Goal: Transaction & Acquisition: Download file/media

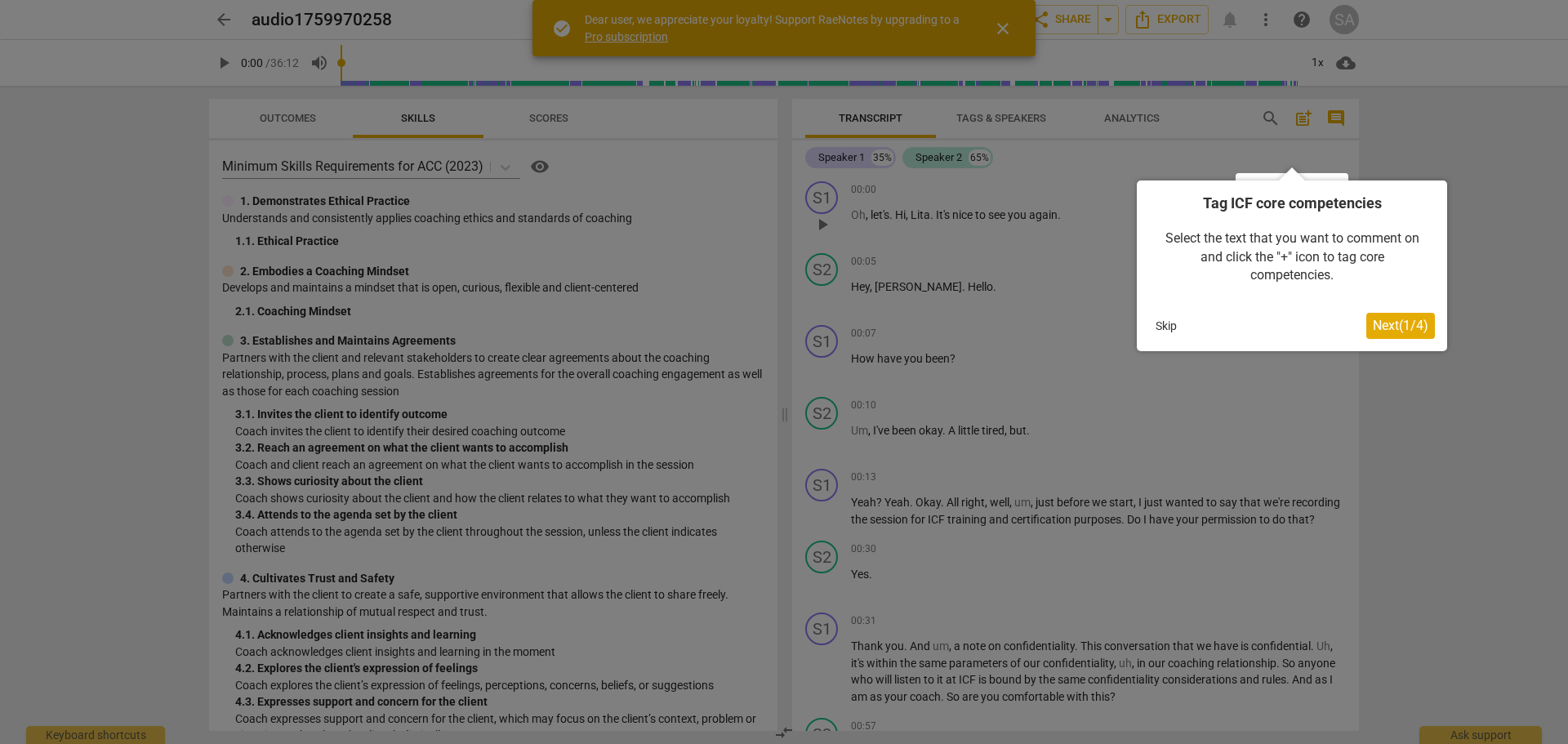
click at [1412, 329] on span "Next ( 1 / 4 )" at bounding box center [1401, 325] width 55 height 16
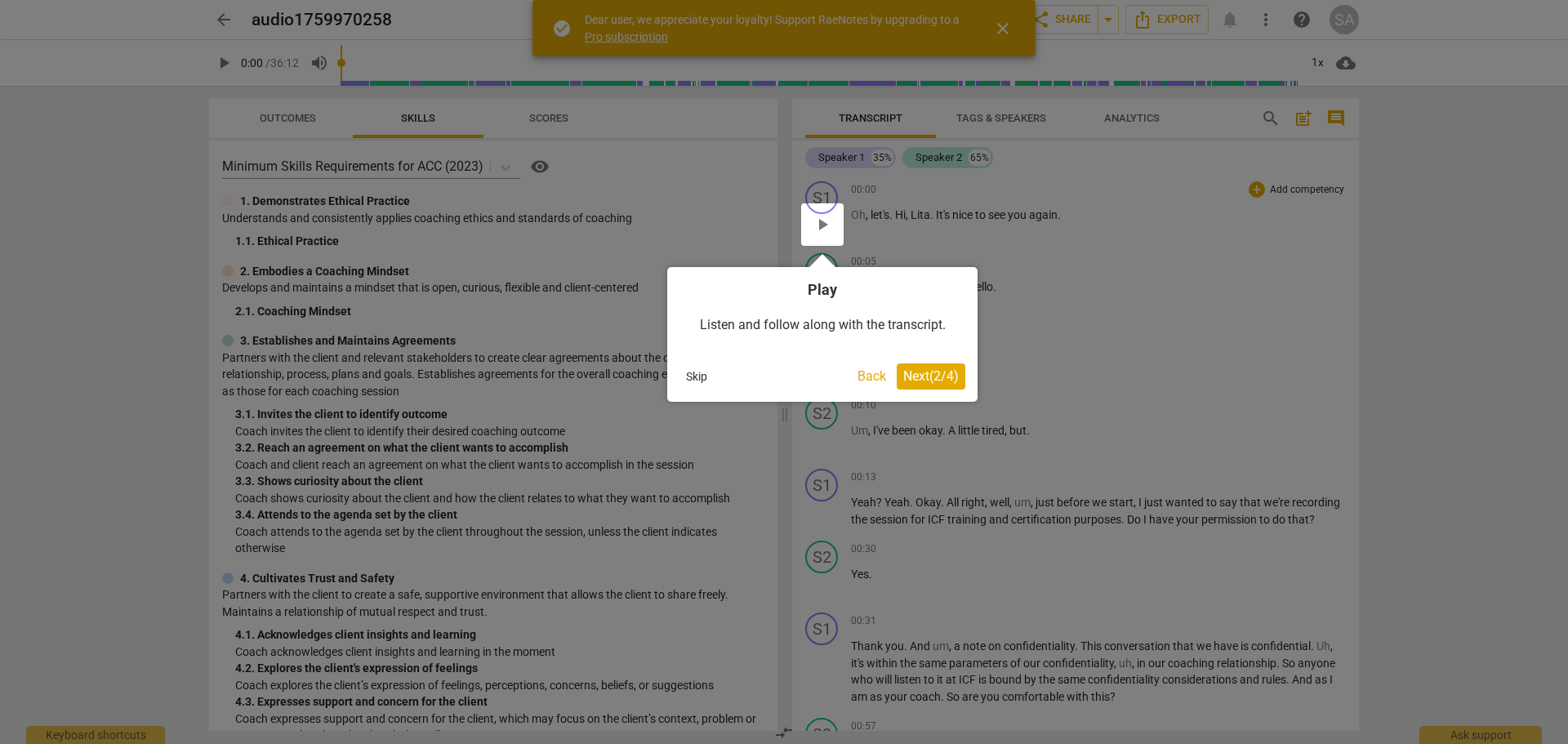
click at [941, 382] on span "Next ( 2 / 4 )" at bounding box center [931, 376] width 55 height 16
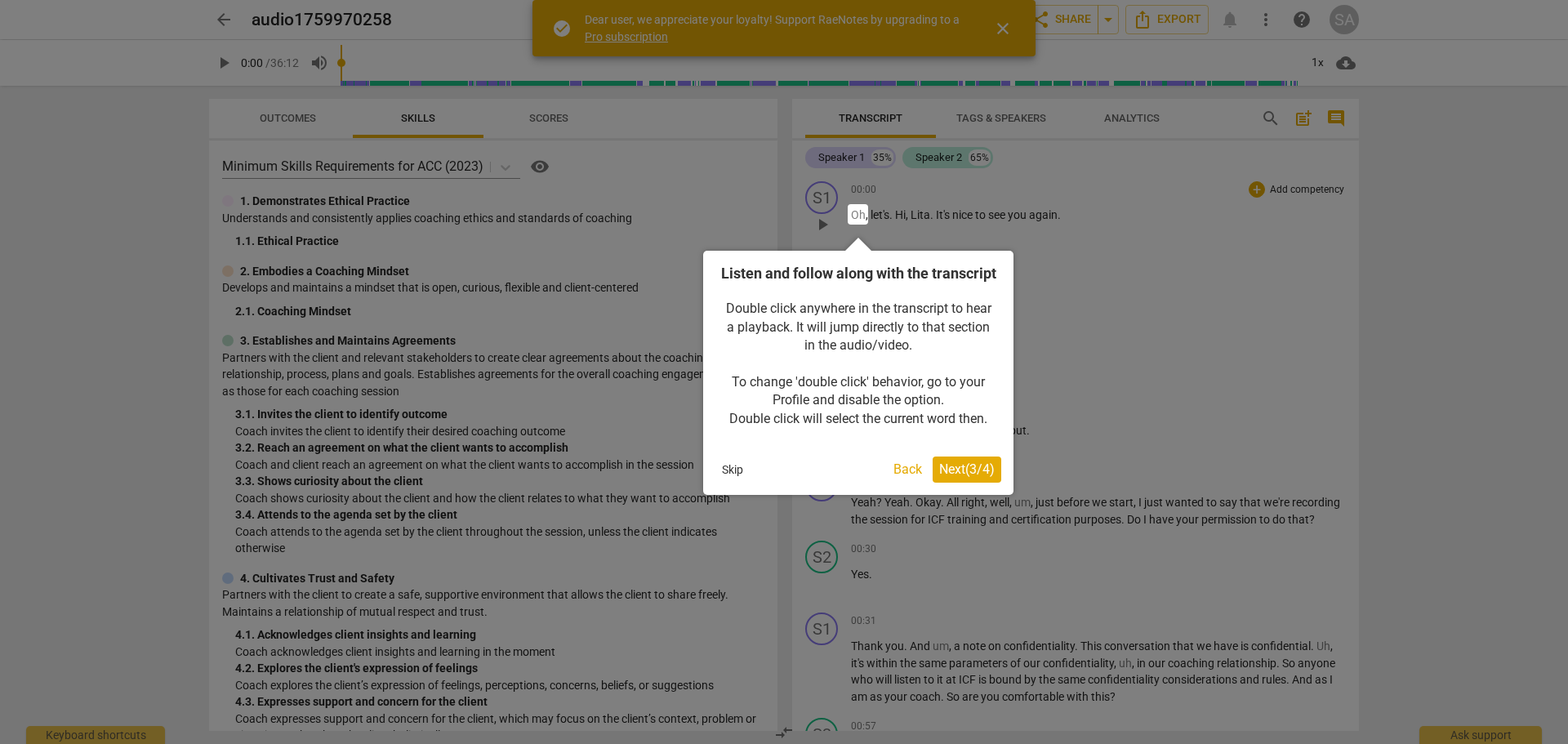
click at [952, 477] on span "Next ( 3 / 4 )" at bounding box center [967, 469] width 55 height 16
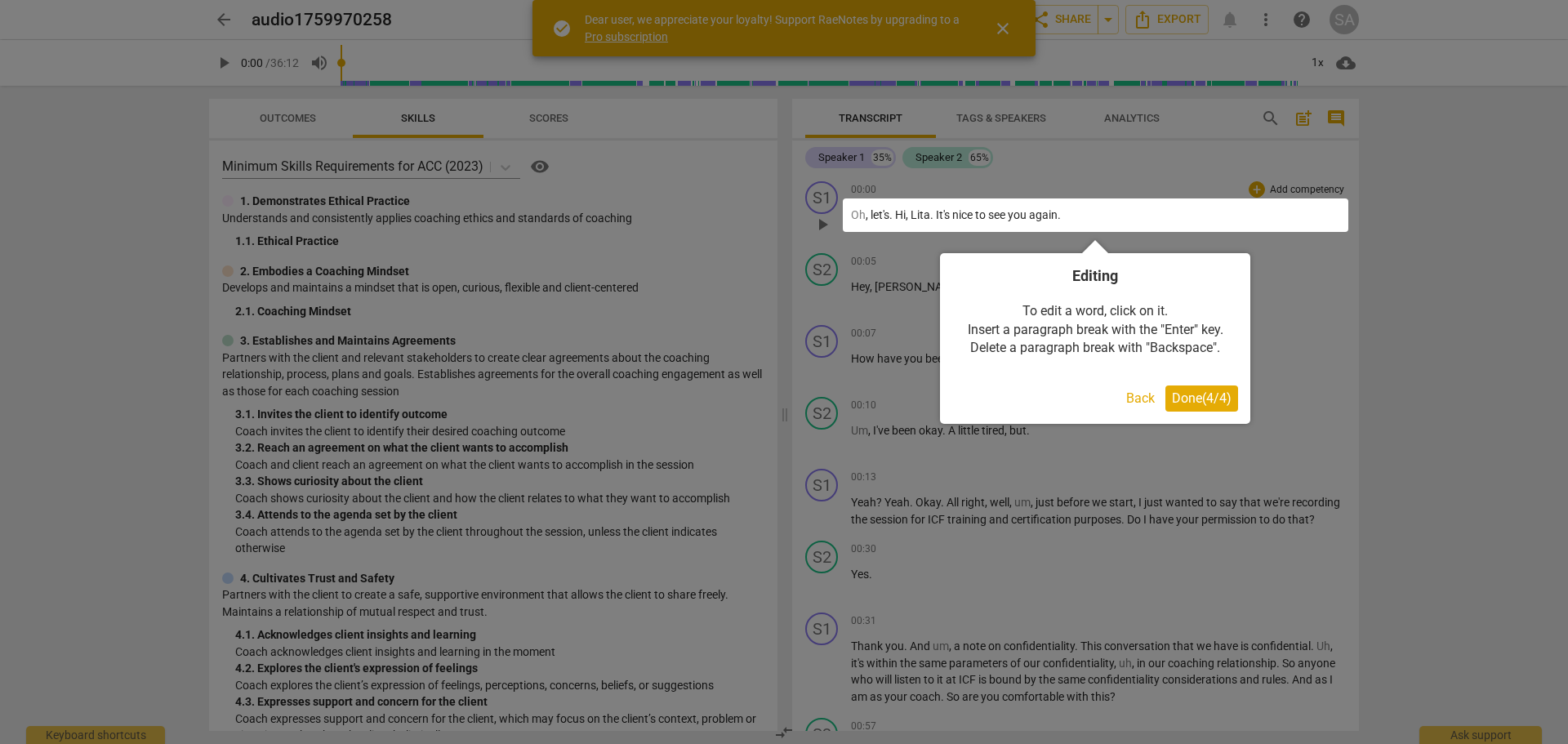
click at [1195, 397] on span "Done ( 4 / 4 )" at bounding box center [1201, 398] width 60 height 16
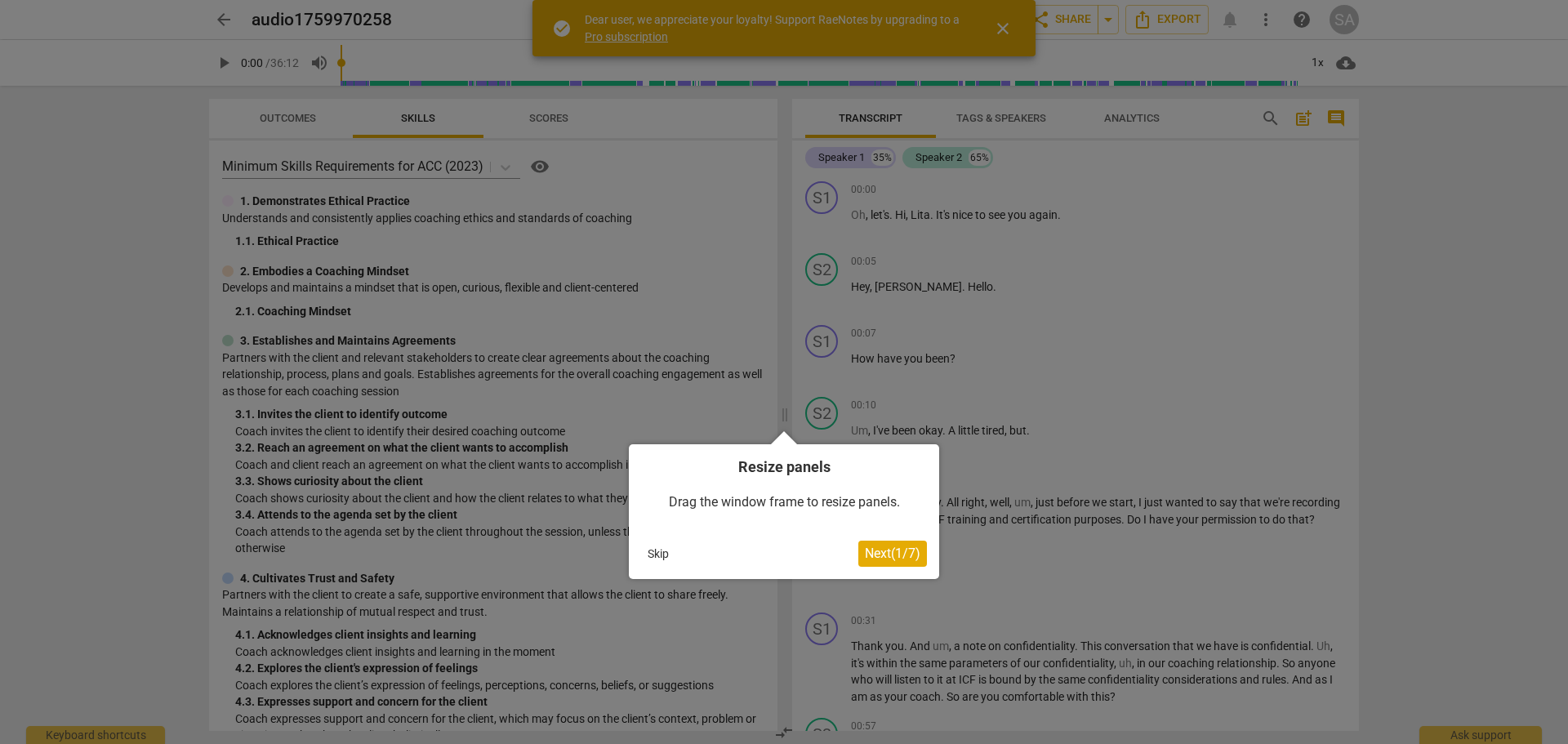
click at [875, 556] on span "Next ( 1 / 7 )" at bounding box center [893, 553] width 55 height 16
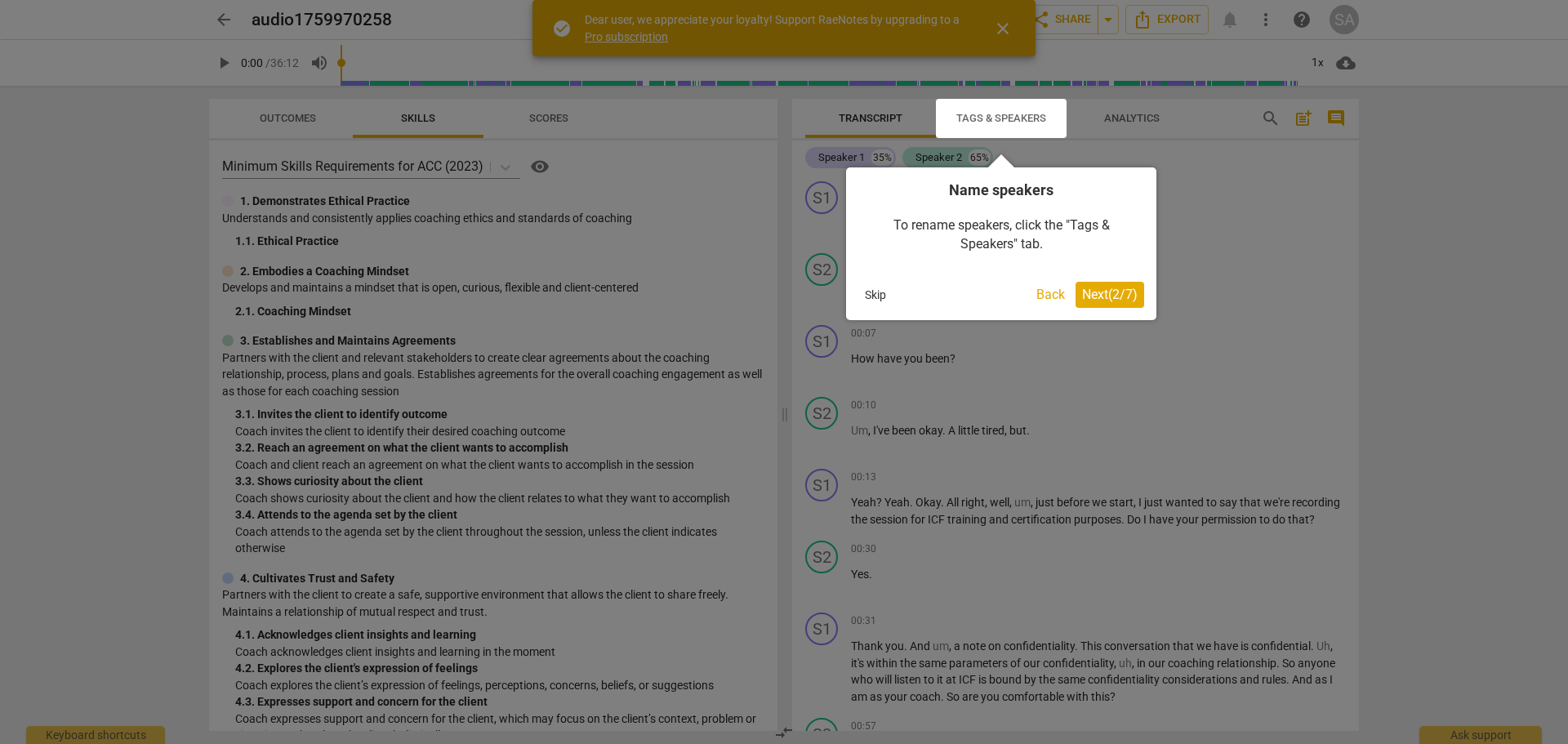
click at [1115, 295] on span "Next ( 2 / 7 )" at bounding box center [1110, 294] width 55 height 16
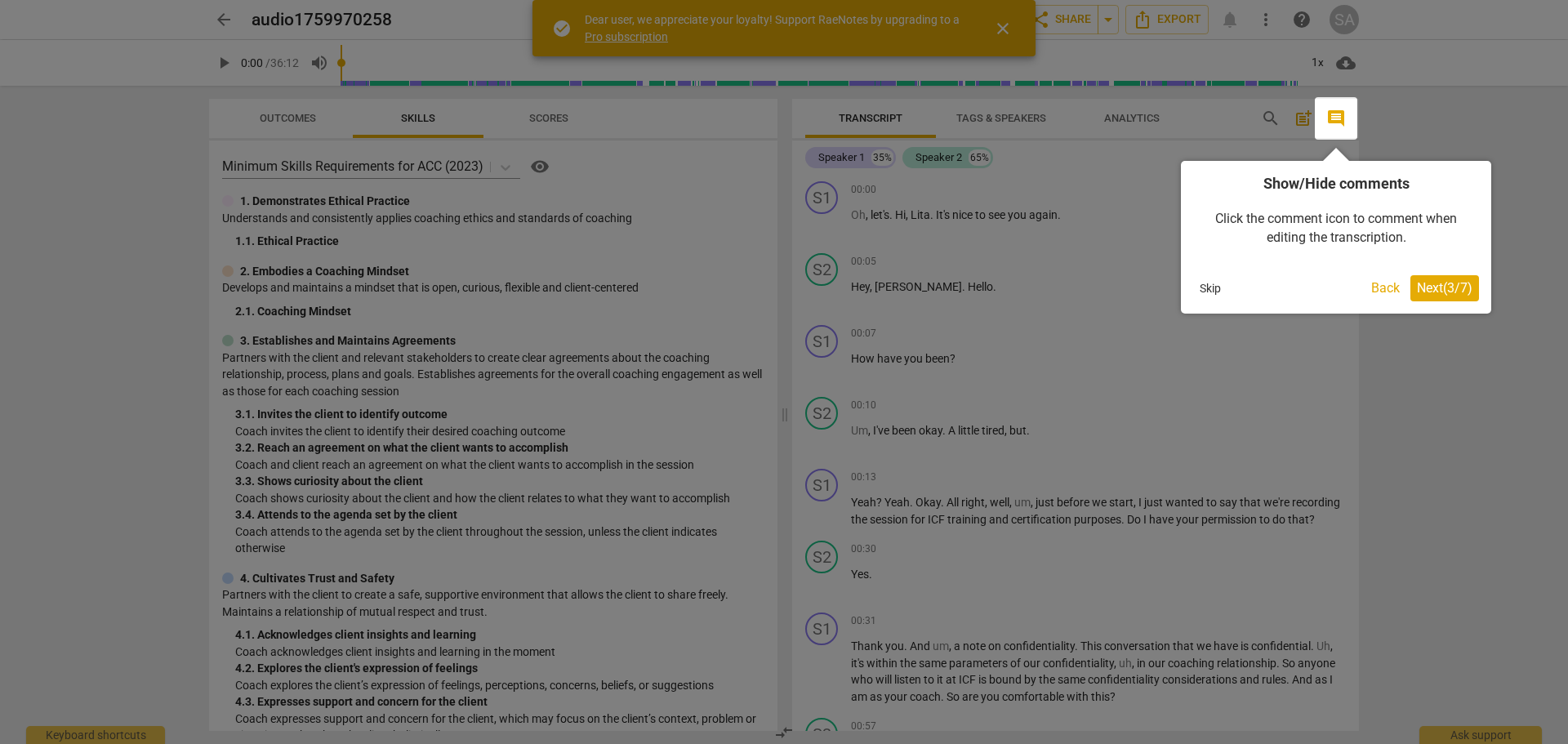
click at [1453, 294] on span "Next ( 3 / 7 )" at bounding box center [1445, 287] width 55 height 16
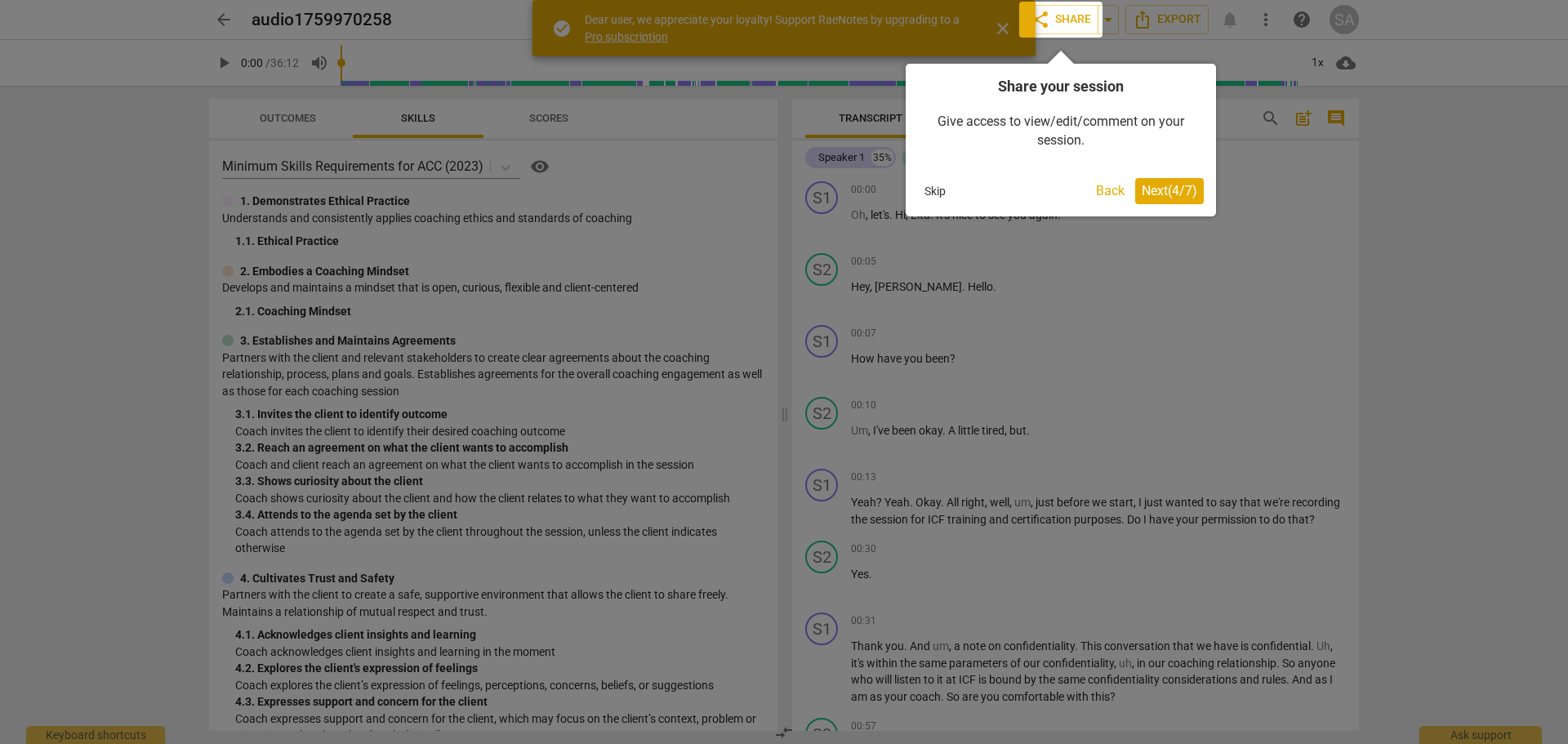
click at [1171, 194] on span "Next ( 4 / 7 )" at bounding box center [1170, 190] width 55 height 16
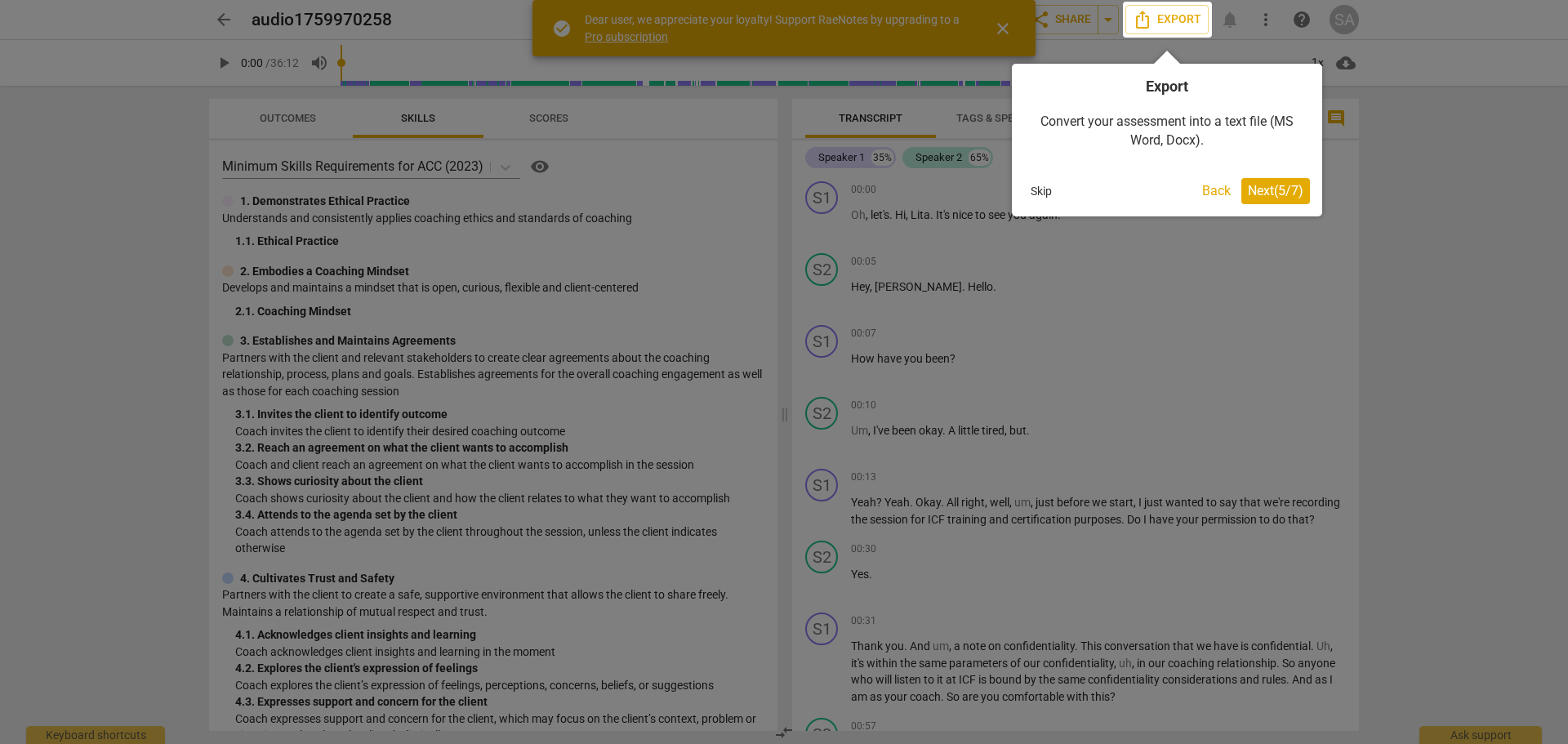
click at [1262, 191] on span "Next ( 5 / 7 )" at bounding box center [1276, 190] width 55 height 16
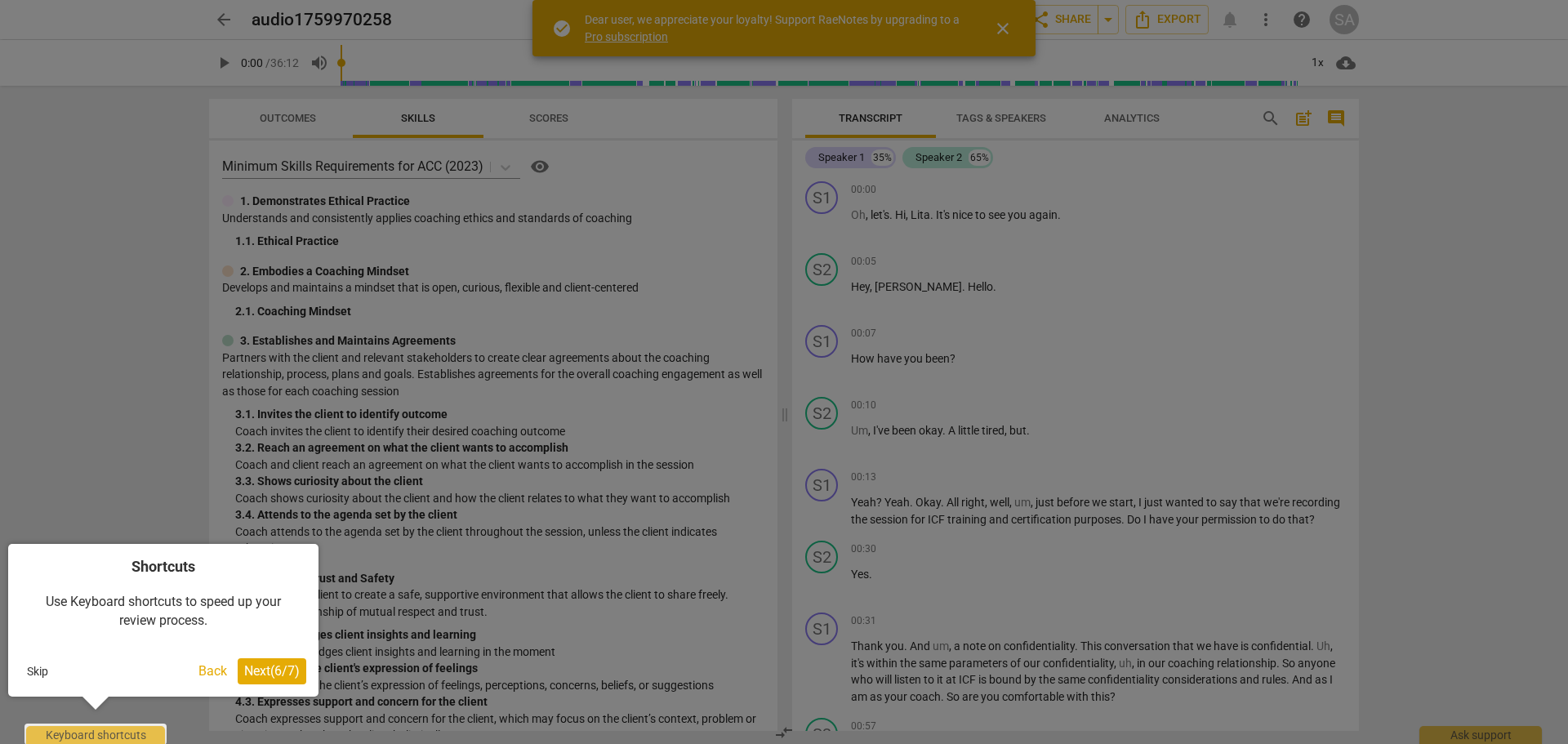
click at [247, 673] on span "Next ( 6 / 7 )" at bounding box center [271, 670] width 55 height 16
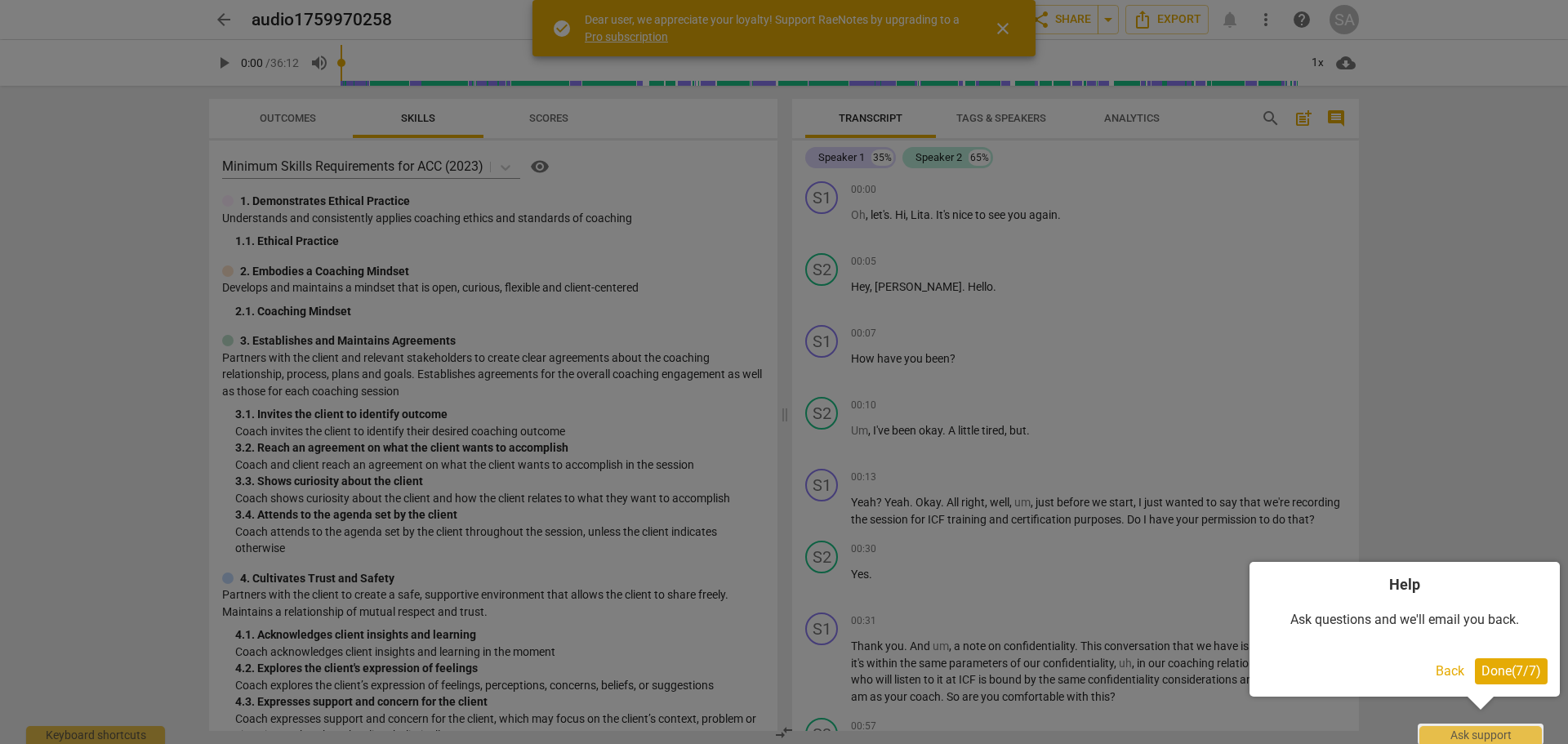
click at [1491, 664] on span "Done ( 7 / 7 )" at bounding box center [1512, 670] width 60 height 16
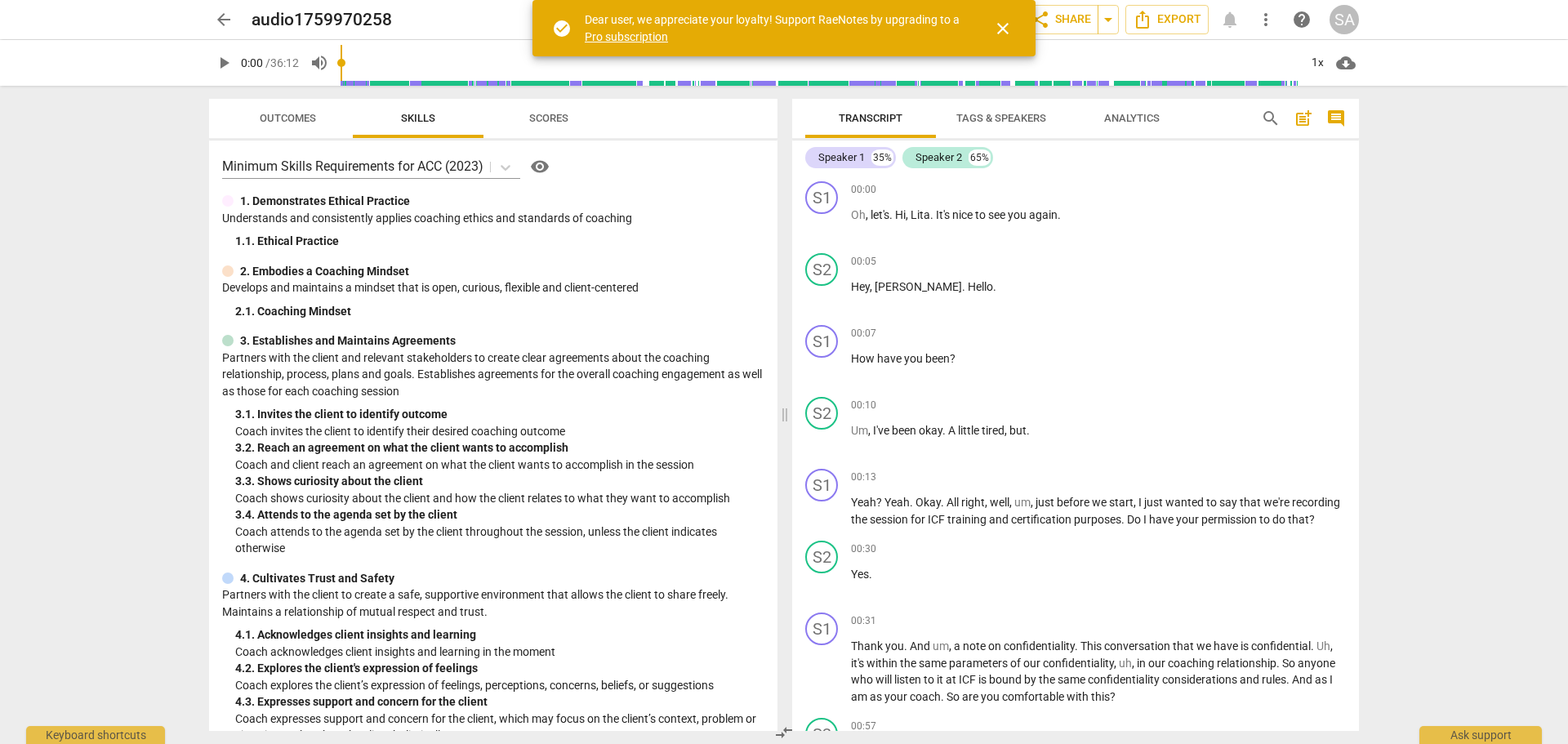
click at [1007, 39] on button "close" at bounding box center [1003, 29] width 39 height 39
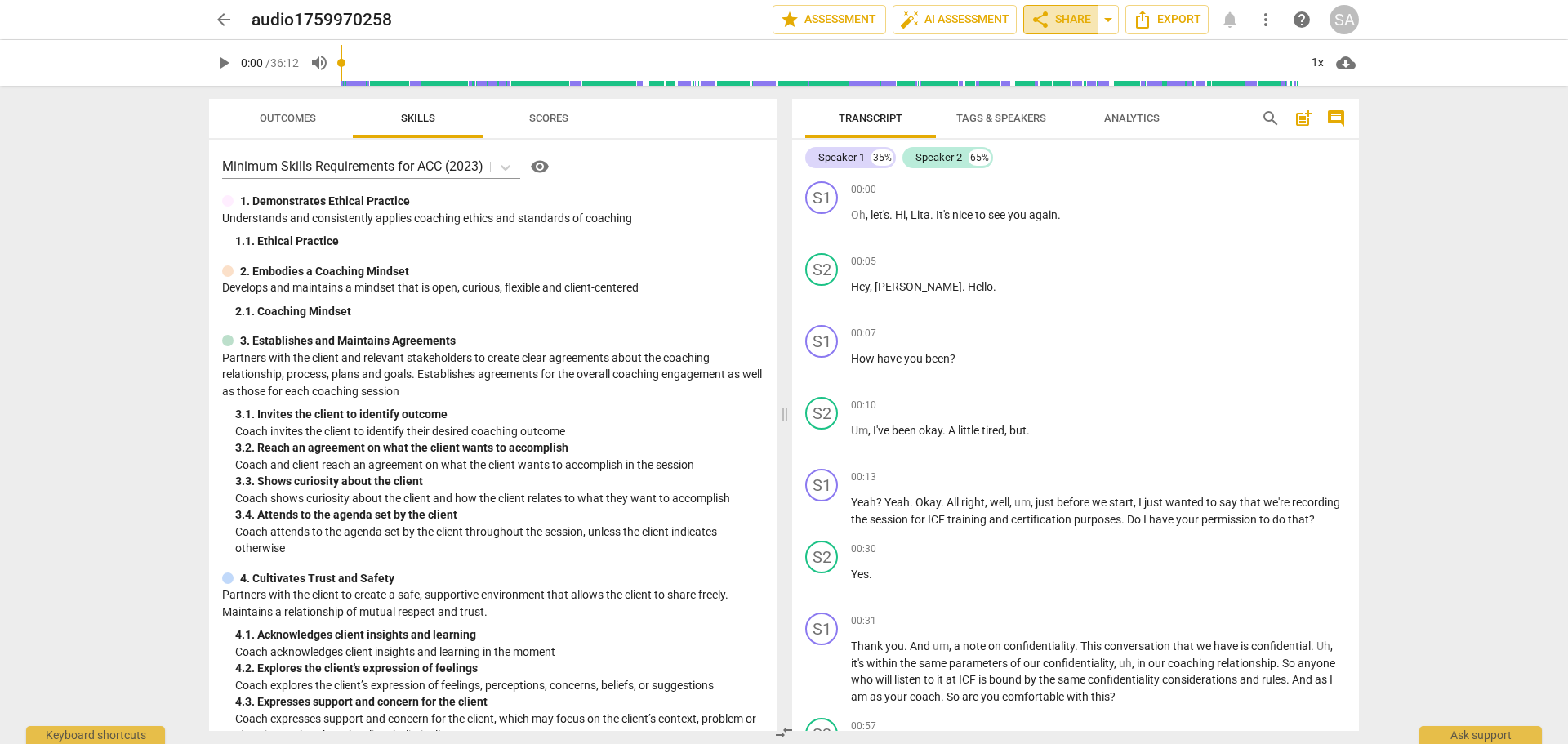
click at [1085, 19] on span "share Share" at bounding box center [1060, 19] width 60 height 19
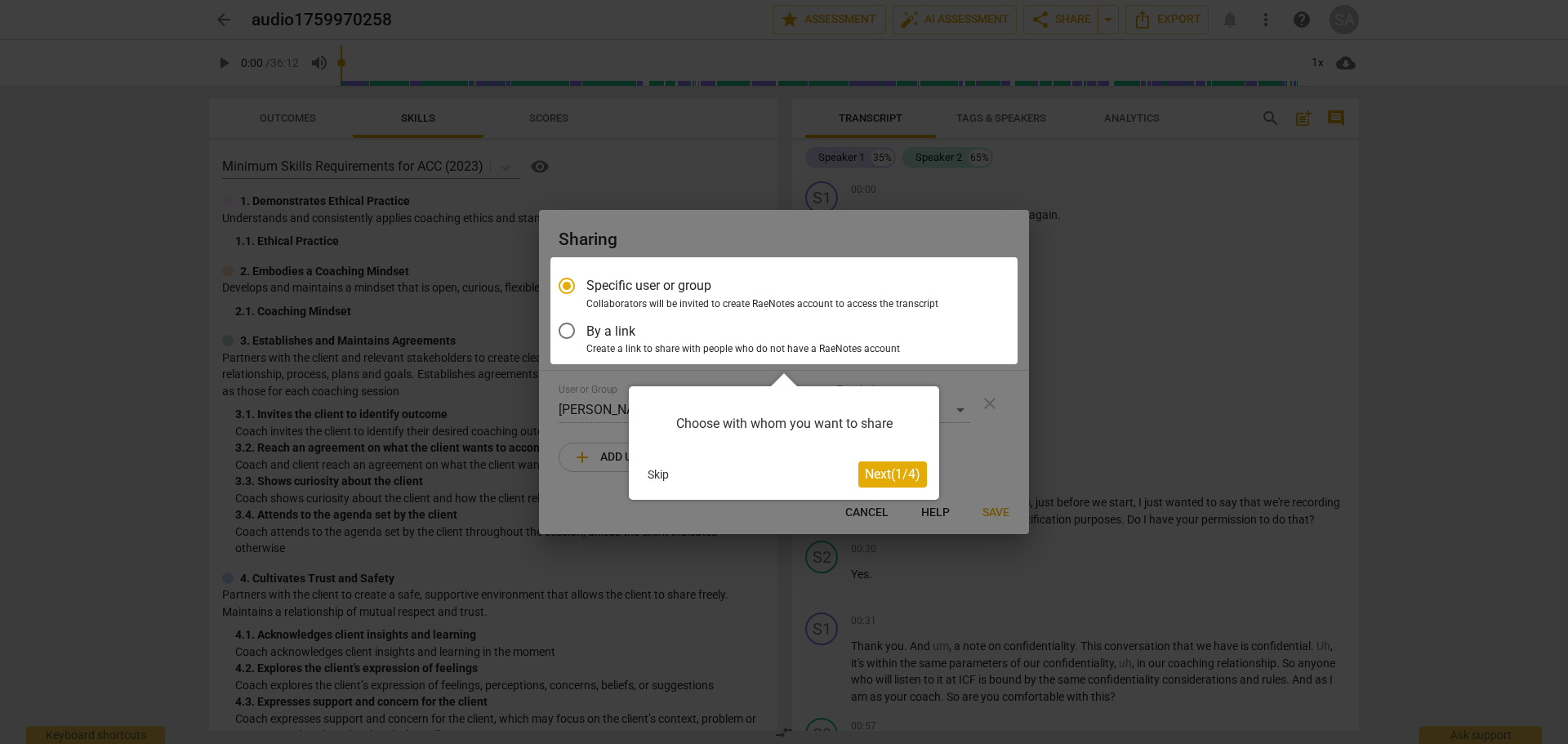
click at [893, 477] on span "Next ( 1 / 4 )" at bounding box center [893, 474] width 55 height 16
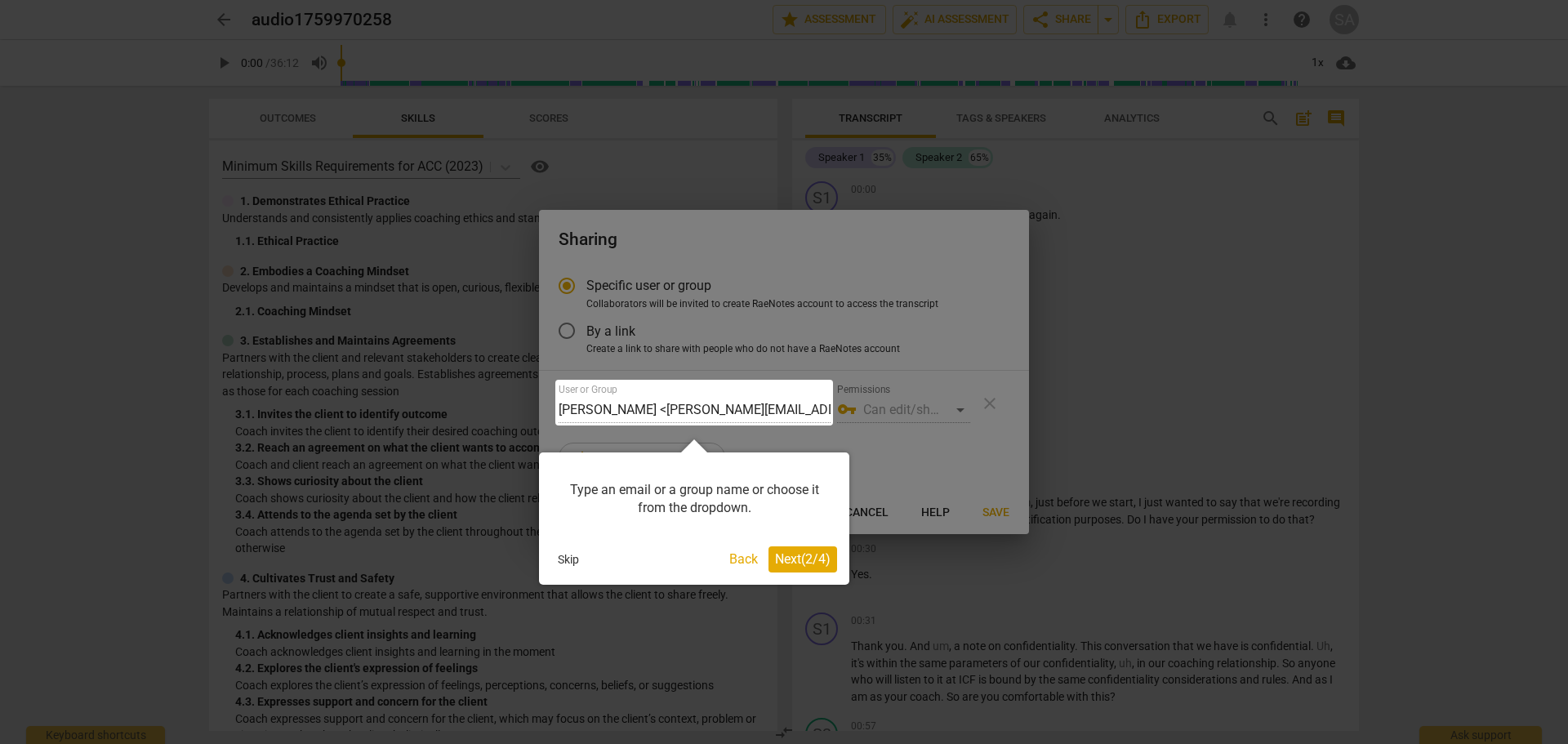
click at [563, 554] on button "Skip" at bounding box center [568, 559] width 34 height 25
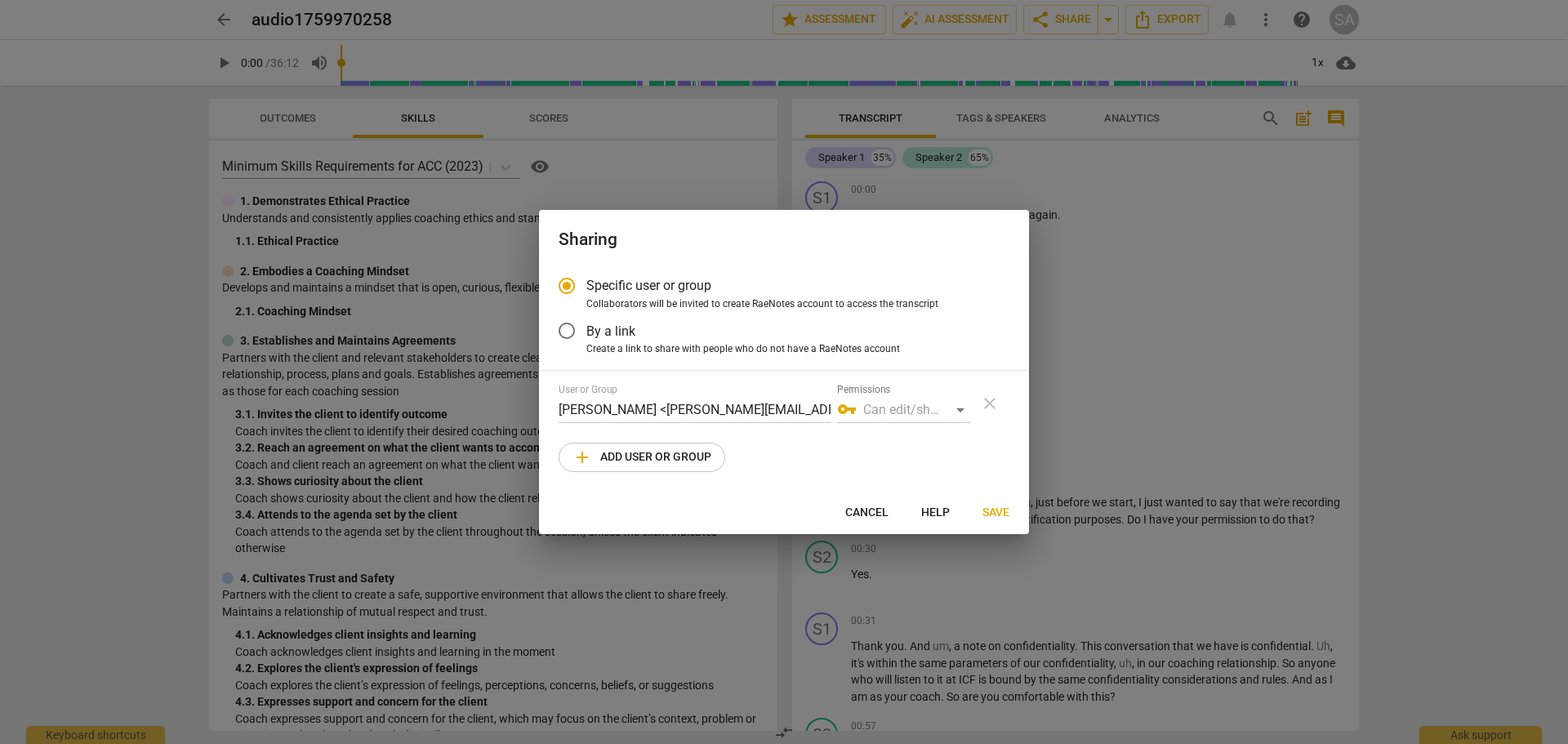
click at [626, 456] on span "add Add user or group" at bounding box center [642, 457] width 139 height 19
radio input "false"
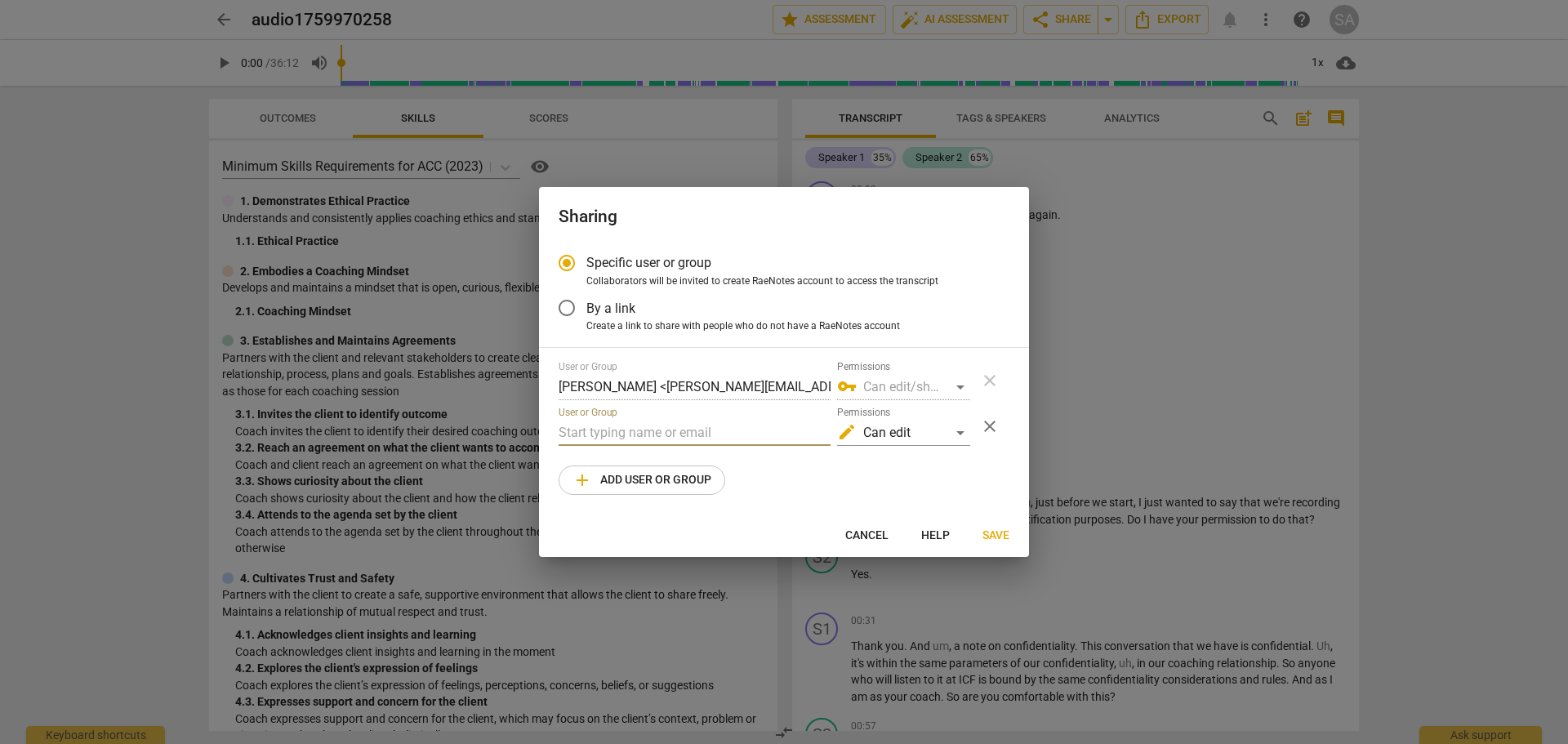
click at [694, 429] on input "text" at bounding box center [694, 433] width 272 height 26
paste input "[EMAIL_ADDRESS][DOMAIN_NAME]"
type input "[EMAIL_ADDRESS][DOMAIN_NAME]"
click at [959, 428] on div "edit Can edit" at bounding box center [904, 433] width 133 height 26
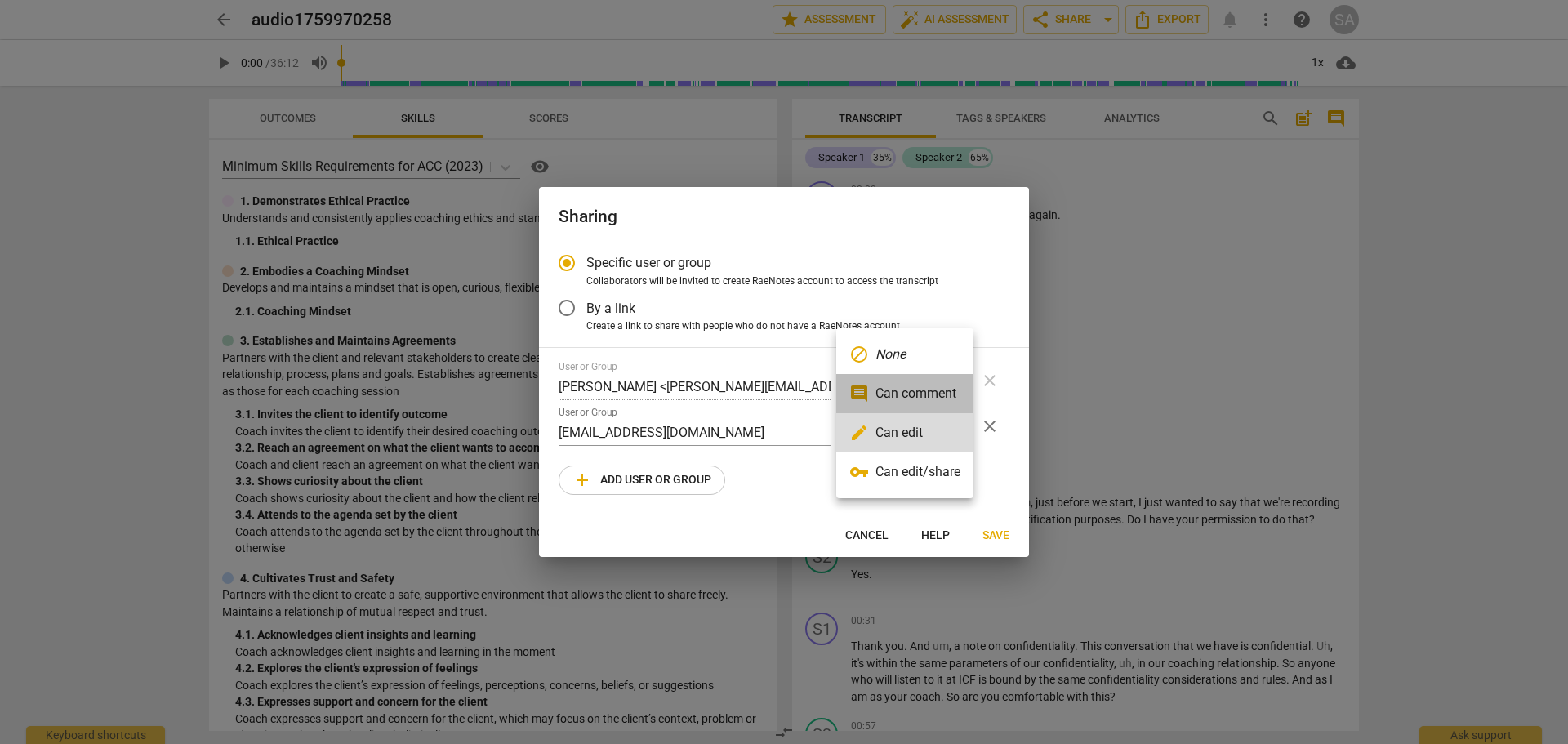
click at [939, 397] on li "comment Can comment" at bounding box center [905, 393] width 138 height 39
radio input "false"
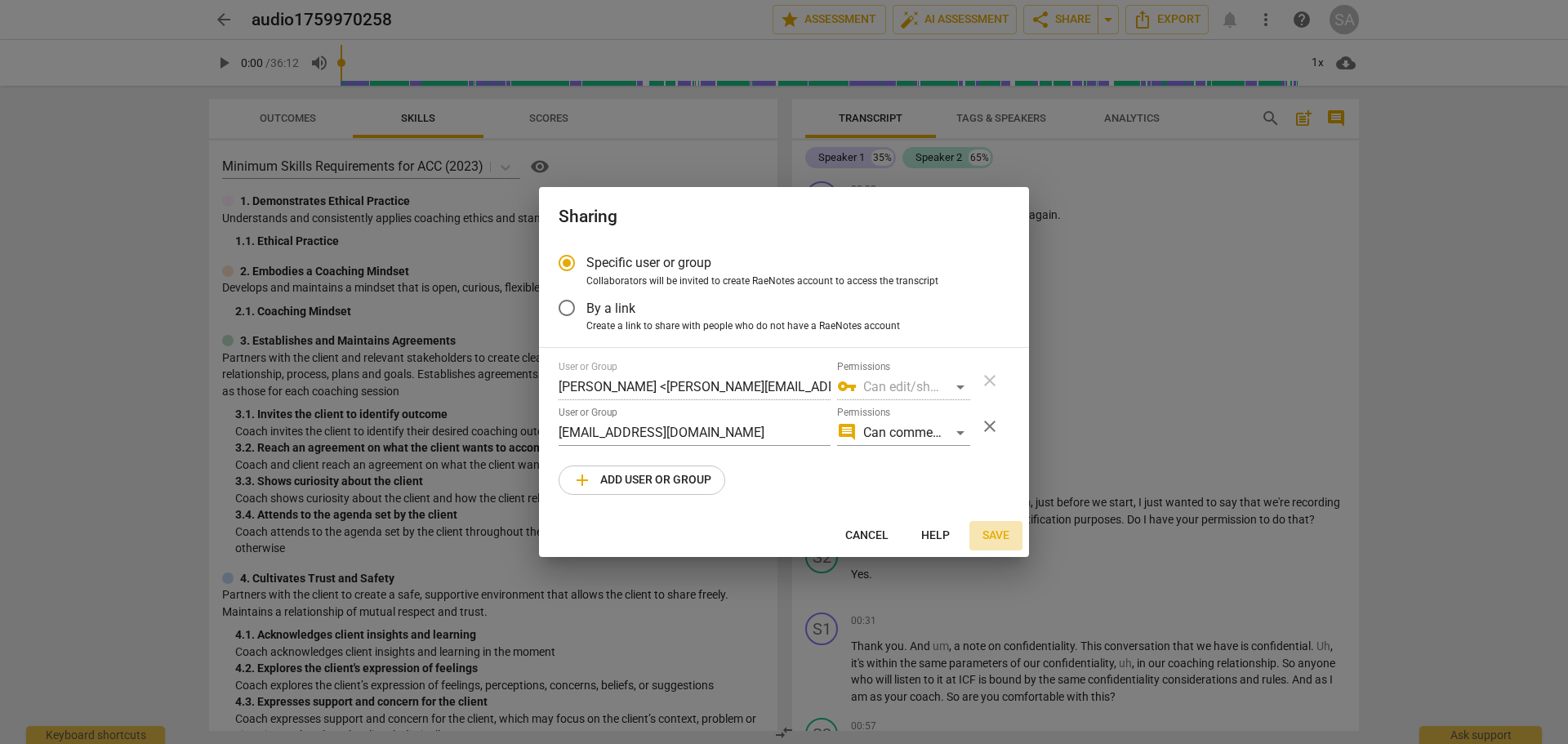
click at [1002, 533] on span "Save" at bounding box center [995, 535] width 27 height 17
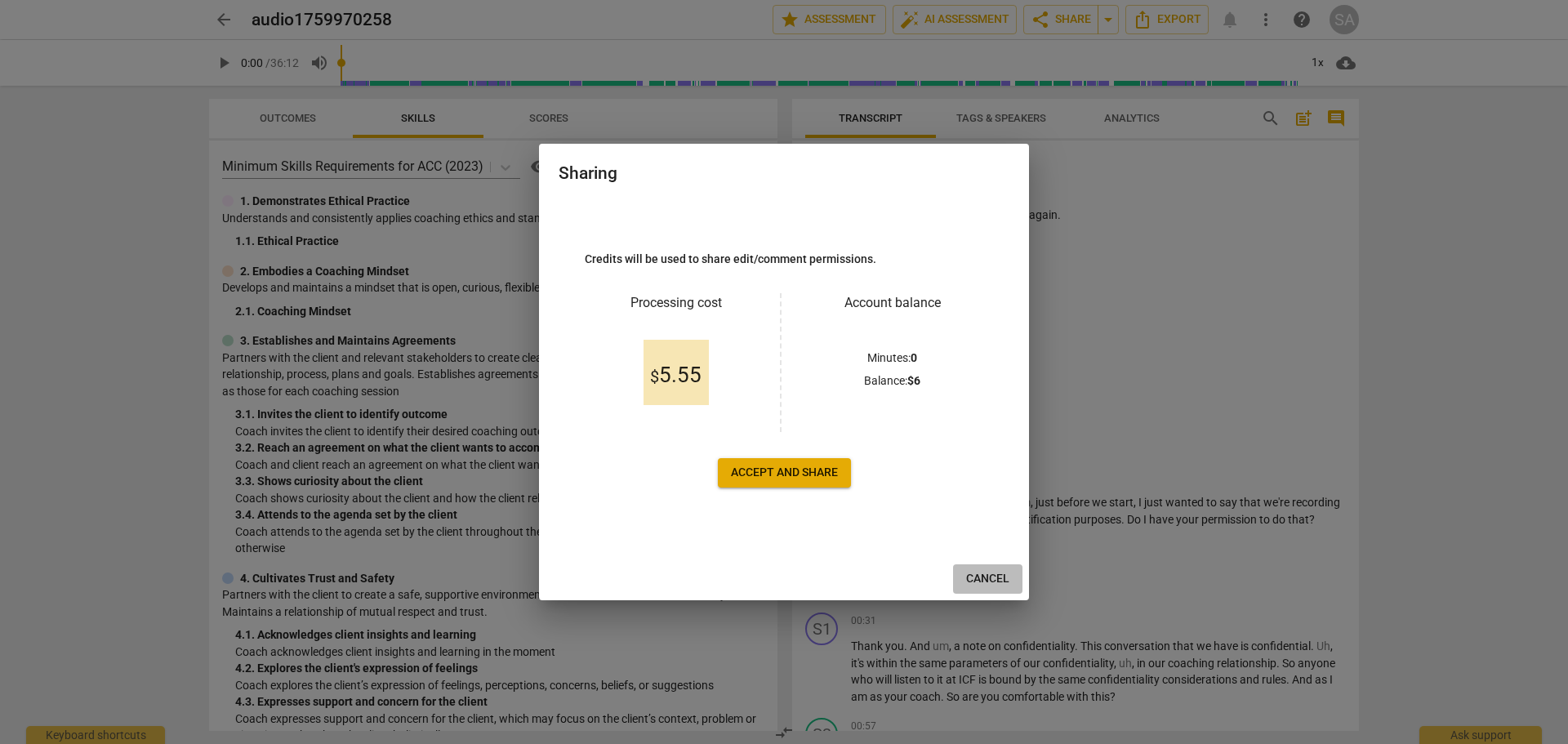
click at [985, 575] on span "Cancel" at bounding box center [987, 579] width 43 height 17
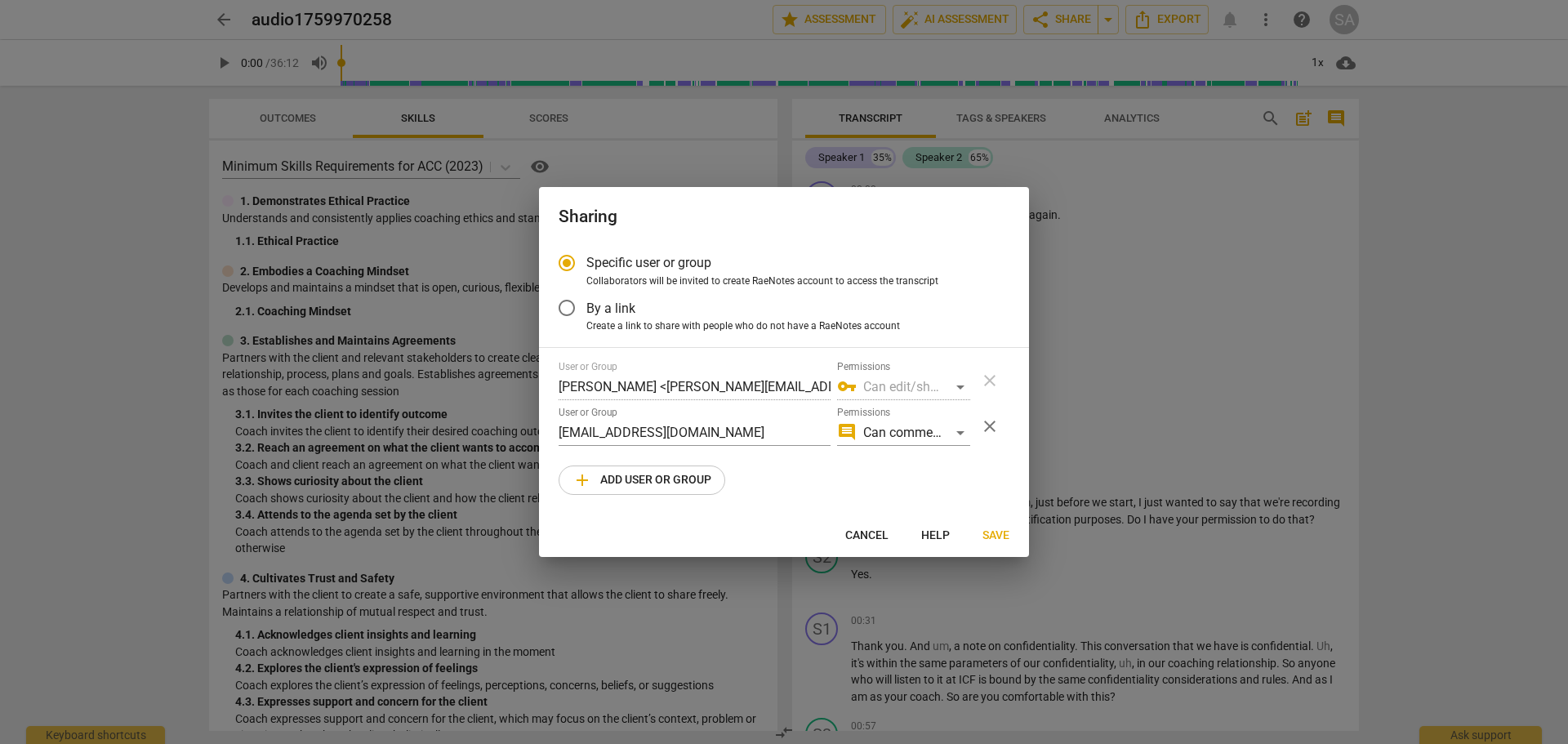
click at [871, 538] on span "Cancel" at bounding box center [867, 535] width 43 height 17
radio input "false"
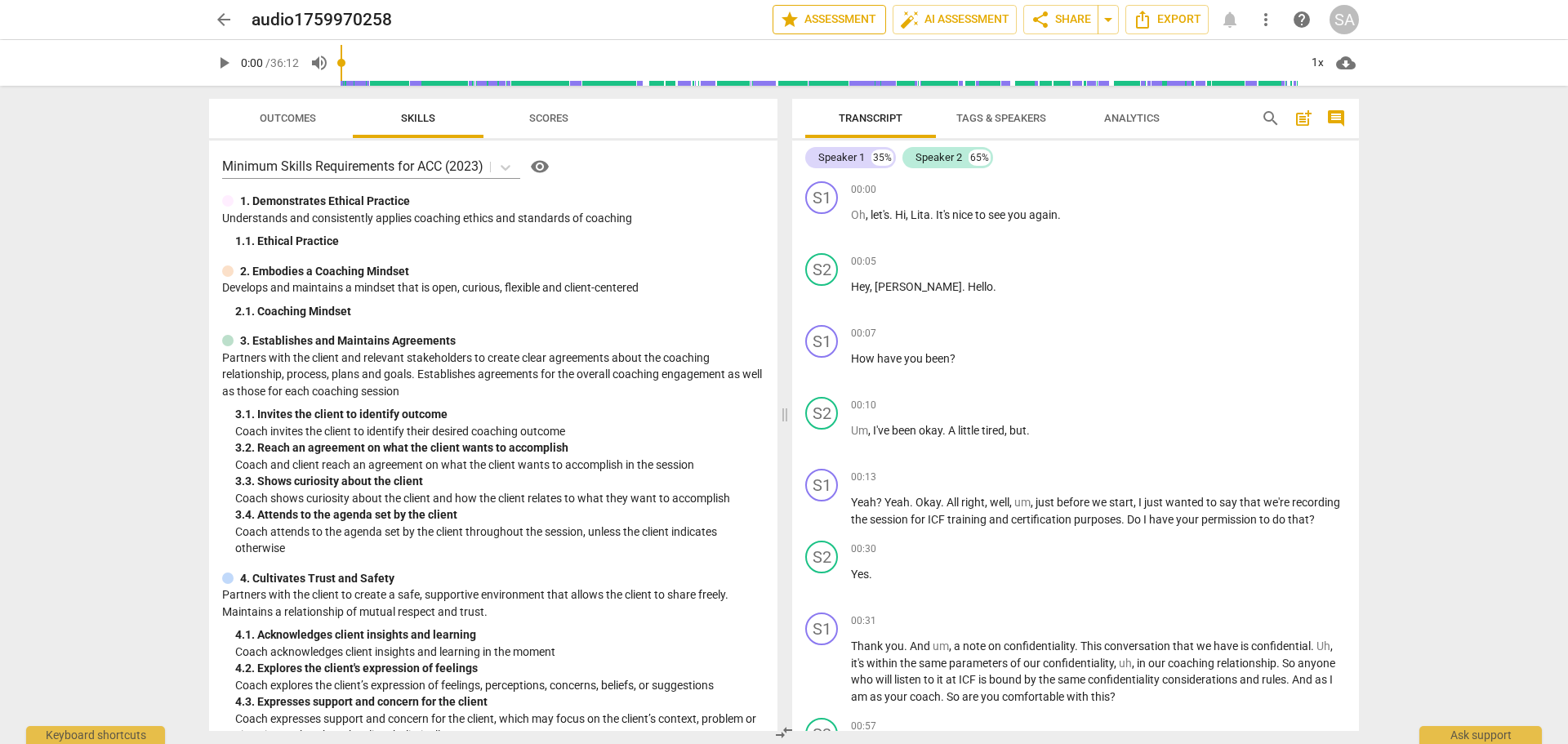
click at [823, 16] on span "star Assessment" at bounding box center [829, 19] width 99 height 19
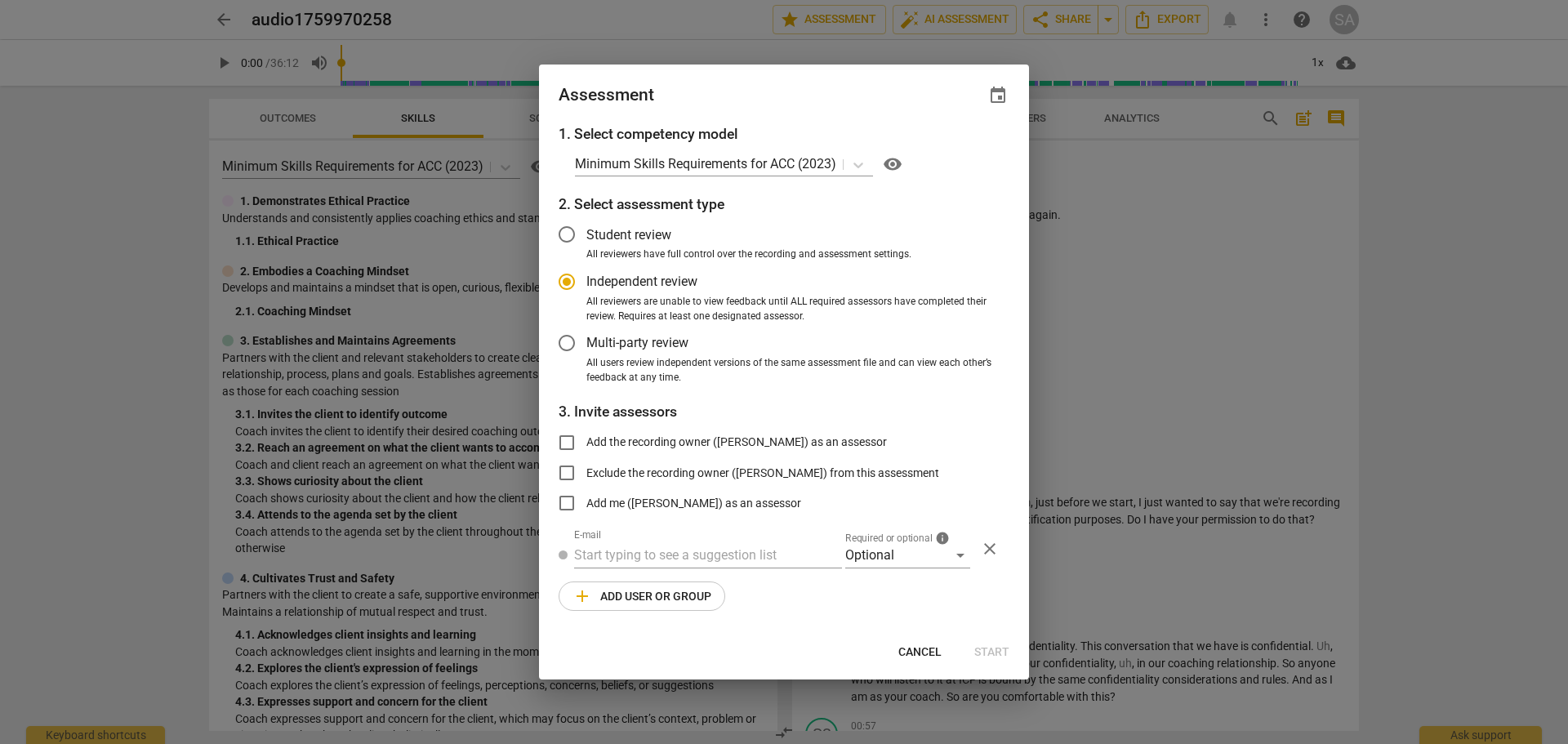
click at [923, 654] on span "Cancel" at bounding box center [920, 653] width 43 height 17
radio input "false"
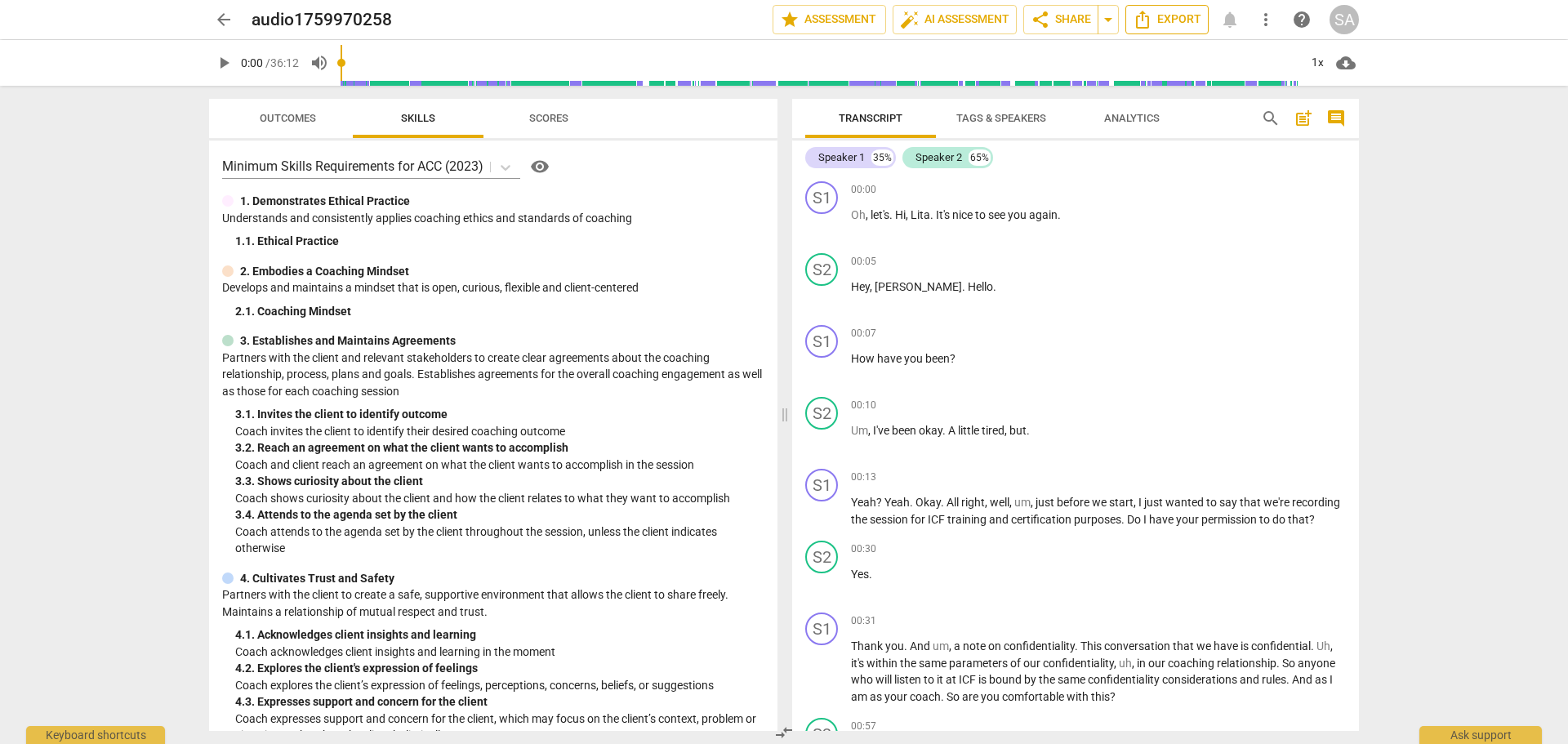
click at [1164, 11] on span "Export" at bounding box center [1167, 19] width 68 height 19
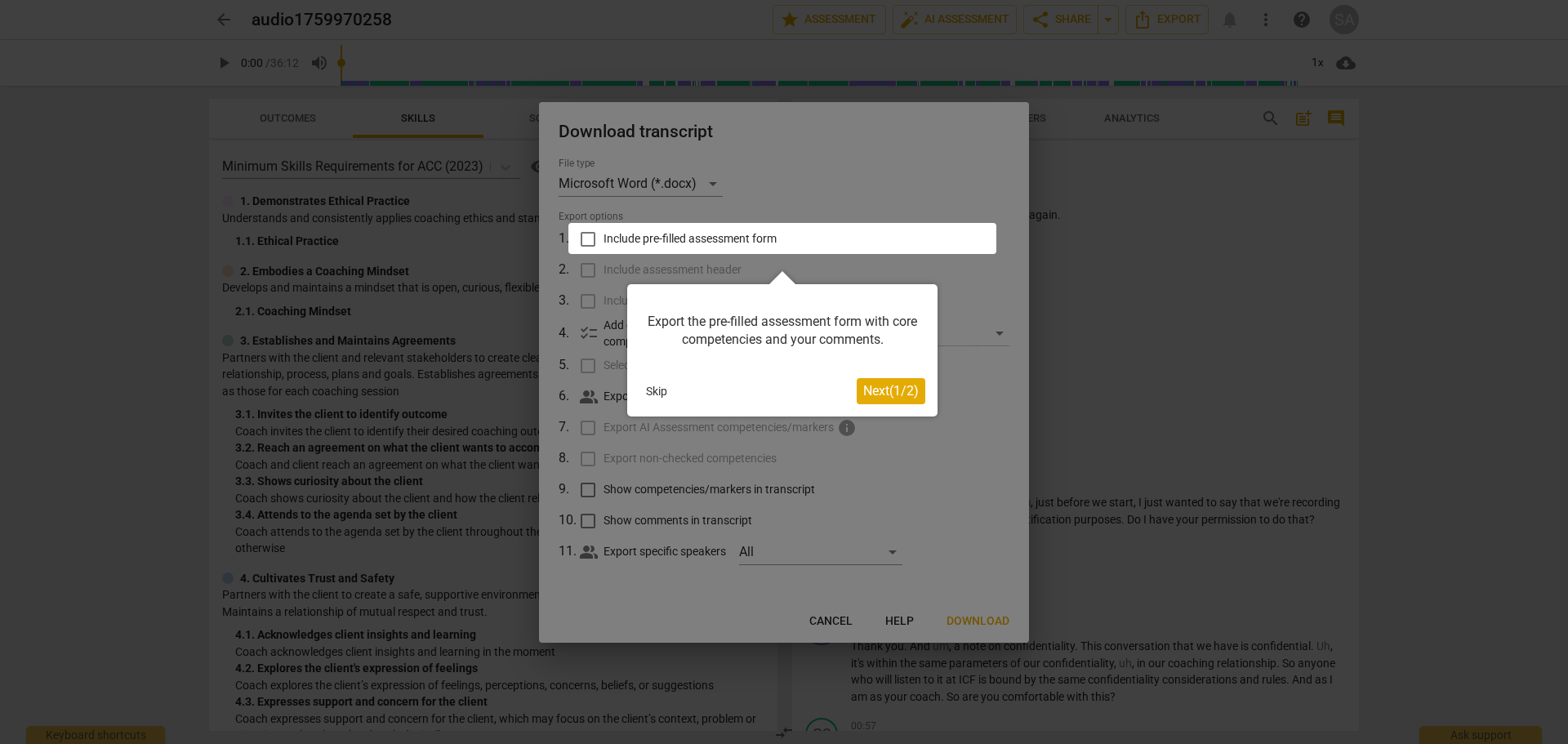
click at [872, 389] on span "Next ( 1 / 2 )" at bounding box center [891, 390] width 55 height 16
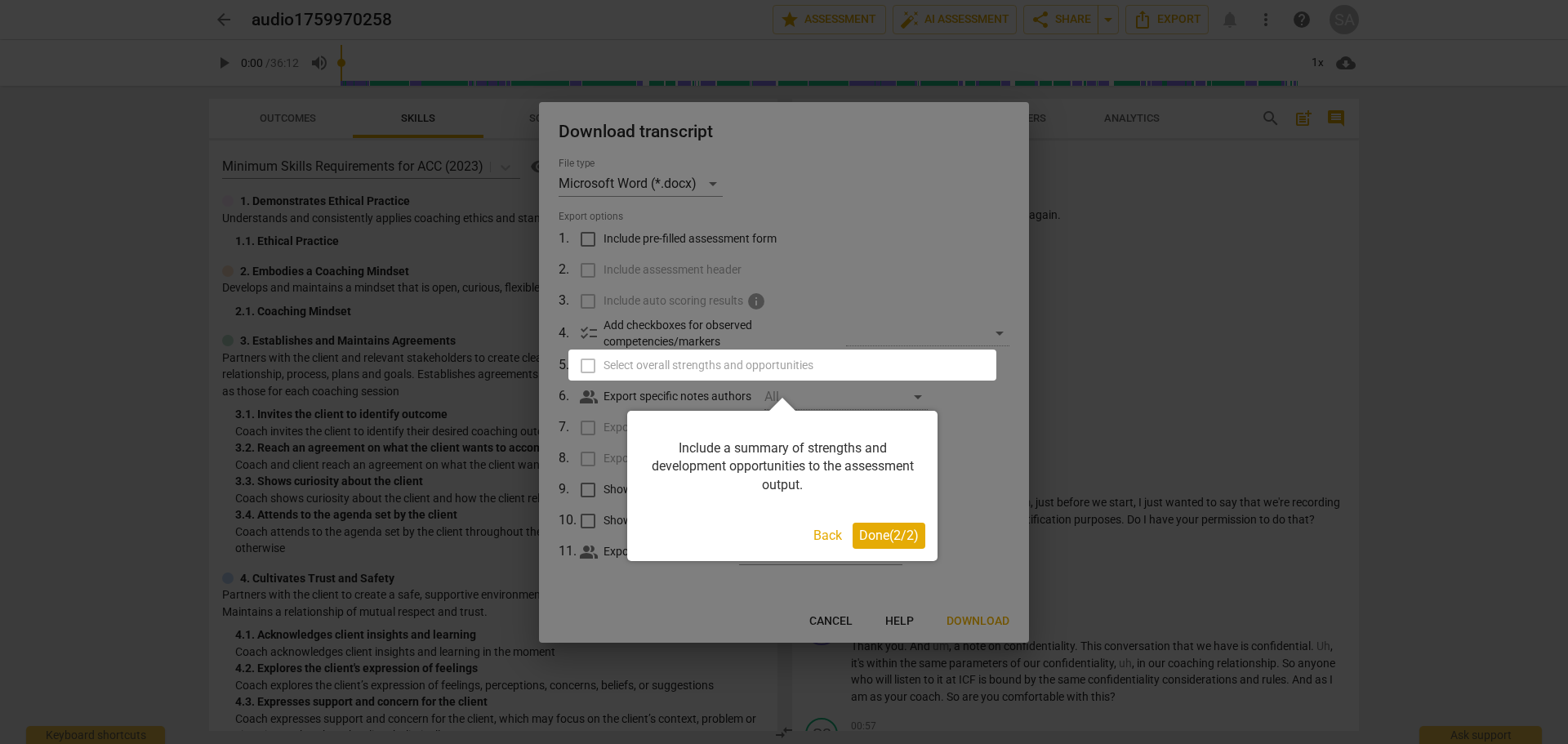
click at [872, 540] on span "Done ( 2 / 2 )" at bounding box center [889, 534] width 60 height 16
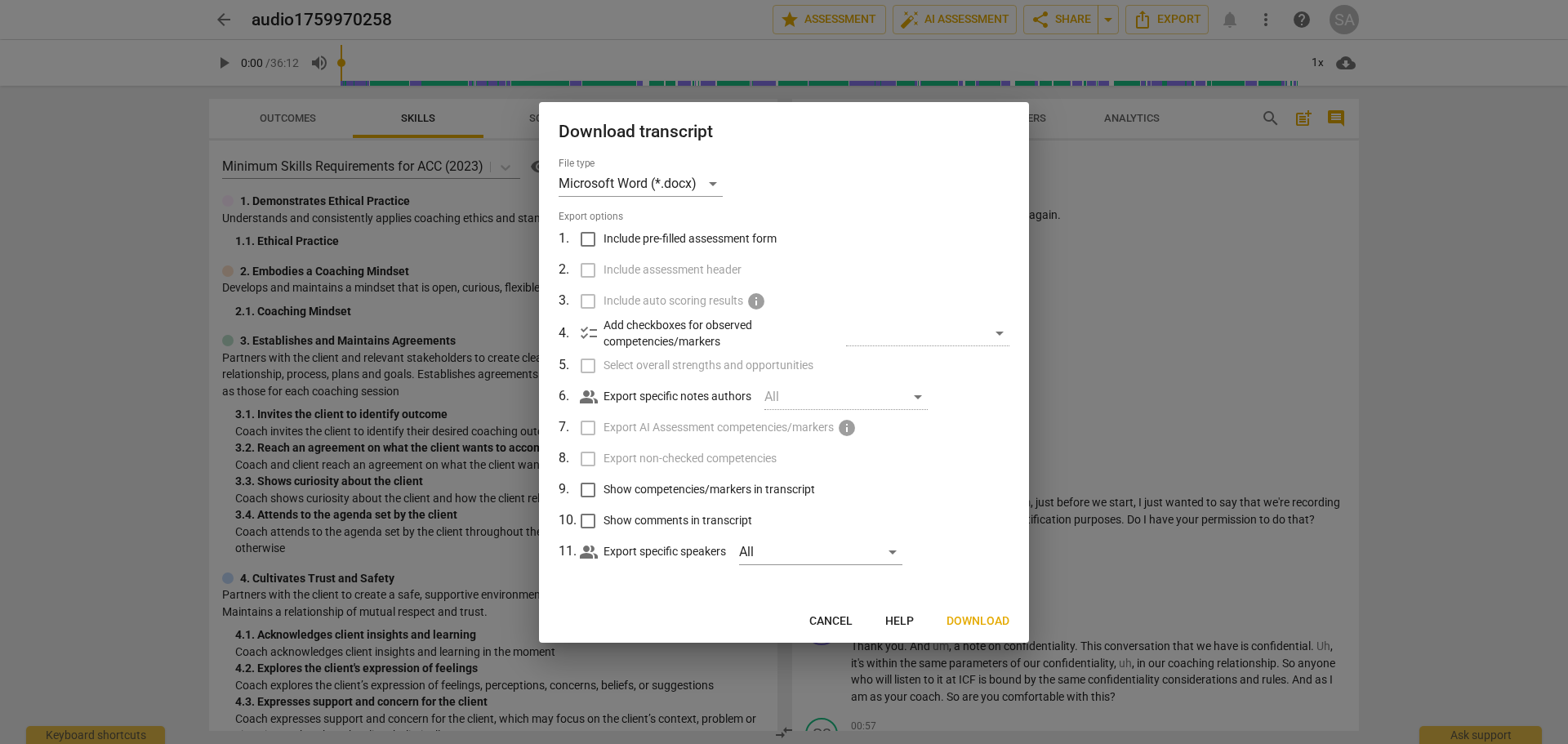
click at [588, 241] on input "Include pre-filled assessment form" at bounding box center [588, 239] width 31 height 31
checkbox input "true"
click at [586, 272] on input "Include assessment header" at bounding box center [588, 270] width 31 height 31
checkbox input "true"
click at [590, 366] on input "Select overall strengths and opportunities" at bounding box center [588, 366] width 31 height 31
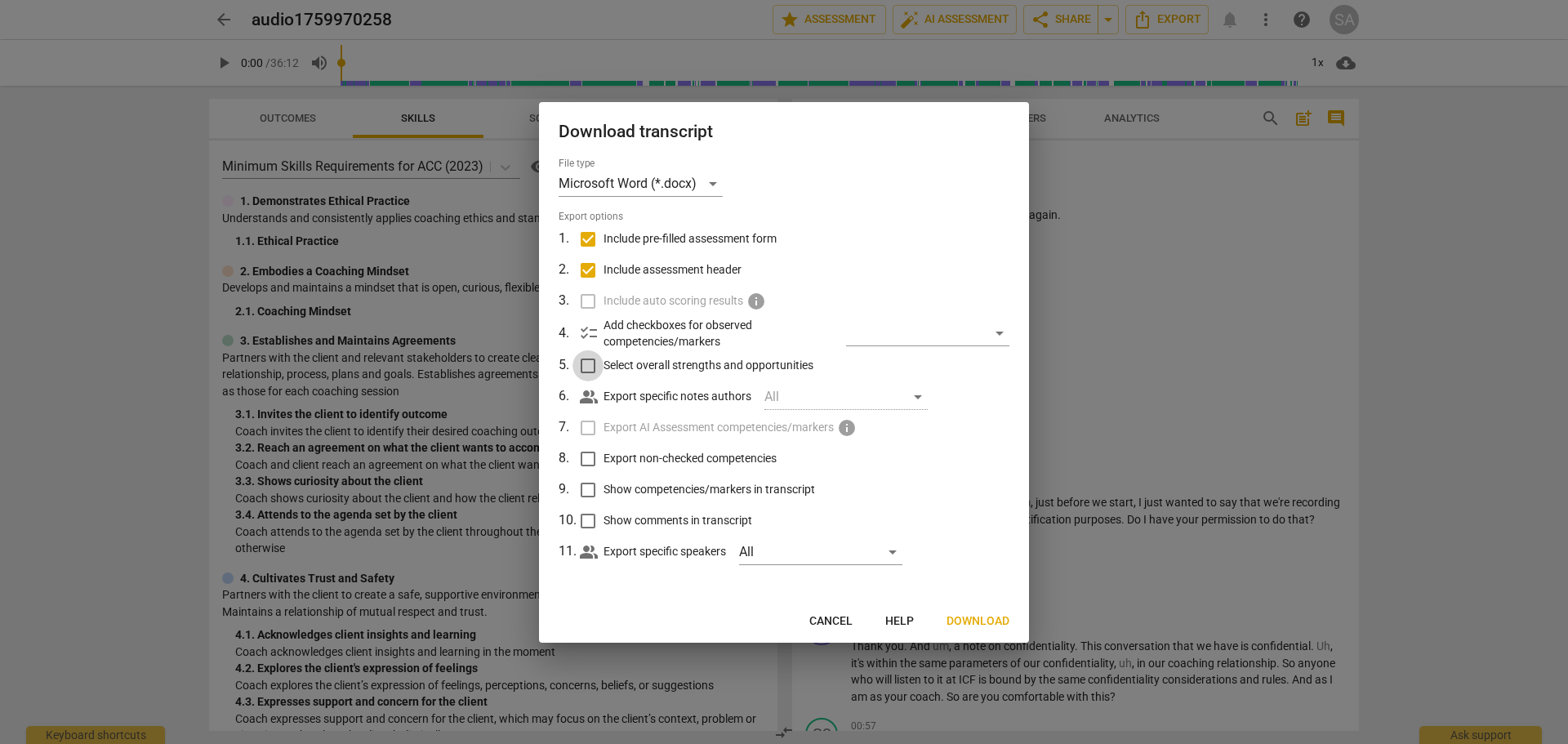
checkbox input "true"
click at [589, 485] on input "Show competencies/markers in transcript" at bounding box center [588, 490] width 31 height 31
checkbox input "true"
click at [588, 522] on input "Show comments in transcript" at bounding box center [588, 522] width 31 height 31
checkbox input "true"
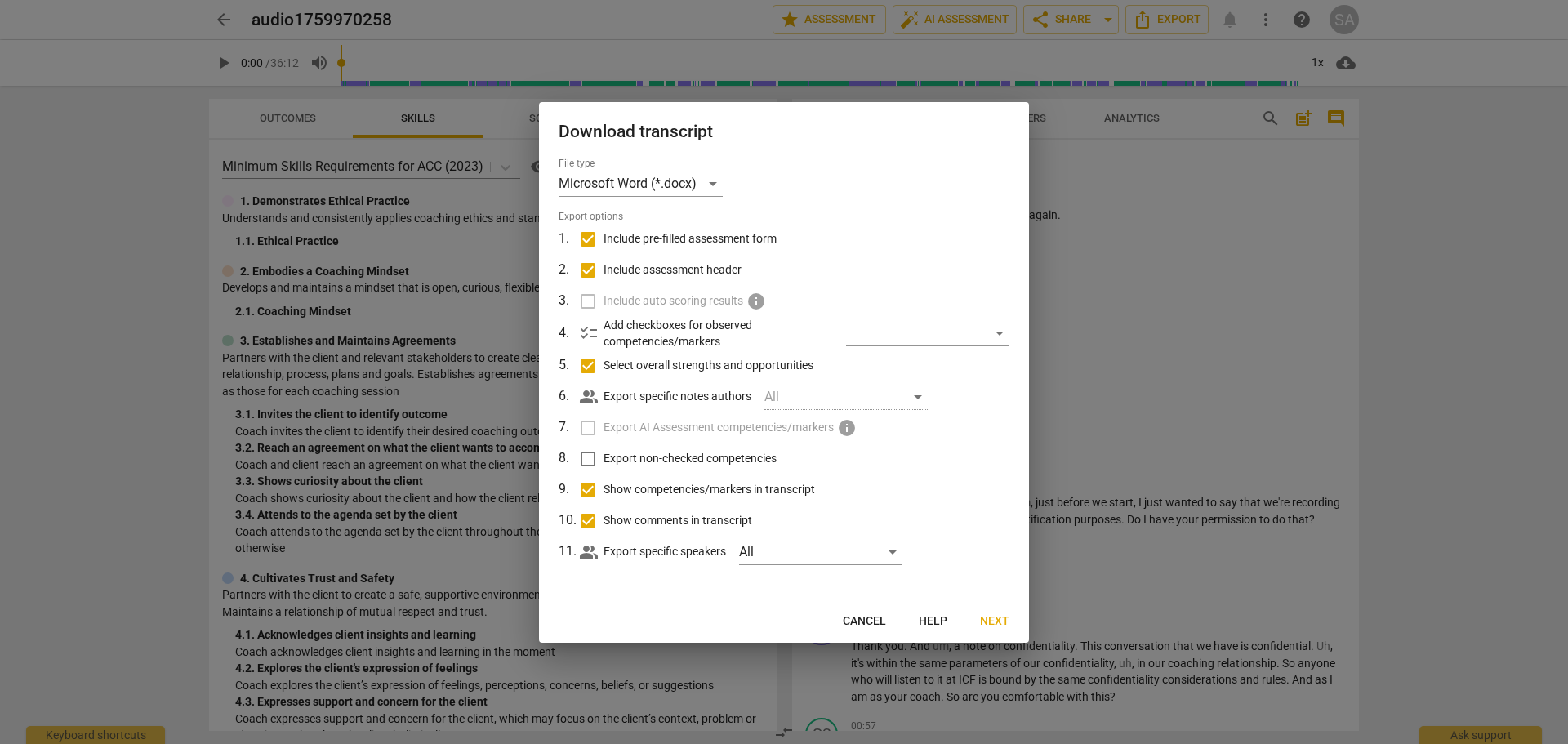
click at [586, 454] on input "Export non-checked competencies" at bounding box center [588, 459] width 31 height 31
checkbox input "true"
click at [598, 337] on span "checklist" at bounding box center [588, 332] width 19 height 19
click at [1010, 331] on div "File type Microsoft Word (*.docx) Export options 1 . Include pre-filled assessm…" at bounding box center [784, 378] width 490 height 442
click at [995, 335] on div "​" at bounding box center [927, 333] width 163 height 26
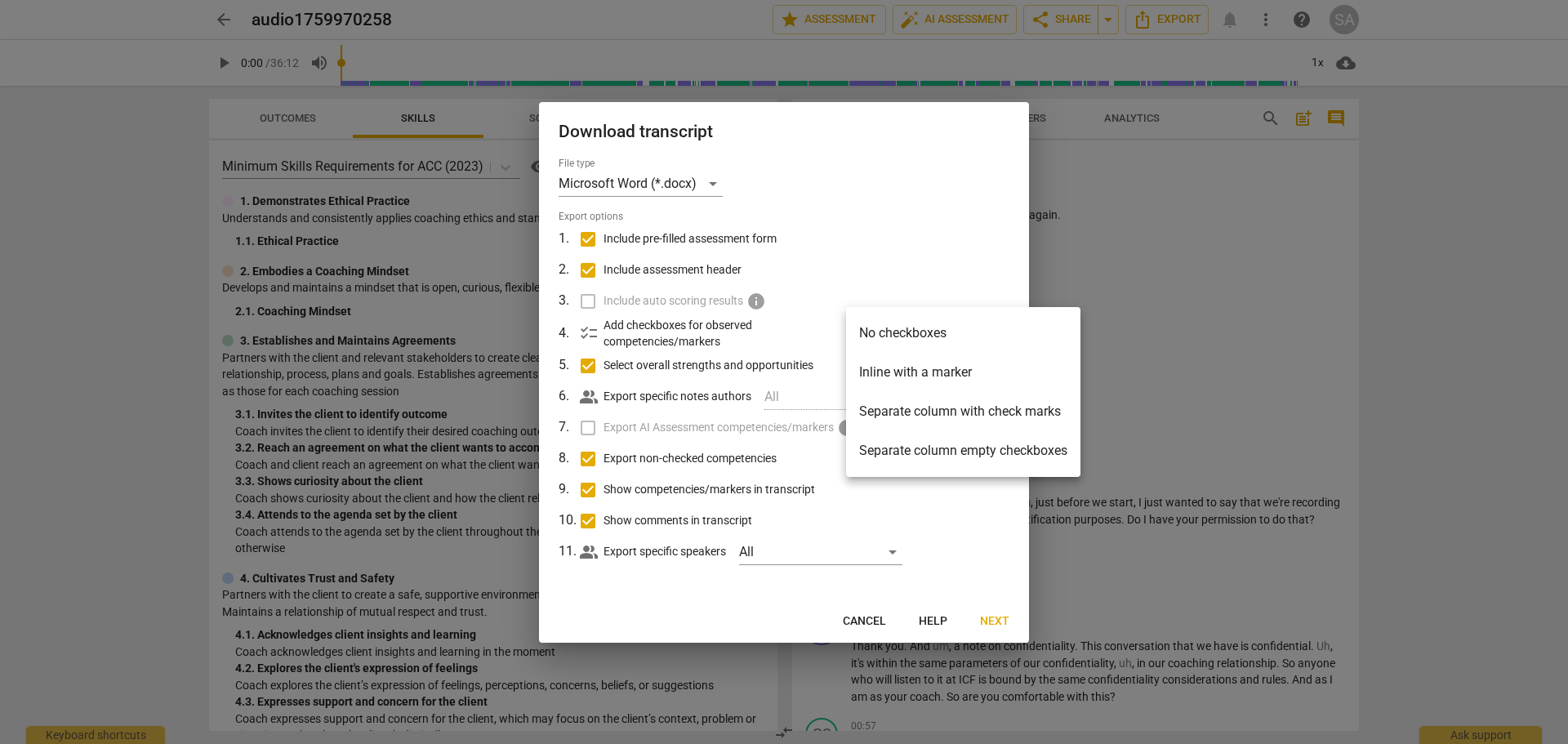
click at [896, 409] on li "Separate column with check marks" at bounding box center [963, 412] width 235 height 39
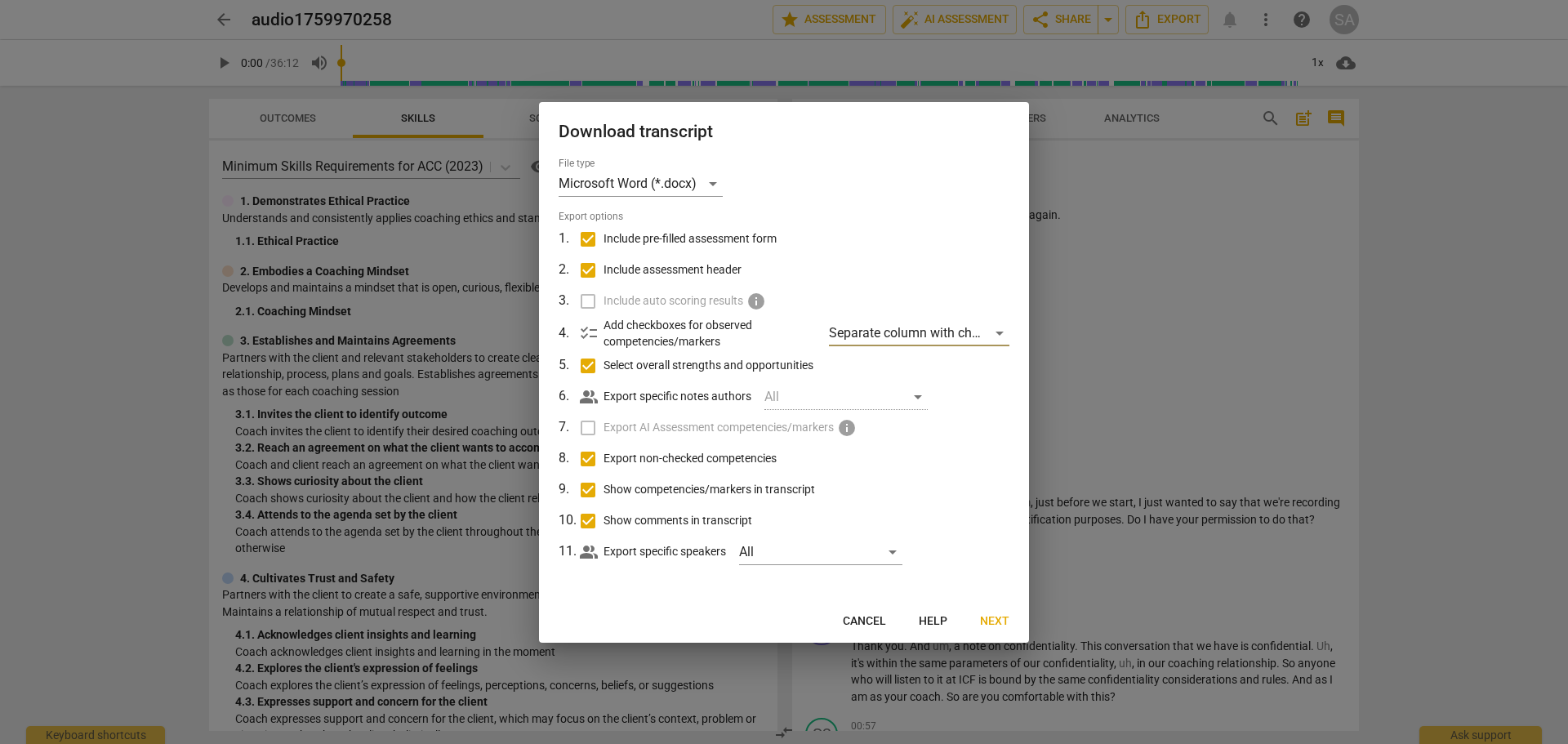
click at [981, 621] on span "Next" at bounding box center [995, 621] width 30 height 17
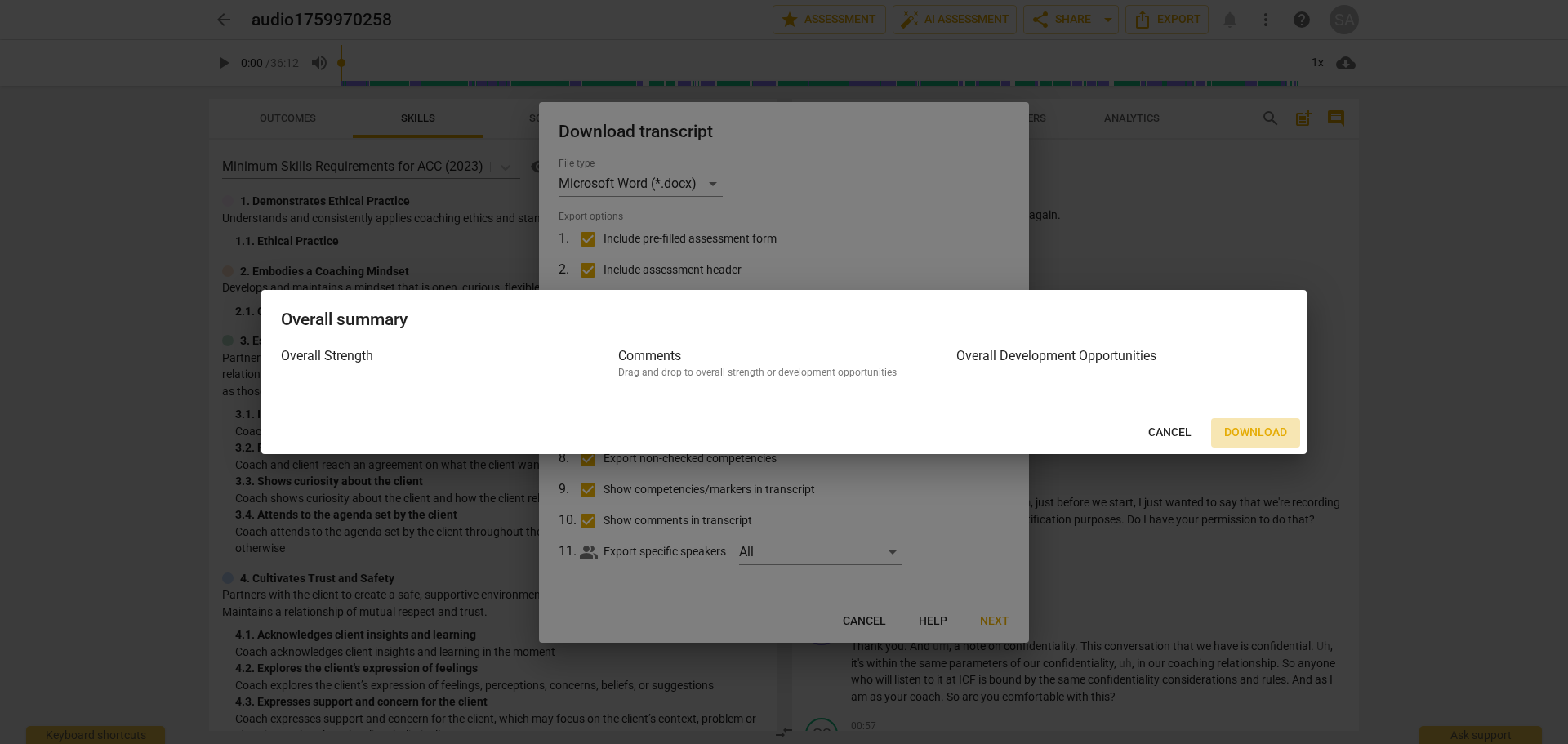
click at [1238, 428] on span "Download" at bounding box center [1256, 433] width 63 height 17
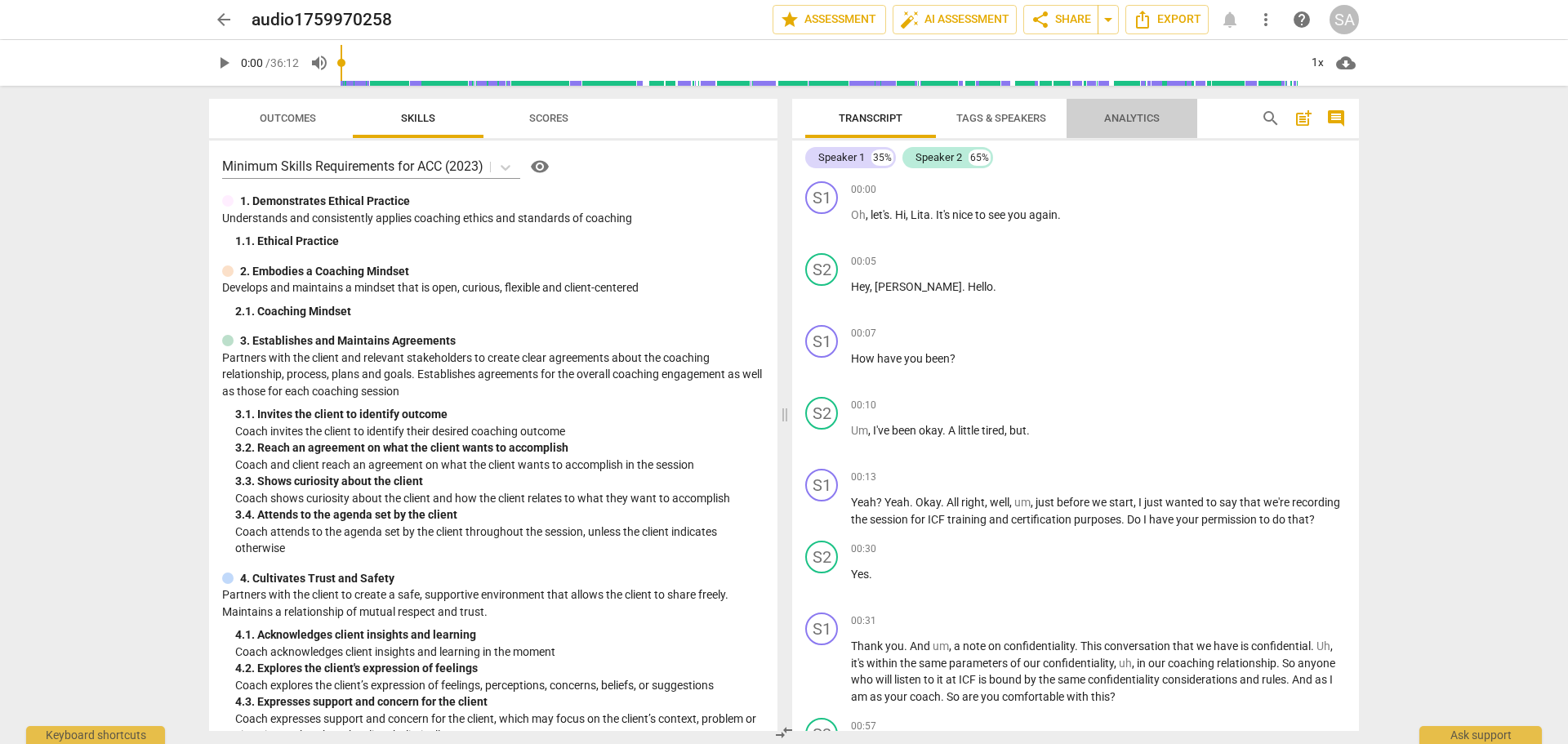
click at [1130, 122] on span "Analytics" at bounding box center [1132, 117] width 55 height 12
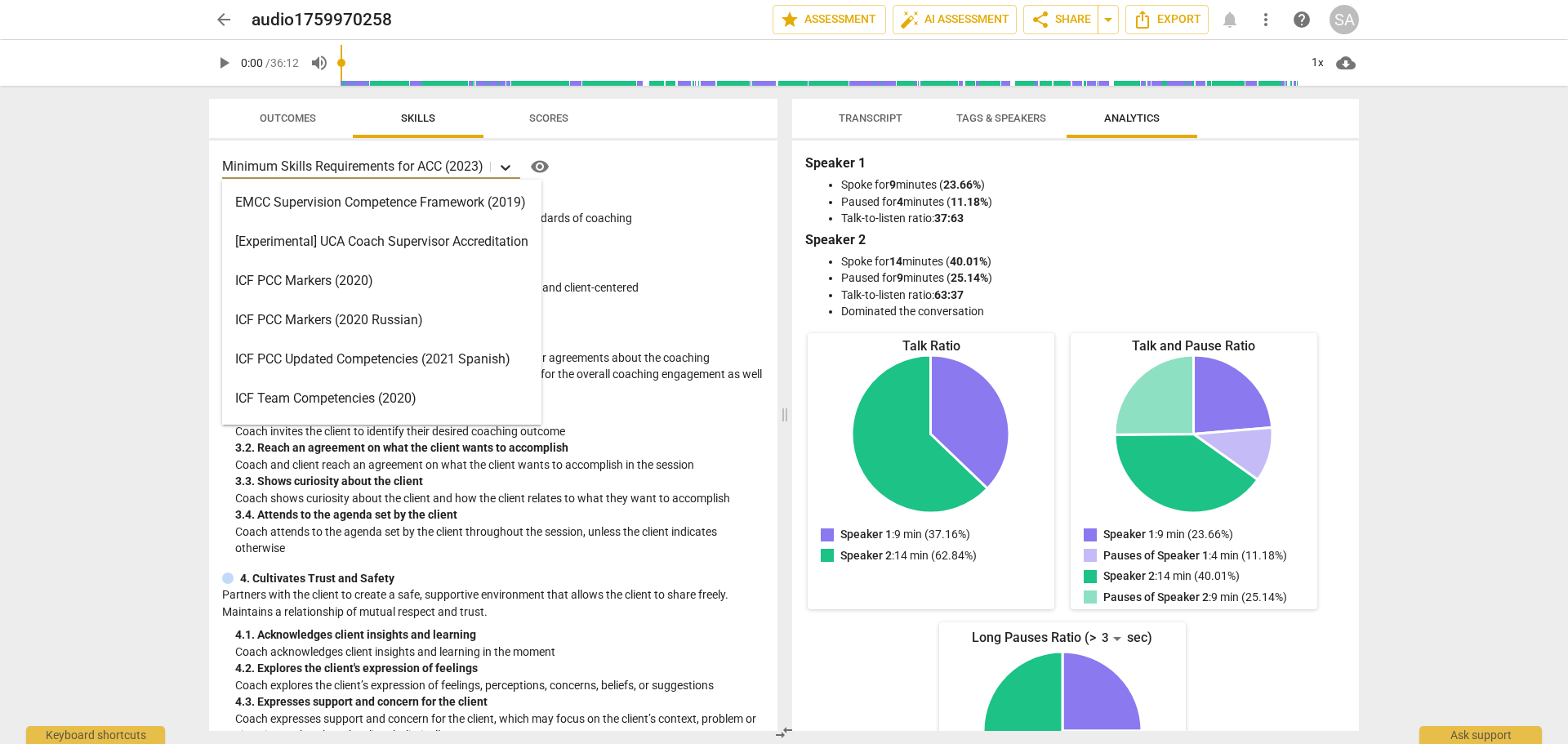
click at [507, 158] on div at bounding box center [506, 167] width 30 height 24
click at [605, 169] on div "16 results available. Use Up and Down to choose options, press Enter to select …" at bounding box center [493, 166] width 542 height 26
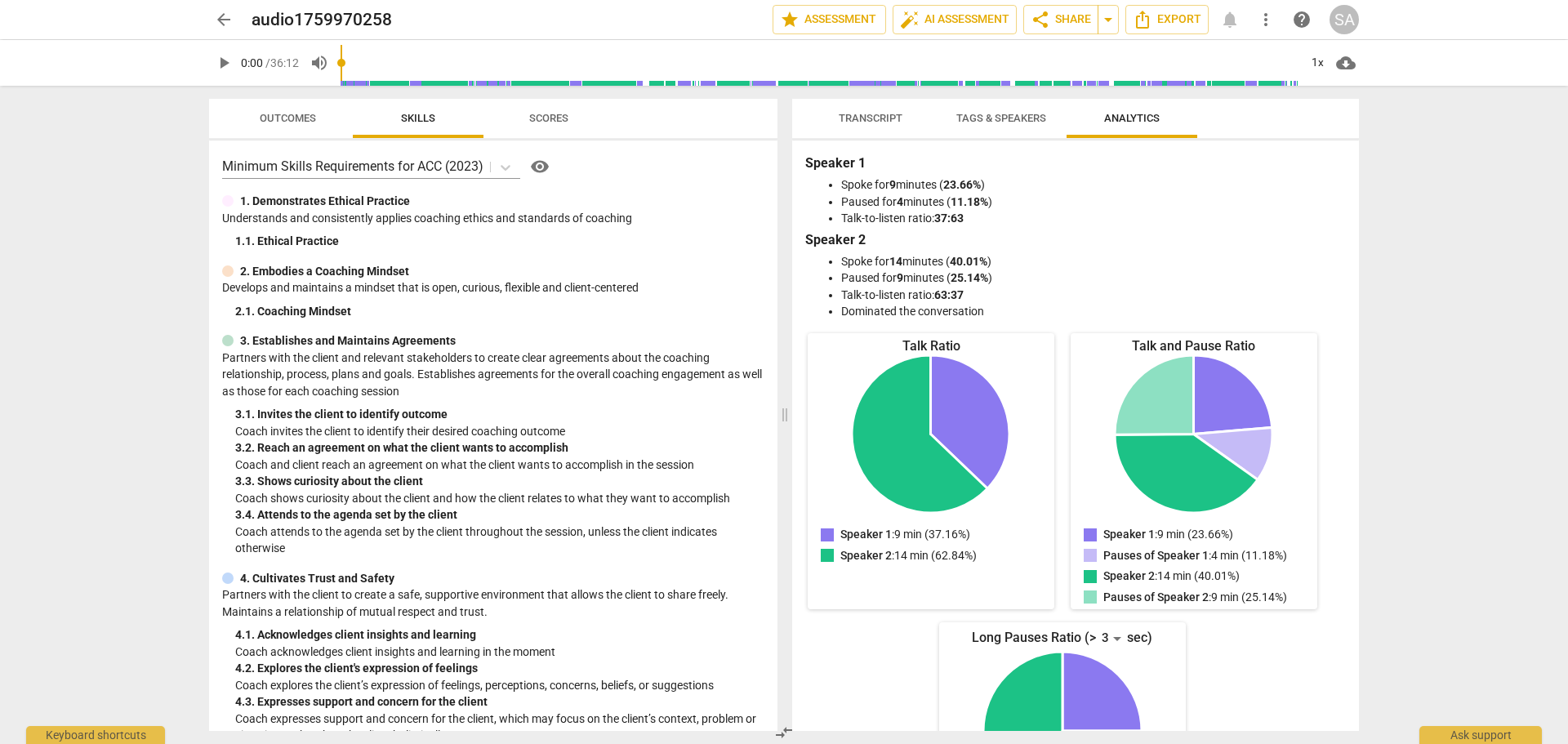
click at [531, 164] on span "visibility" at bounding box center [539, 166] width 19 height 19
click at [548, 115] on span "Scores" at bounding box center [549, 117] width 39 height 12
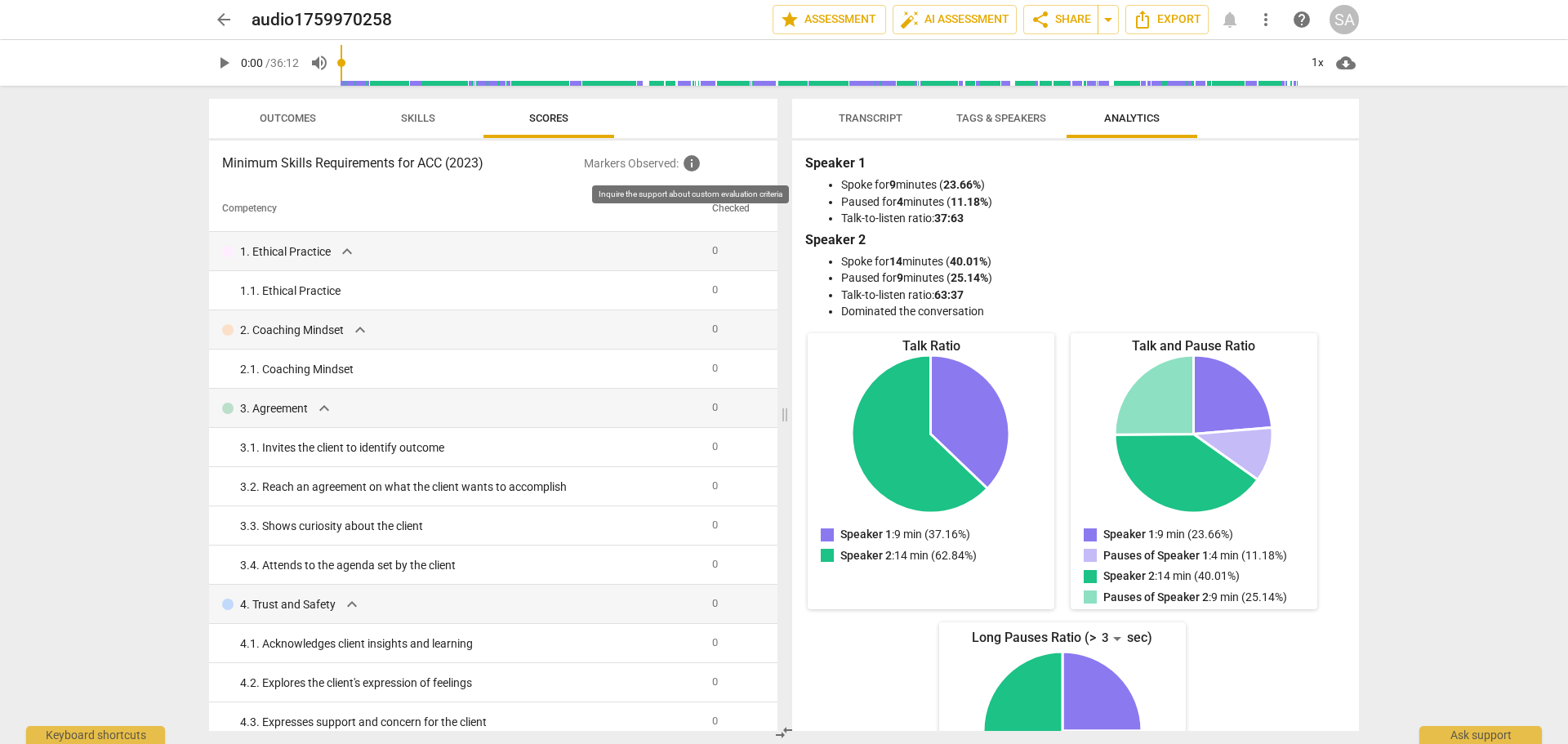
click at [692, 167] on span "info" at bounding box center [692, 162] width 19 height 19
click at [354, 248] on span "expand_more" at bounding box center [346, 251] width 19 height 19
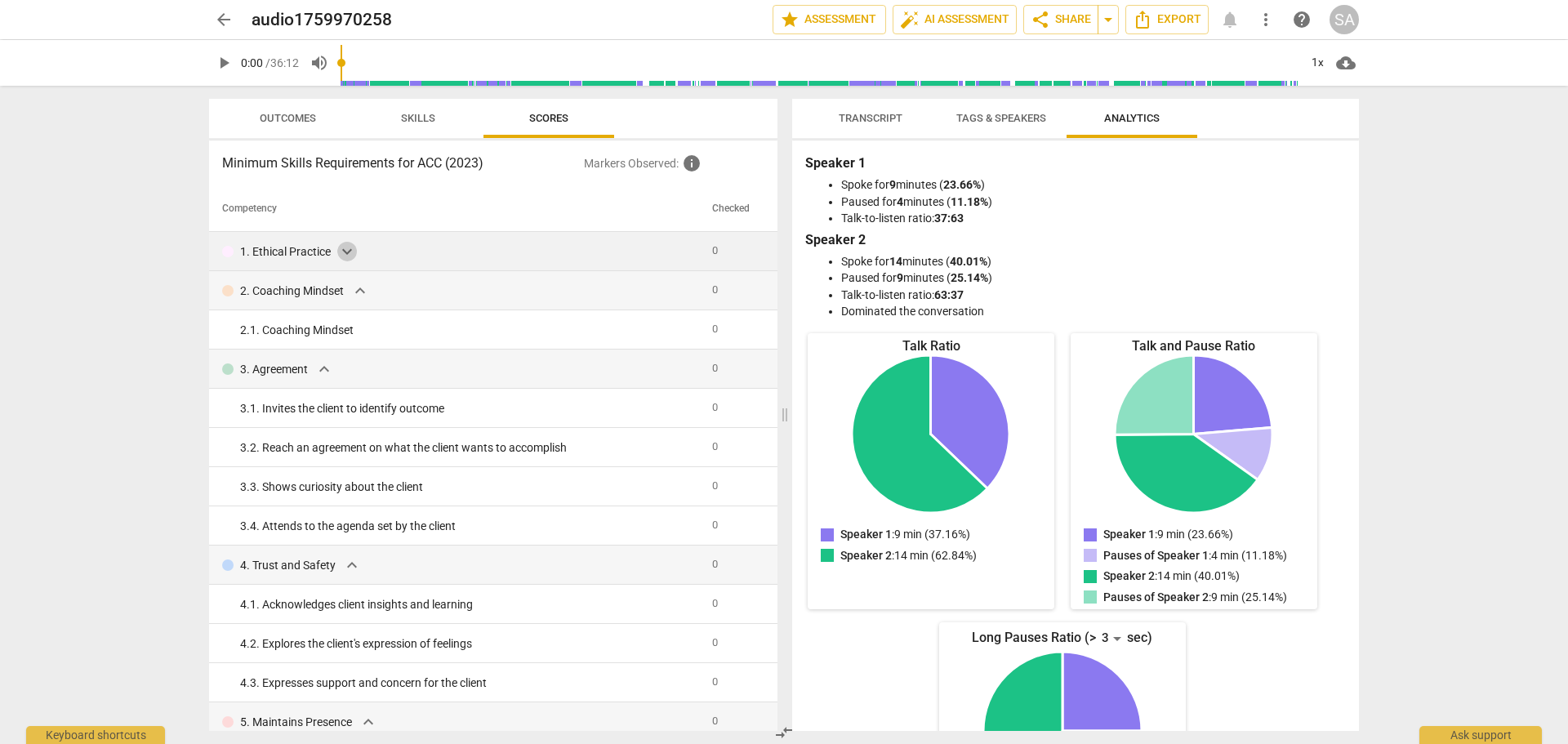
click at [352, 252] on span "expand_more" at bounding box center [346, 251] width 19 height 19
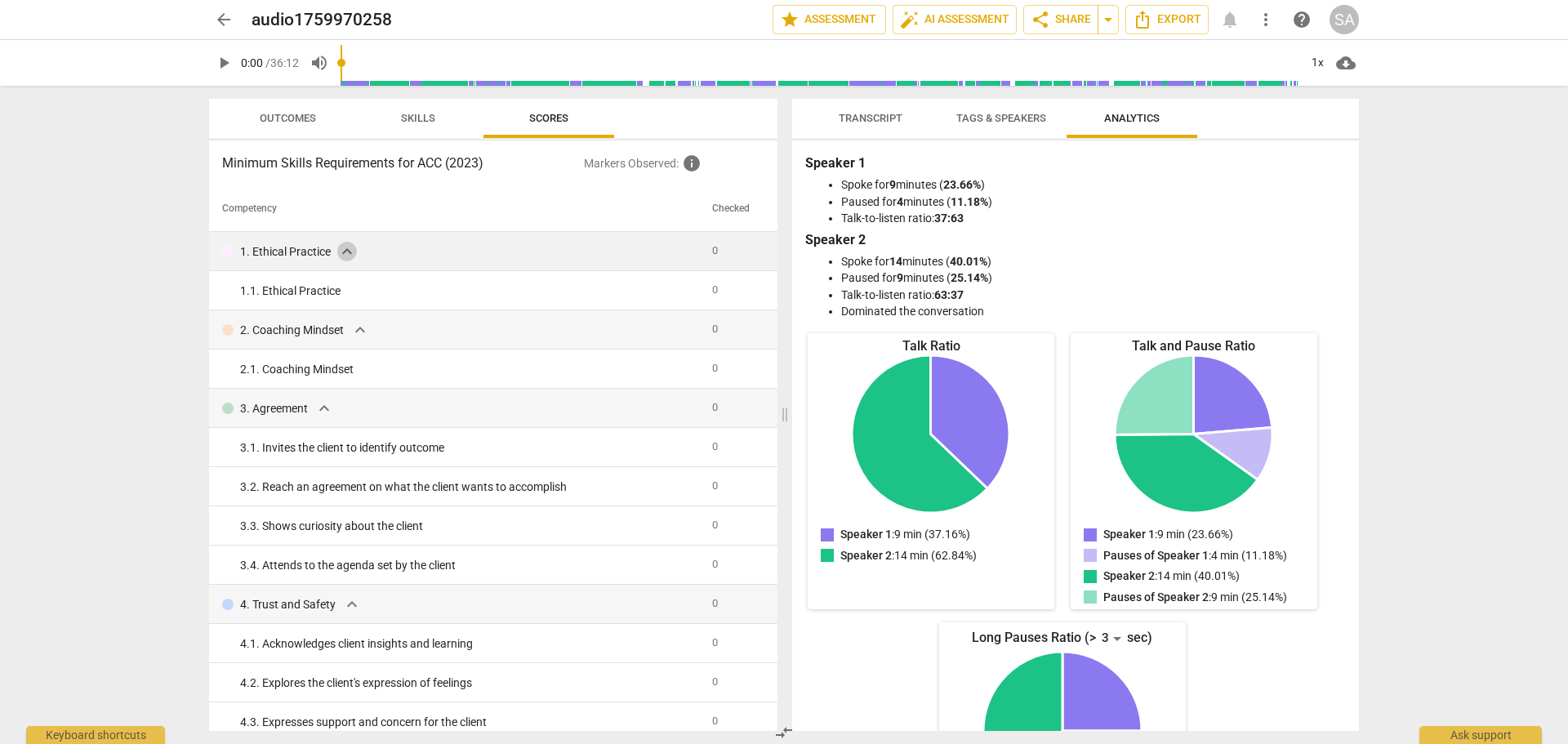
click at [352, 252] on span "expand_more" at bounding box center [346, 251] width 19 height 19
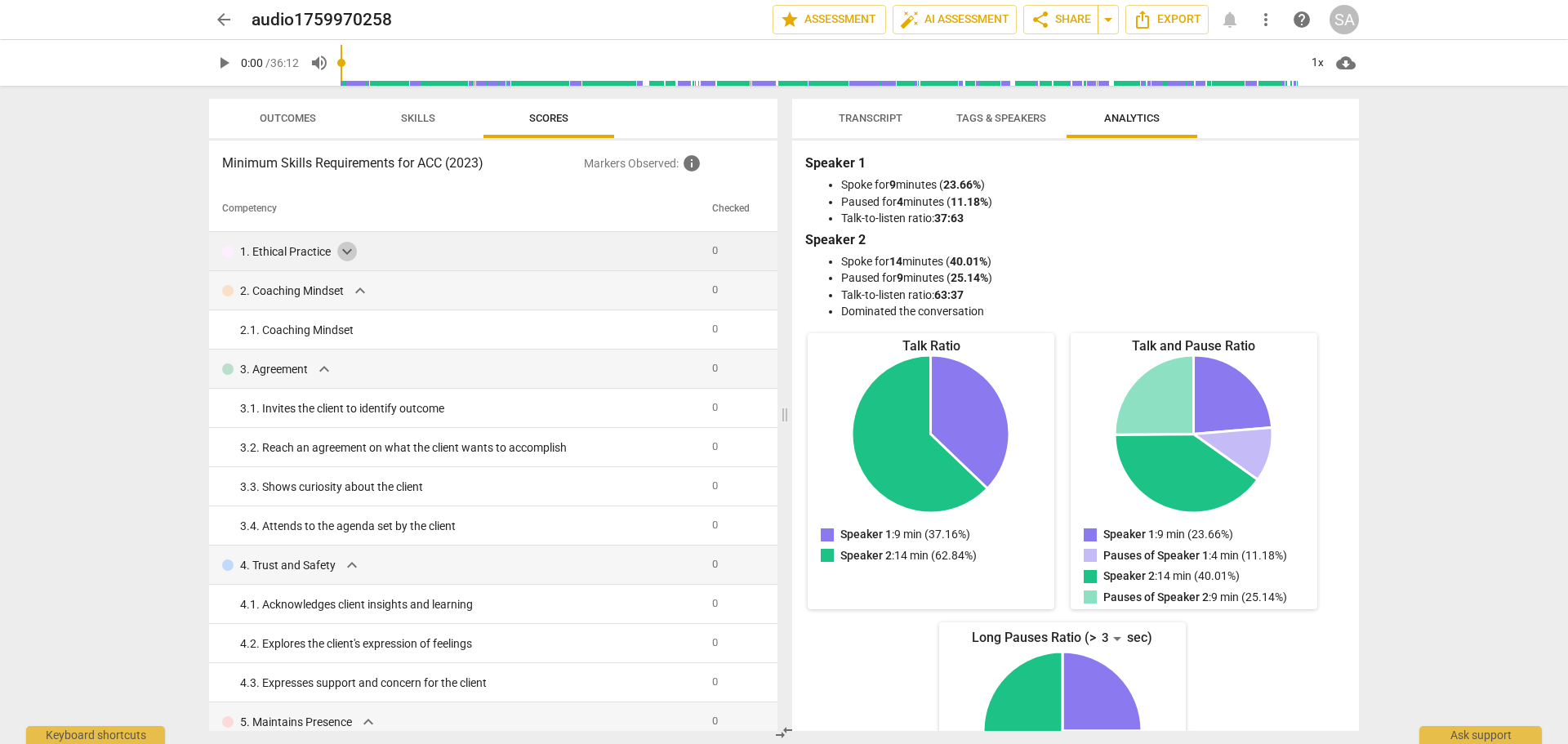
click at [352, 252] on span "expand_more" at bounding box center [346, 251] width 19 height 19
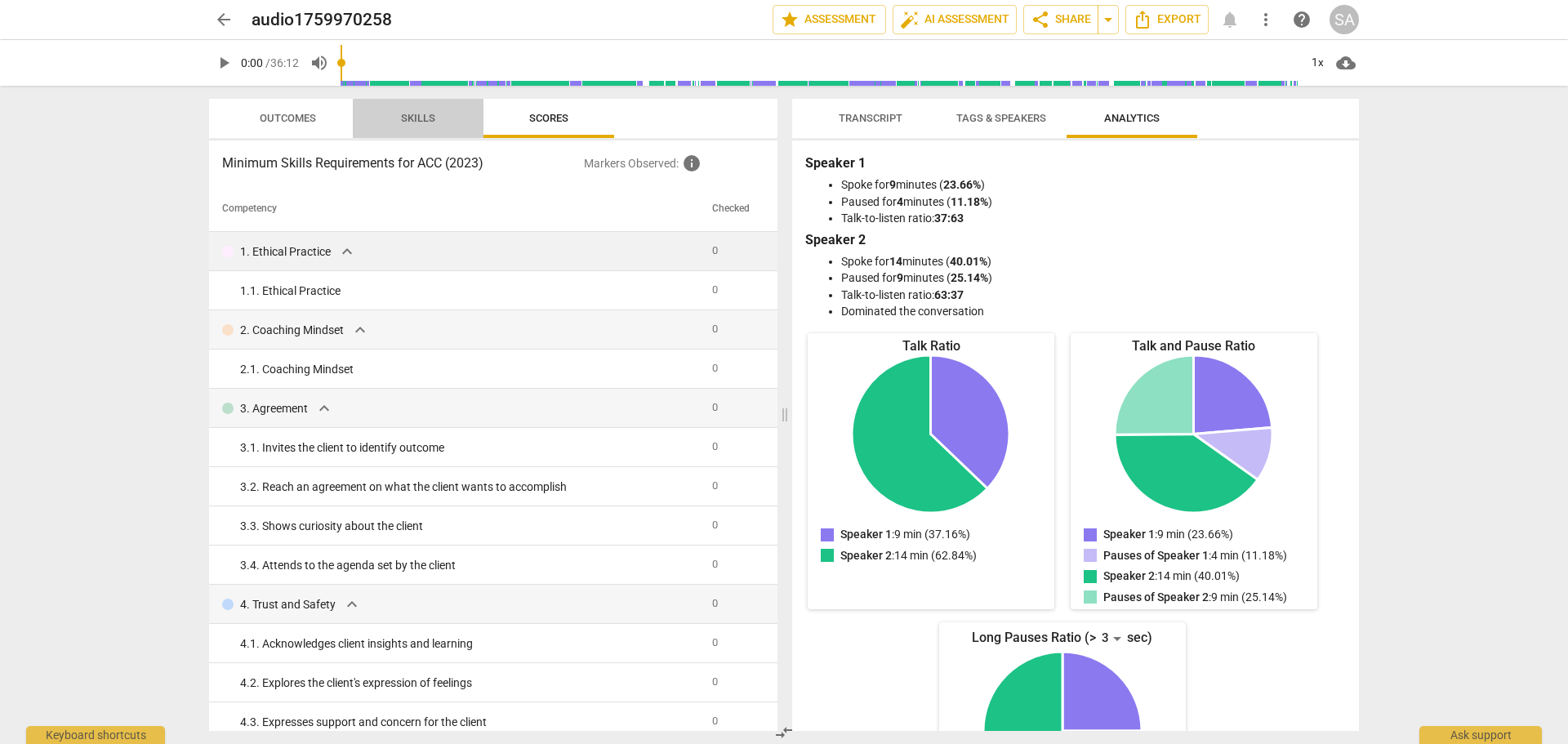
click at [443, 124] on span "Skills" at bounding box center [418, 119] width 74 height 22
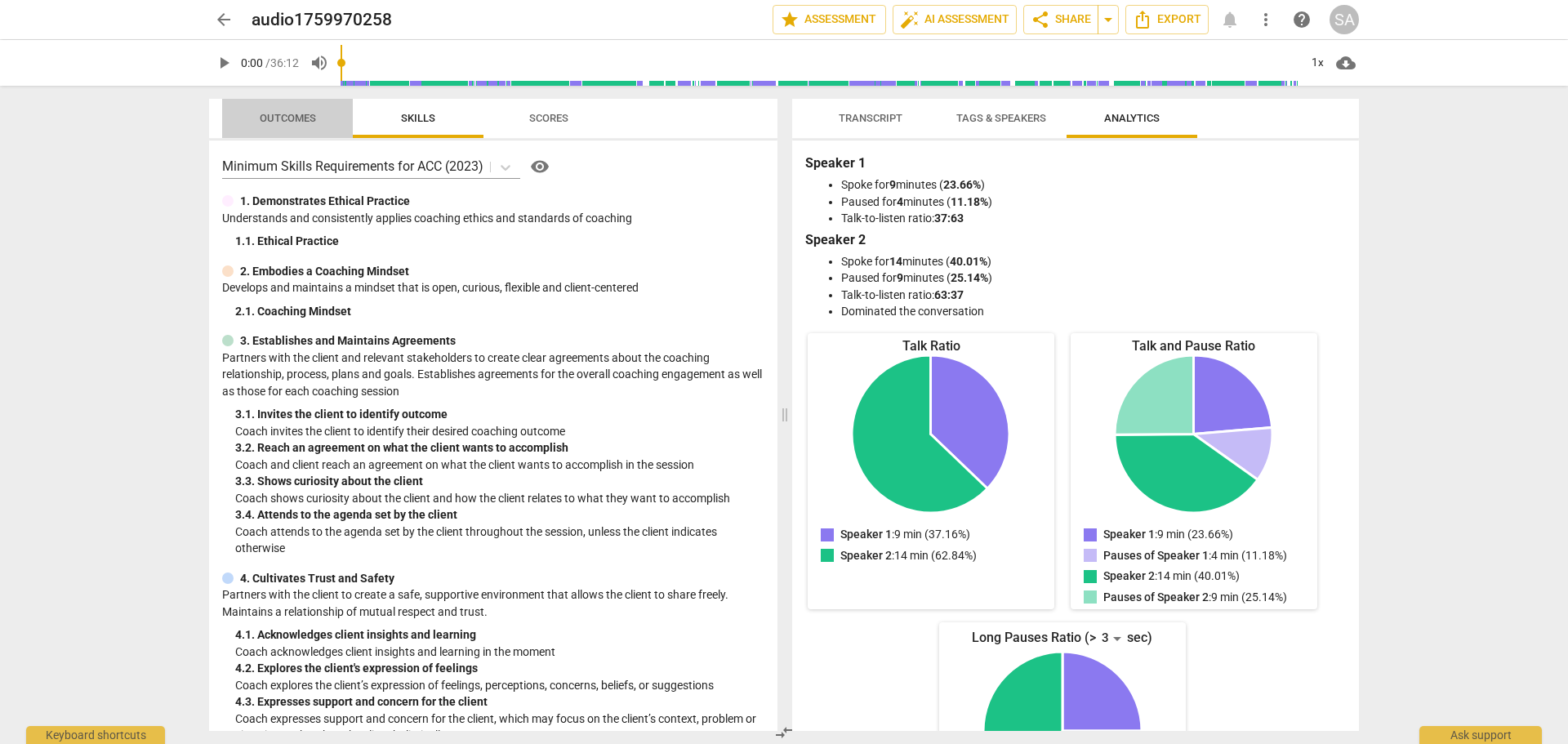
click at [340, 124] on span "Outcomes" at bounding box center [288, 119] width 131 height 22
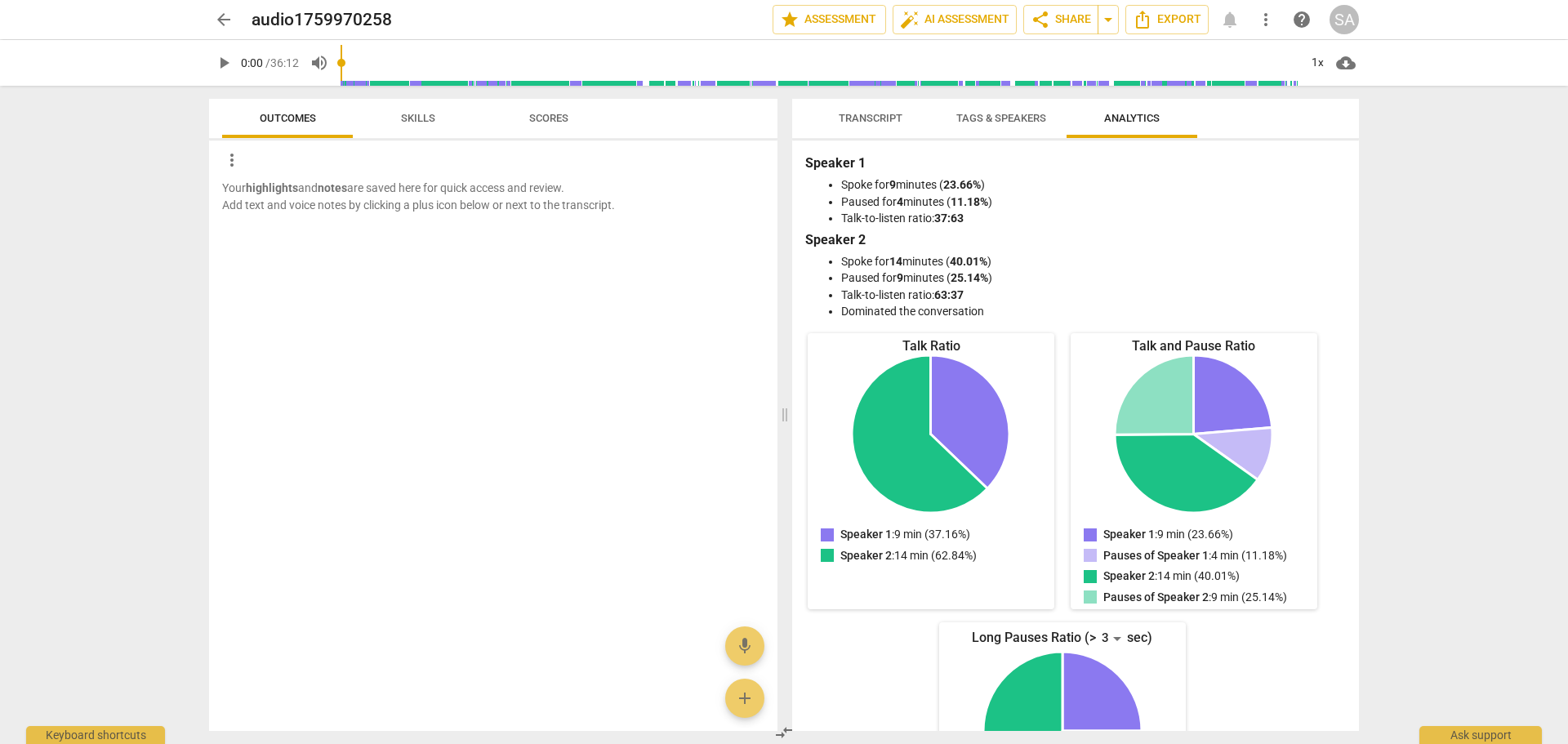
click at [553, 106] on button "Scores" at bounding box center [549, 118] width 131 height 39
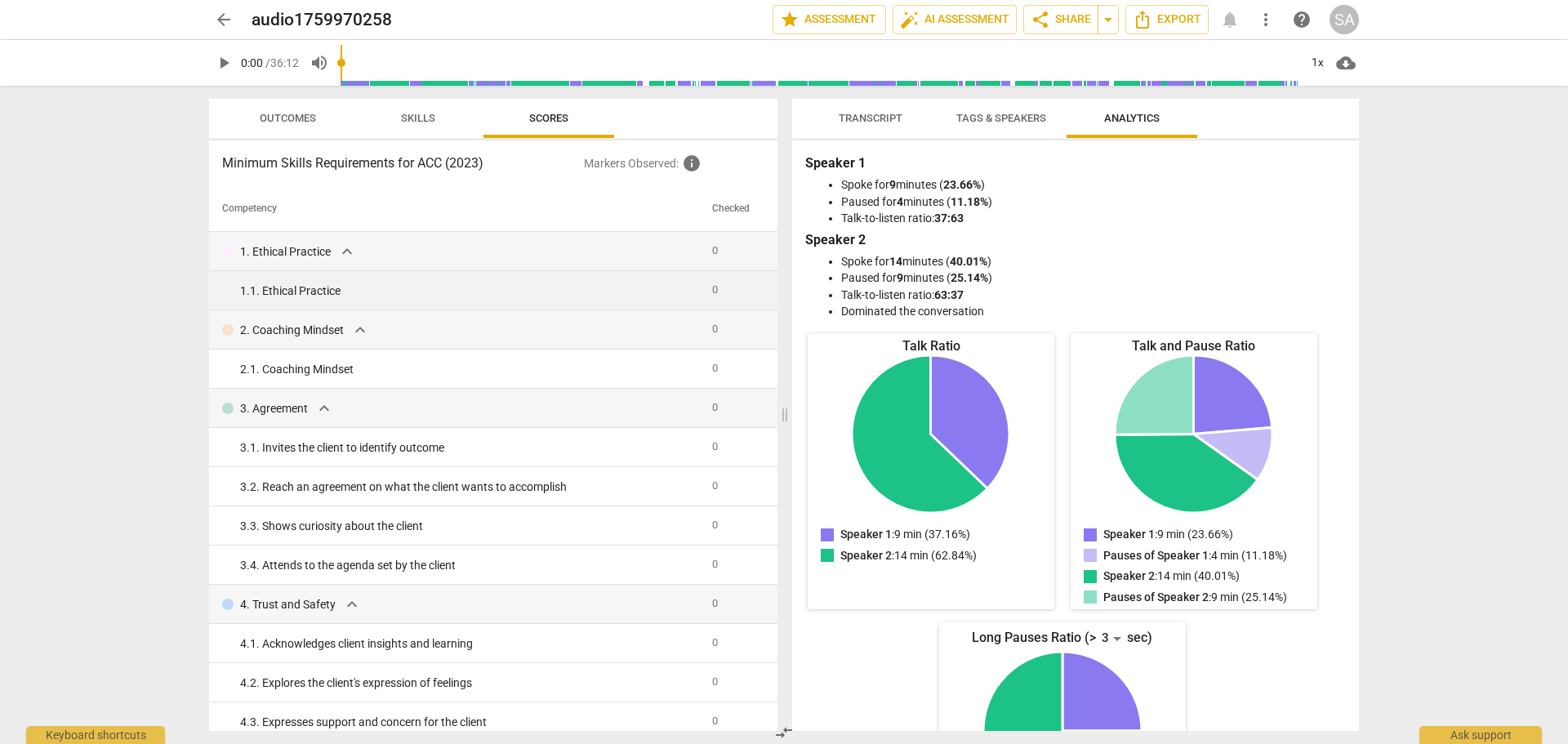
click at [691, 294] on div "1. 1. Ethical Practice" at bounding box center [469, 291] width 459 height 18
click at [325, 295] on div "1. 1. Ethical Practice" at bounding box center [469, 291] width 459 height 18
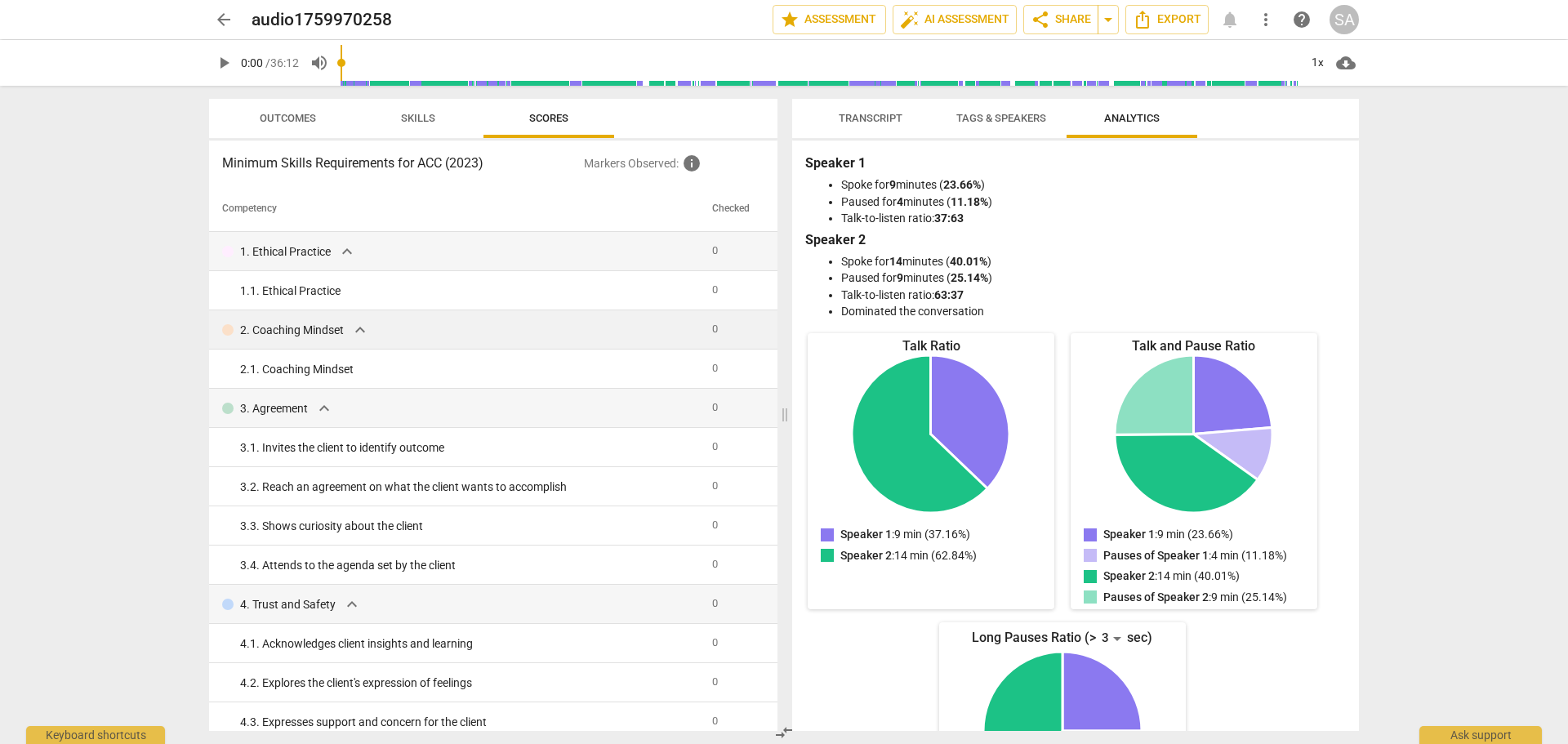
click at [319, 342] on td "2. Coaching Mindset expand_more" at bounding box center [457, 330] width 497 height 39
click at [347, 329] on div "2. Coaching Mindset expand_more" at bounding box center [461, 330] width 477 height 19
click at [1345, 405] on div "Speaker 1 Spoke for 9 minutes ( 23.66% ) Paused for 4 minutes ( 11.18% ) Talk-t…" at bounding box center [1076, 436] width 567 height 591
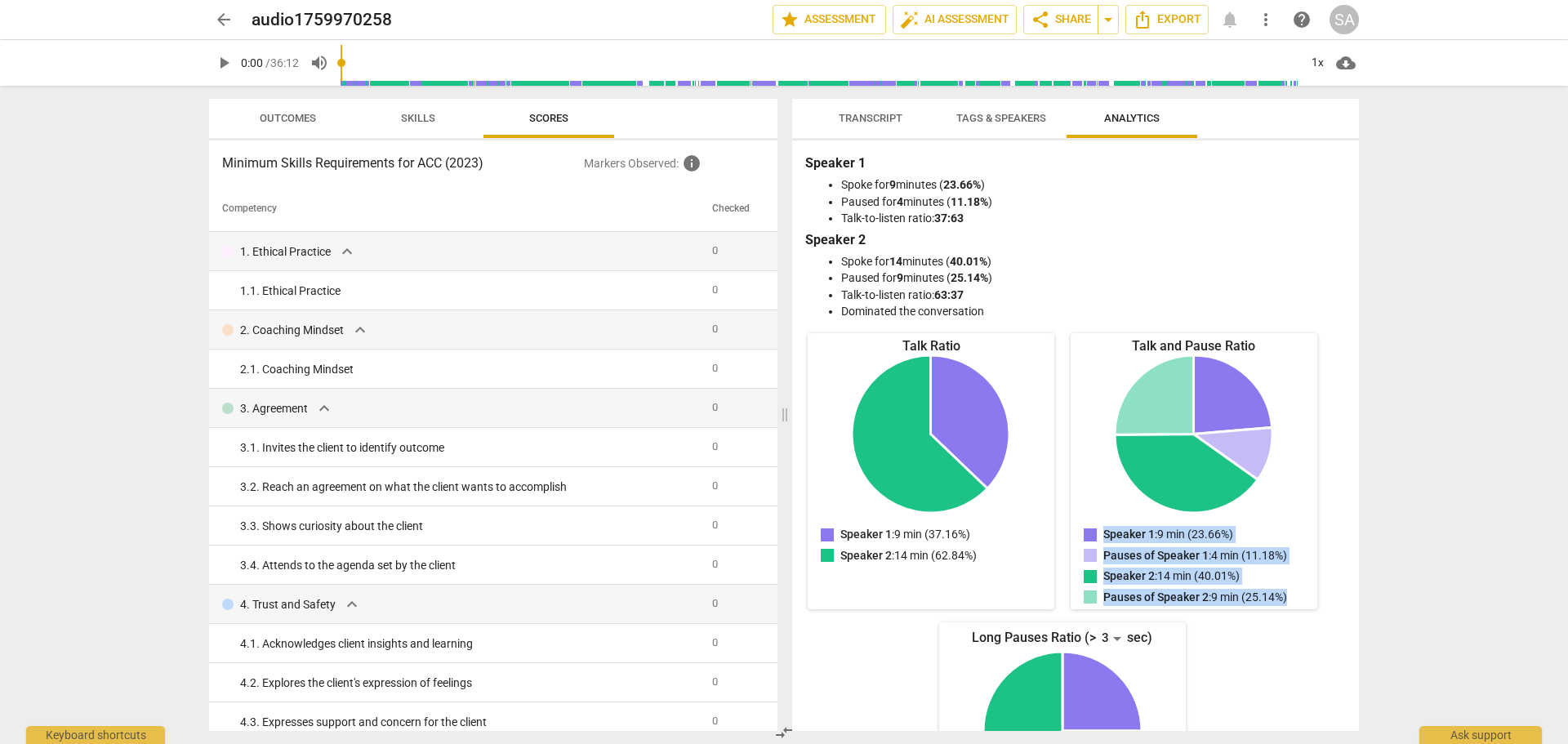
drag, startPoint x: 1361, startPoint y: 407, endPoint x: 1368, endPoint y: 654, distance: 247.1
click at [1368, 654] on div "Transcript Tags & Speakers Analytics Speaker 1 35% Speaker 2 65% S1 play_arrow …" at bounding box center [1079, 414] width 586 height 658
click at [400, 135] on button "Skills" at bounding box center [418, 118] width 131 height 39
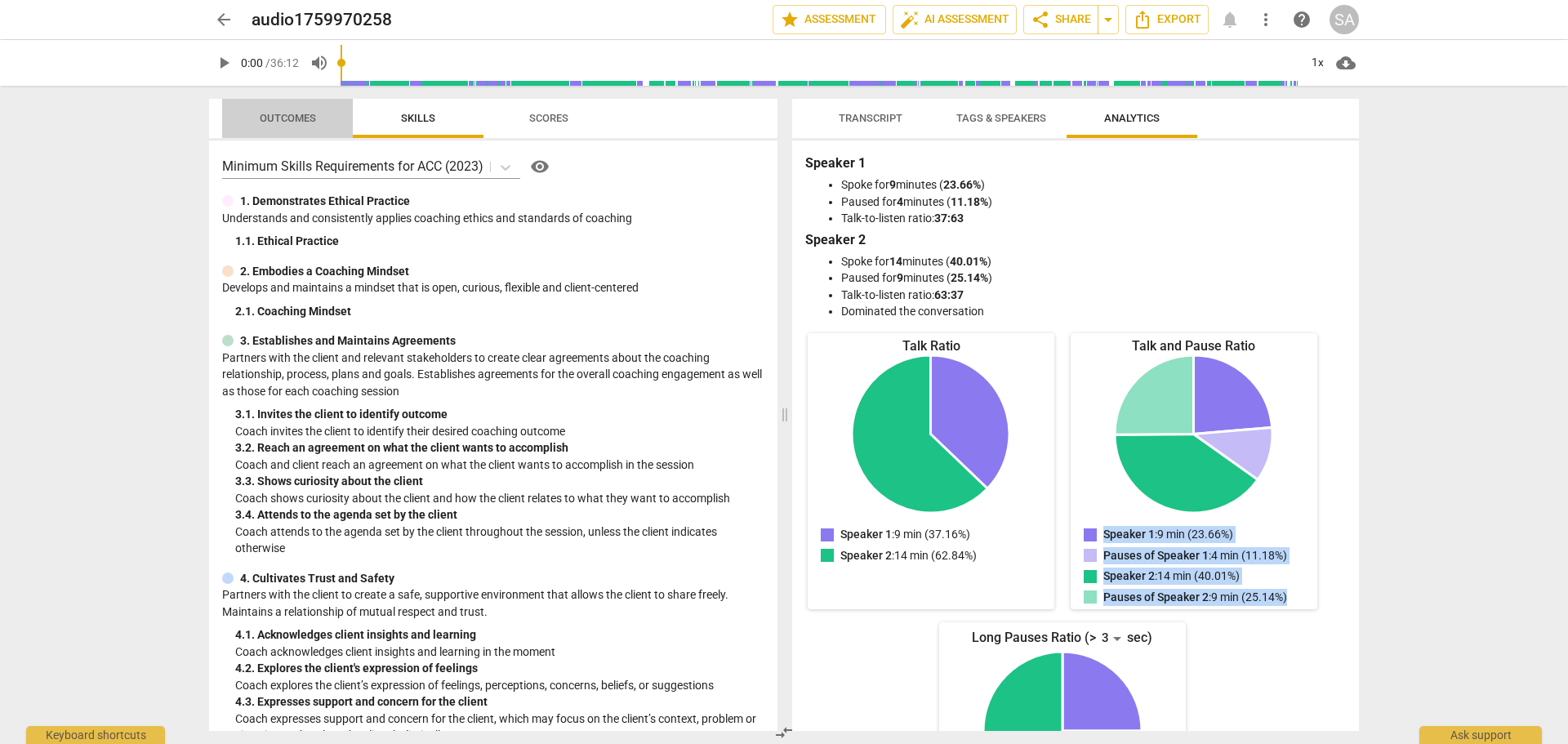
click at [294, 124] on span "Outcomes" at bounding box center [287, 119] width 95 height 22
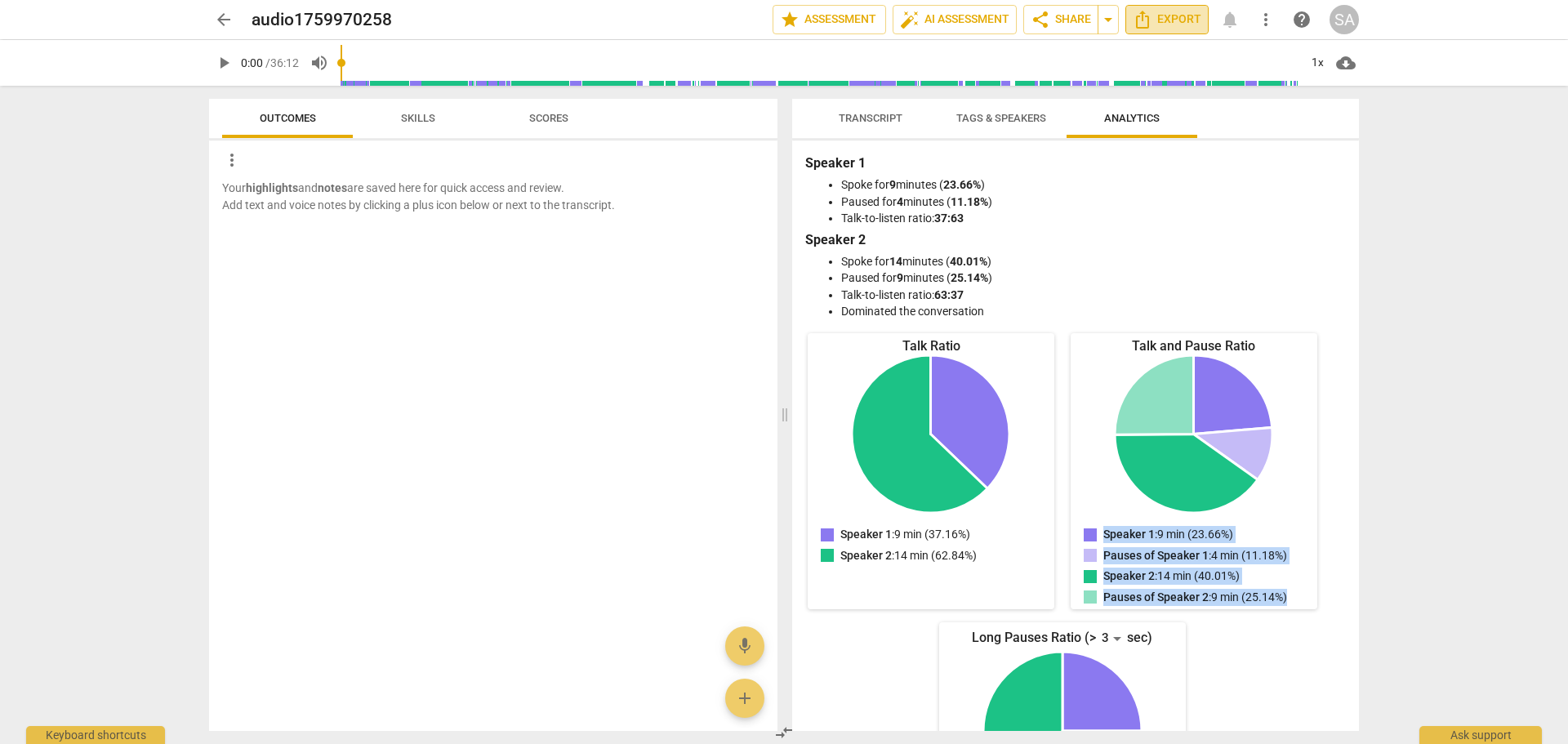
click at [1176, 14] on span "Export" at bounding box center [1167, 19] width 68 height 19
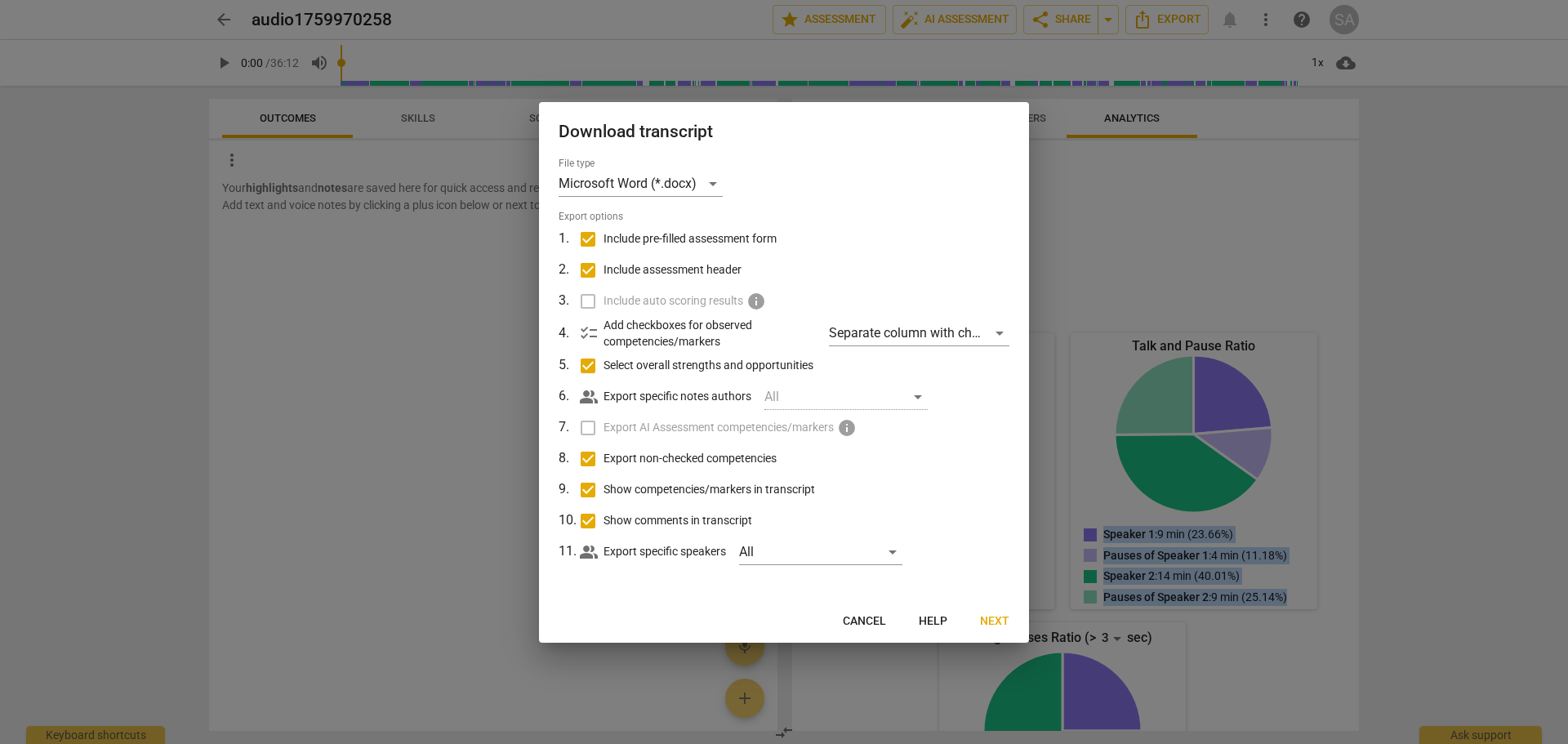
click at [1092, 165] on div at bounding box center [784, 372] width 1568 height 744
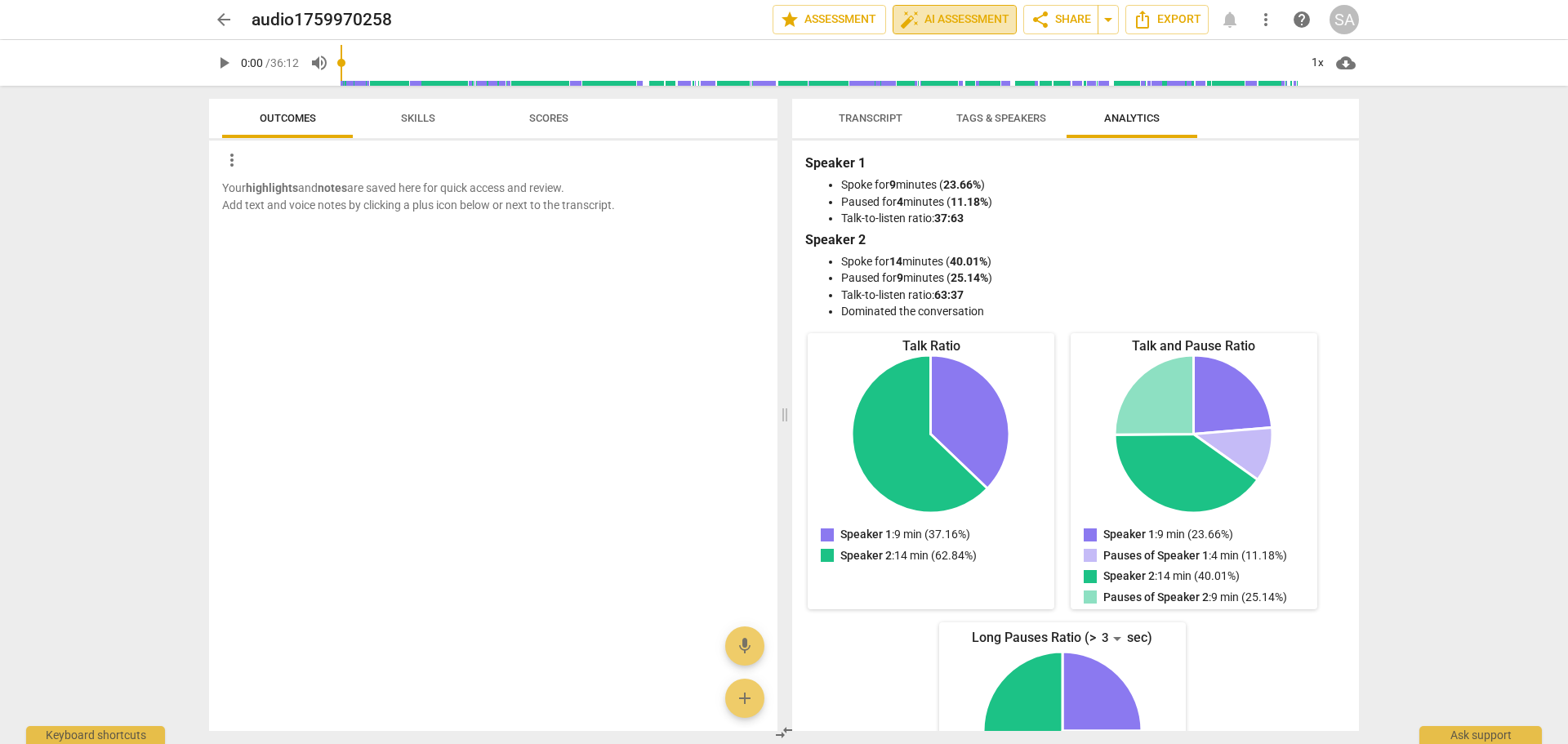
click at [955, 24] on span "auto_fix_high AI Assessment" at bounding box center [955, 19] width 110 height 19
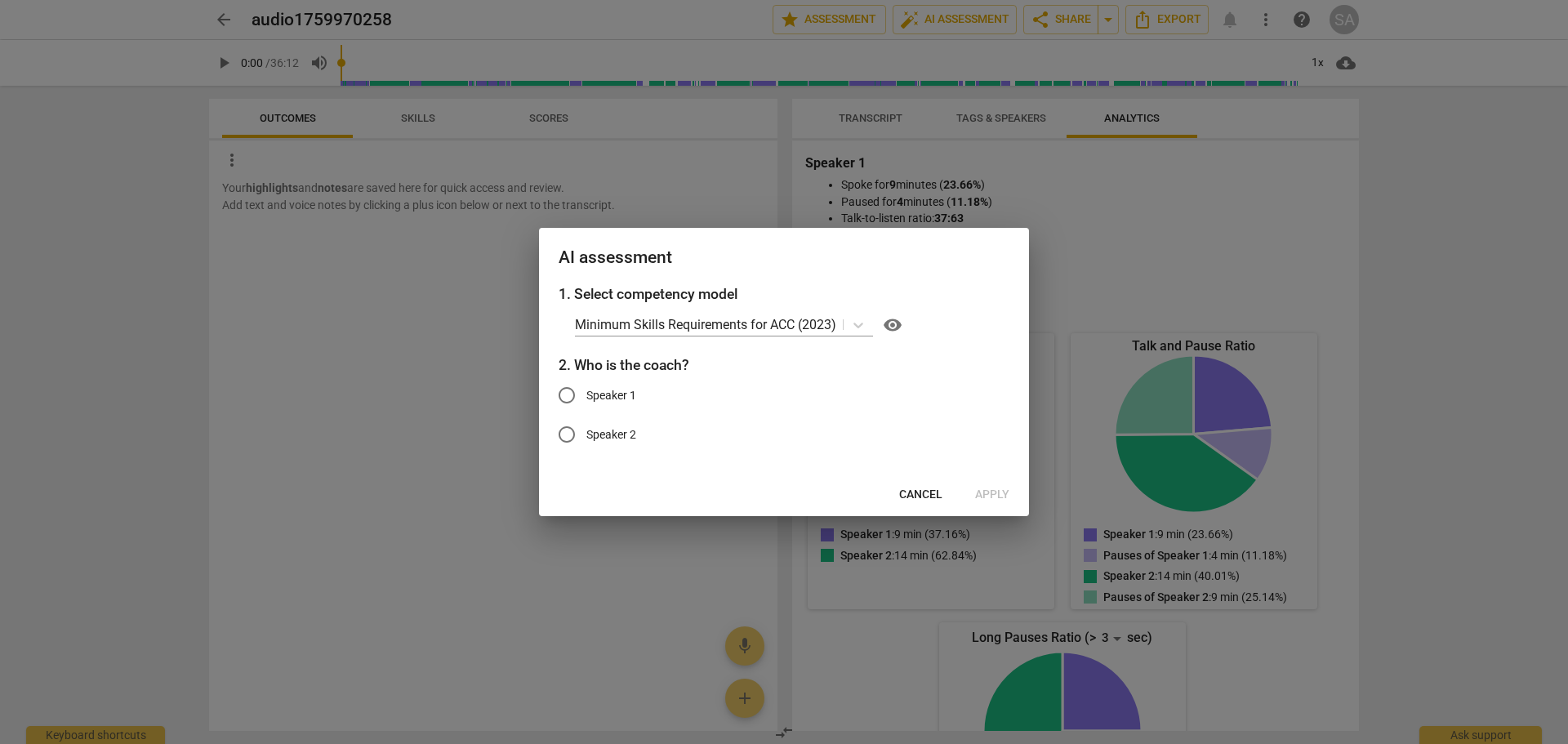
click at [595, 395] on span "Speaker 1" at bounding box center [611, 395] width 50 height 18
click at [586, 395] on input "Speaker 1" at bounding box center [567, 395] width 39 height 39
radio input "true"
click at [989, 498] on span "Apply" at bounding box center [992, 495] width 34 height 17
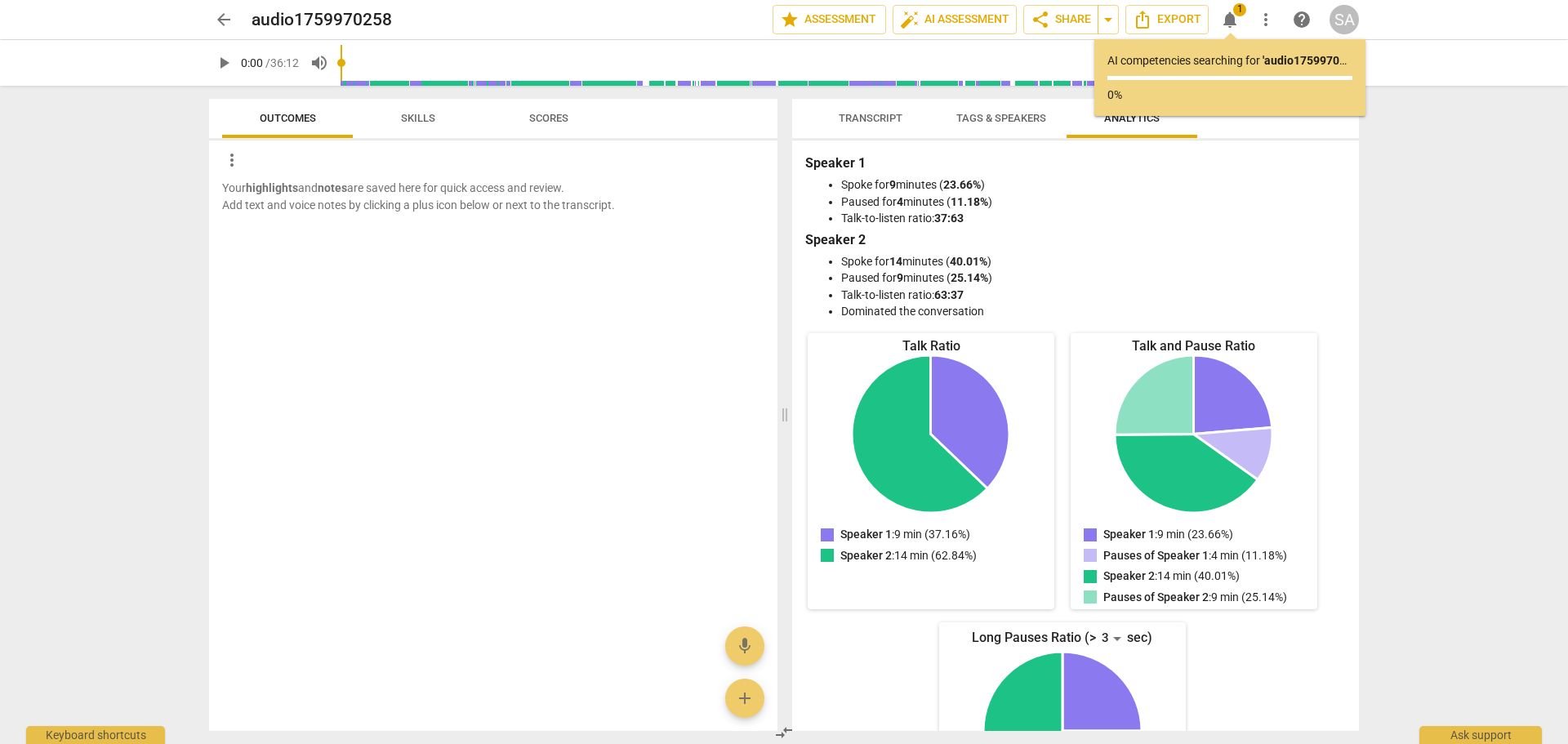
click at [898, 118] on span "Transcript" at bounding box center [870, 117] width 64 height 12
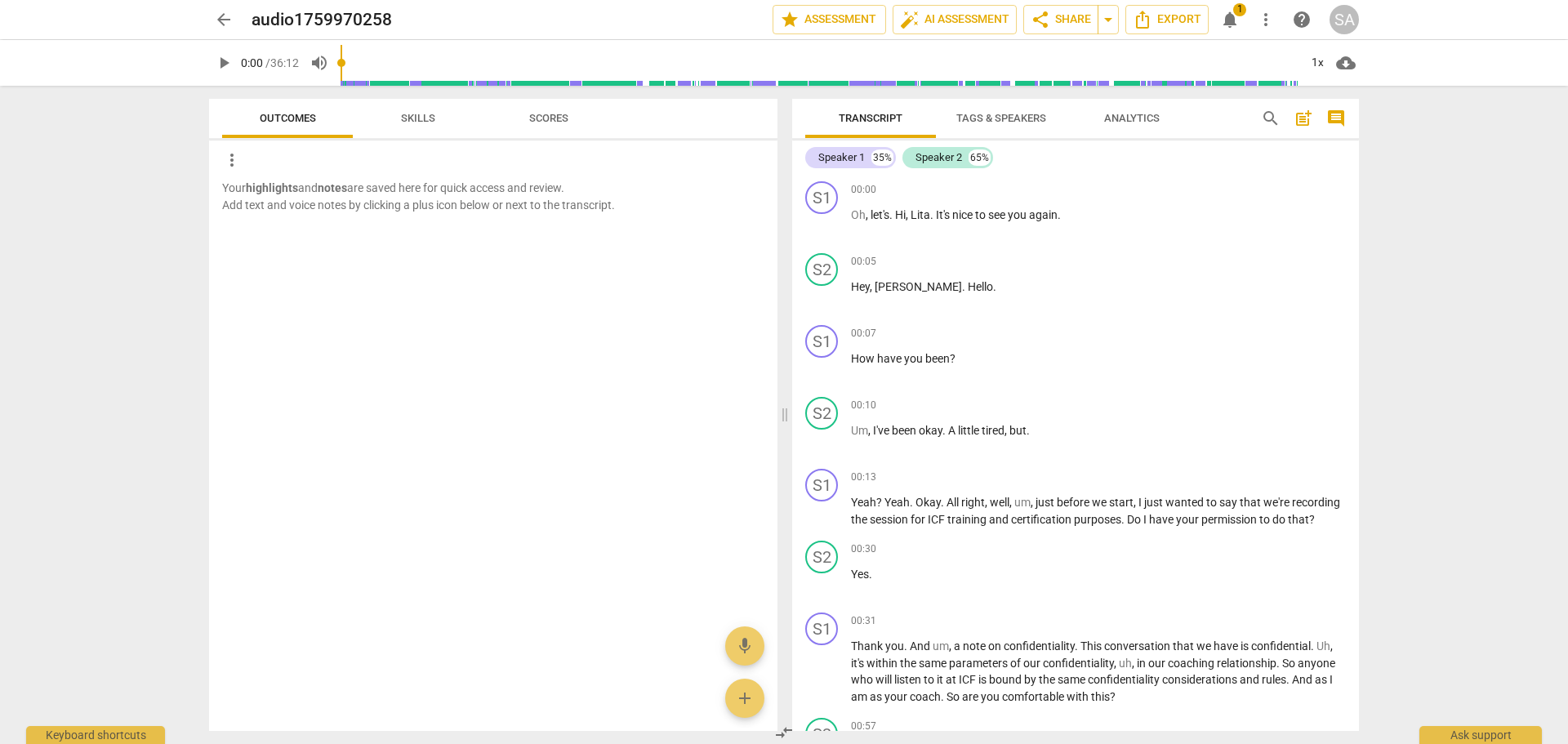
click at [1235, 26] on span "notifications" at bounding box center [1230, 19] width 19 height 19
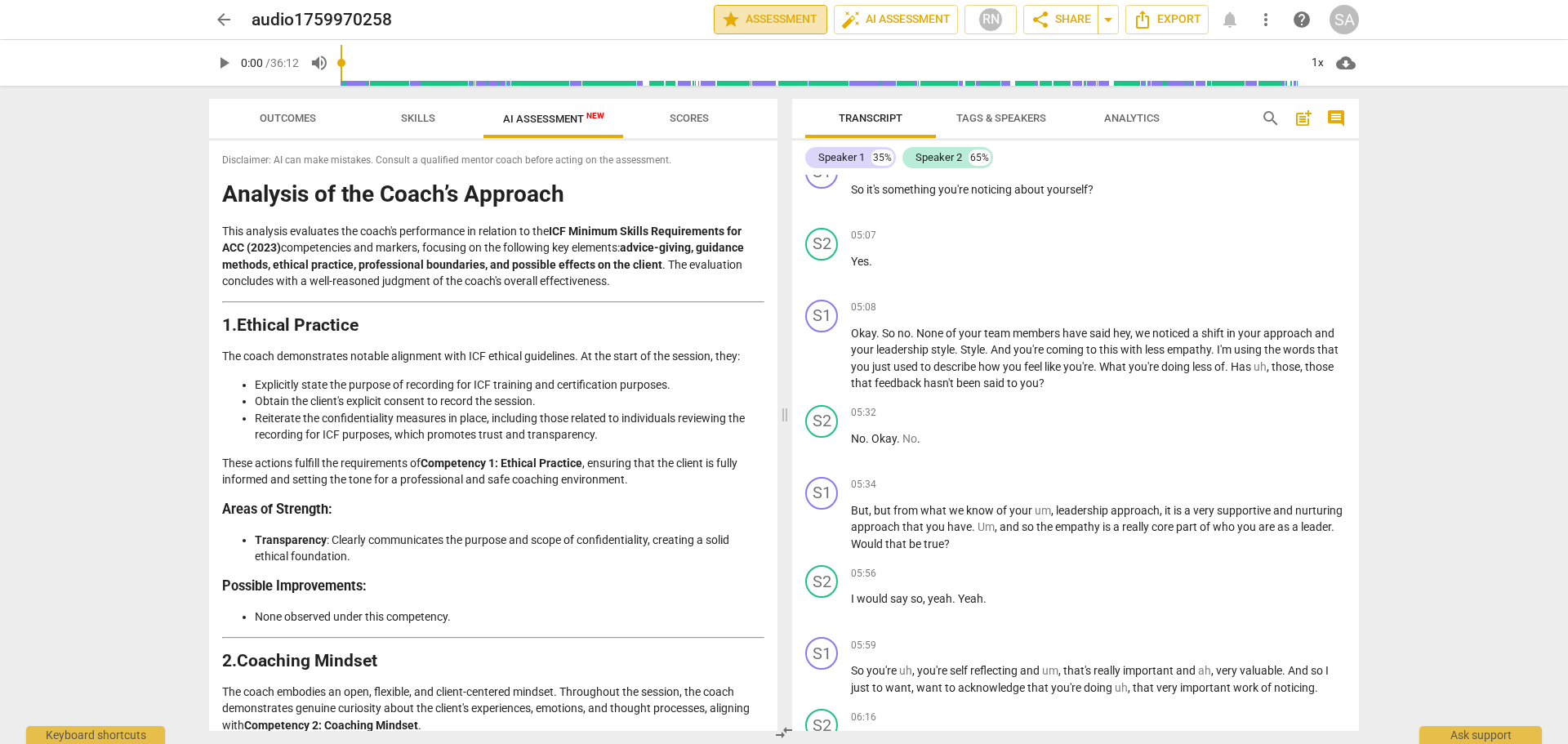
click at [766, 25] on span "star Assessment" at bounding box center [770, 19] width 99 height 19
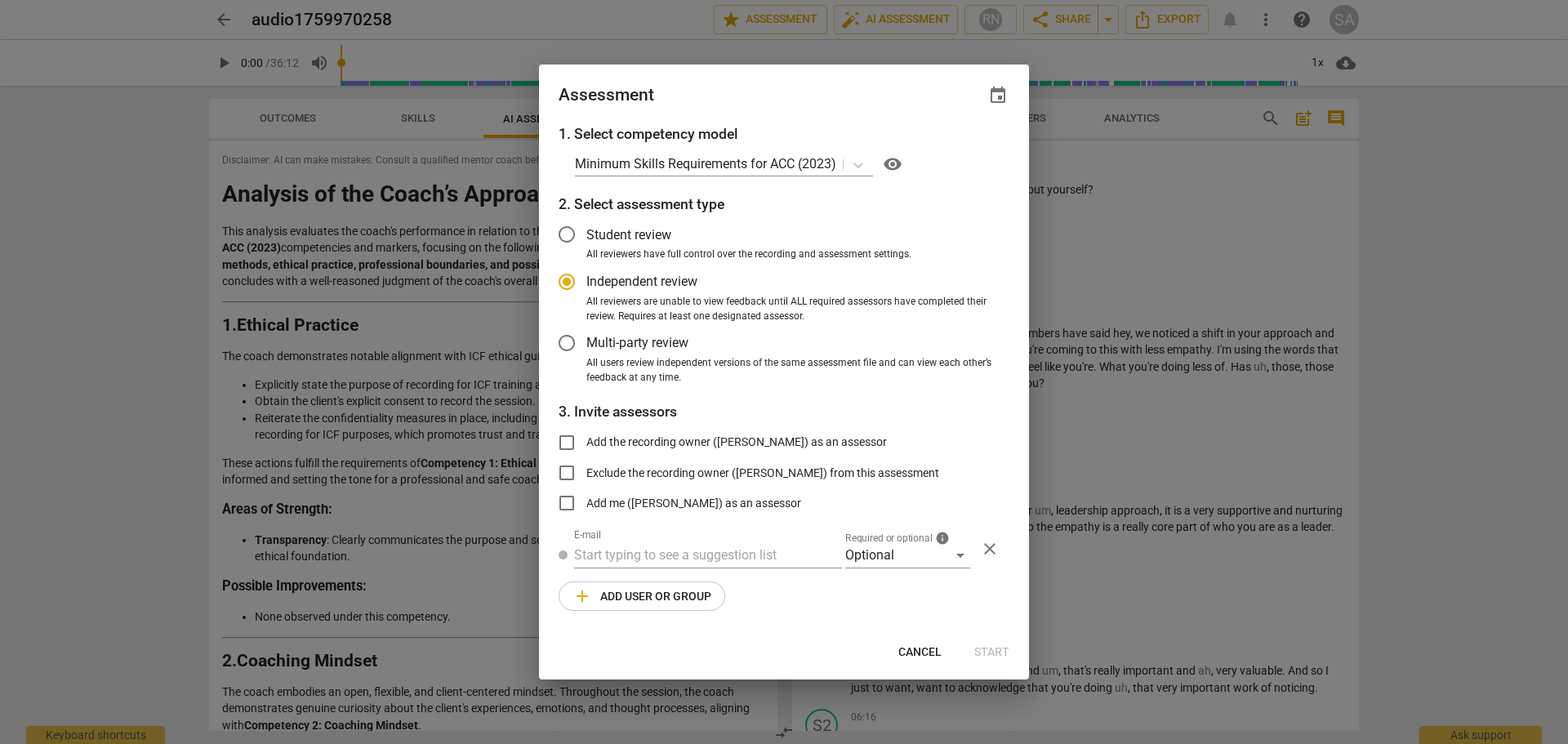
click at [1083, 201] on div at bounding box center [784, 372] width 1568 height 744
radio input "false"
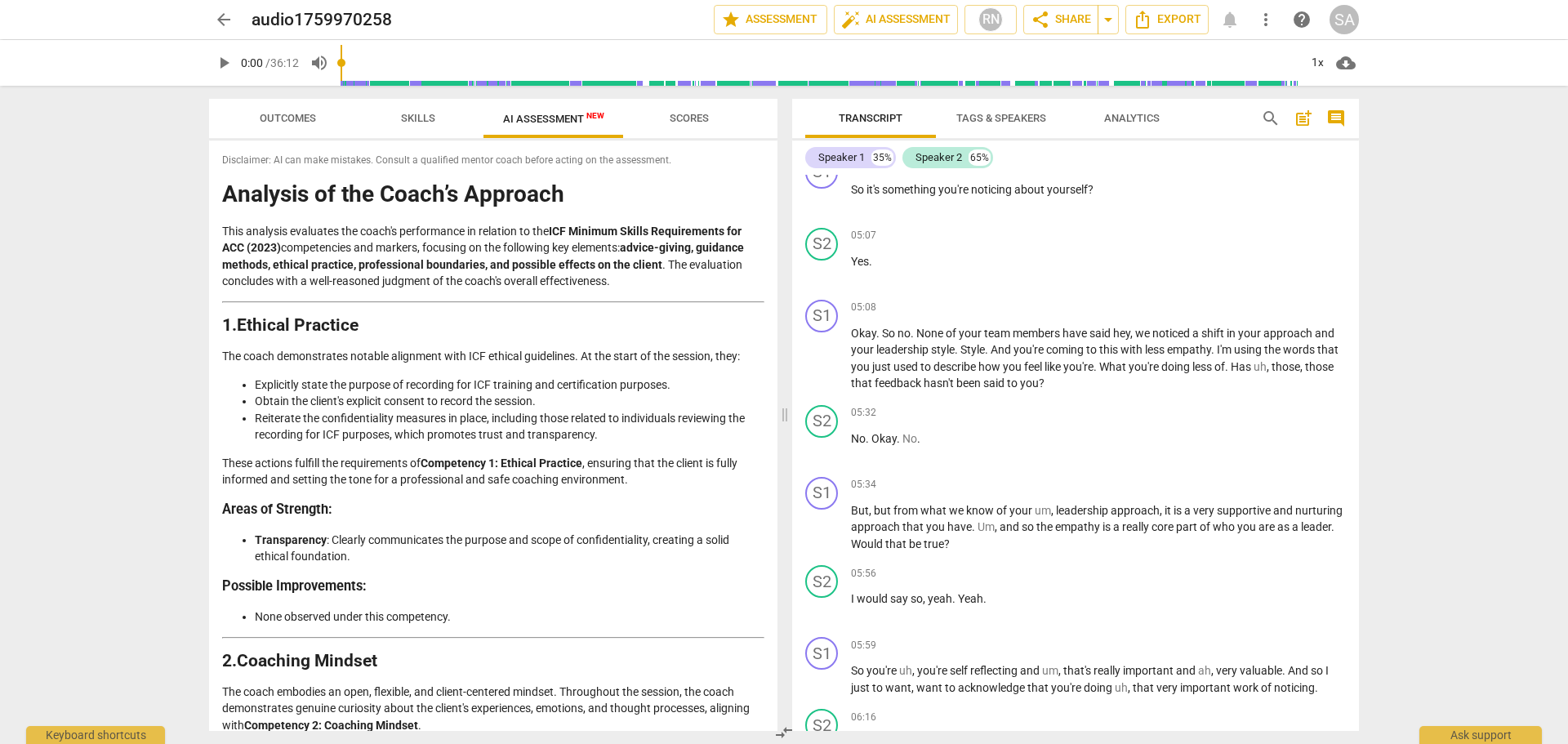
click at [553, 414] on li "Reiterate the confidentiality measures in place, including those related to ind…" at bounding box center [510, 426] width 510 height 33
click at [1139, 16] on icon "Export" at bounding box center [1142, 18] width 13 height 18
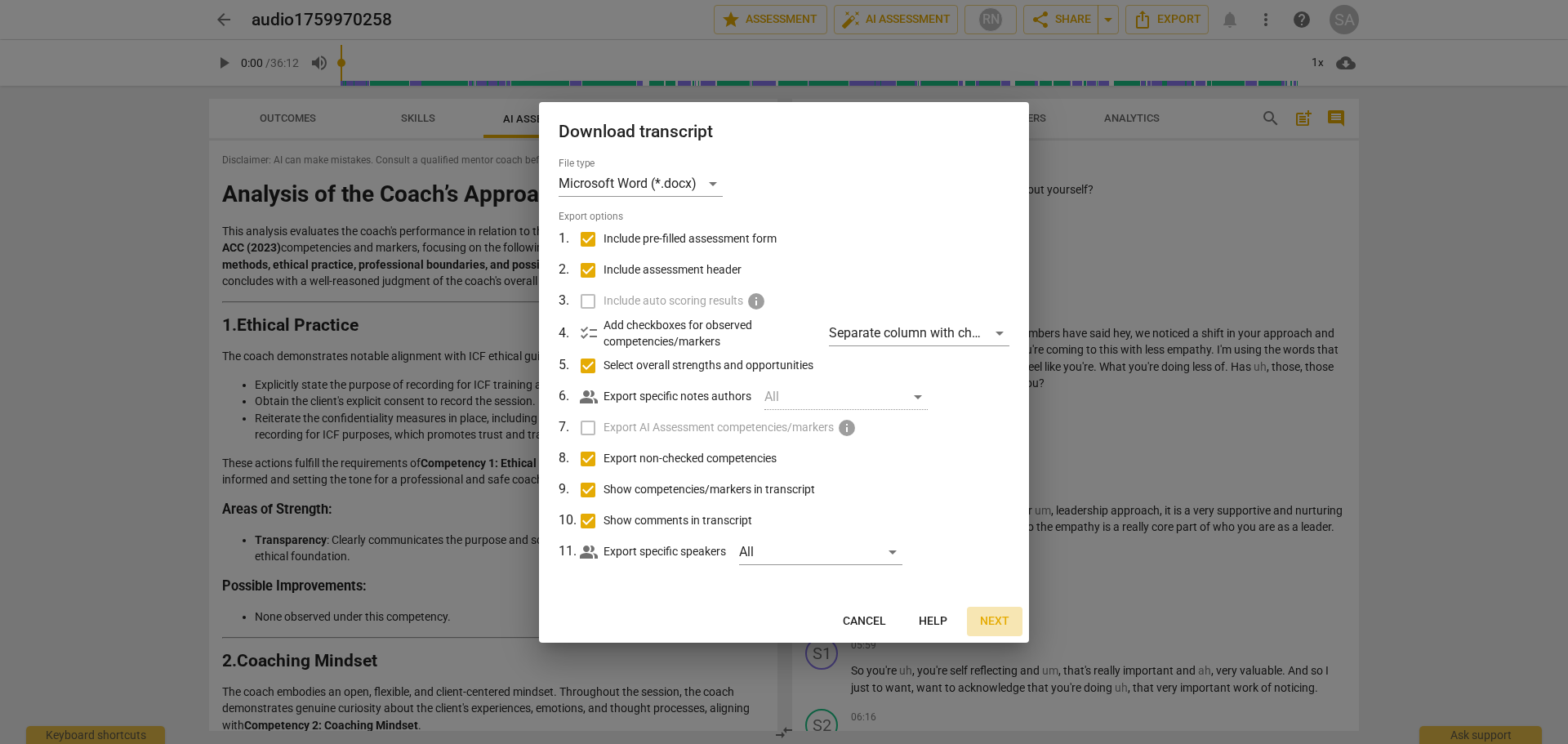
click at [997, 618] on span "Next" at bounding box center [995, 621] width 30 height 17
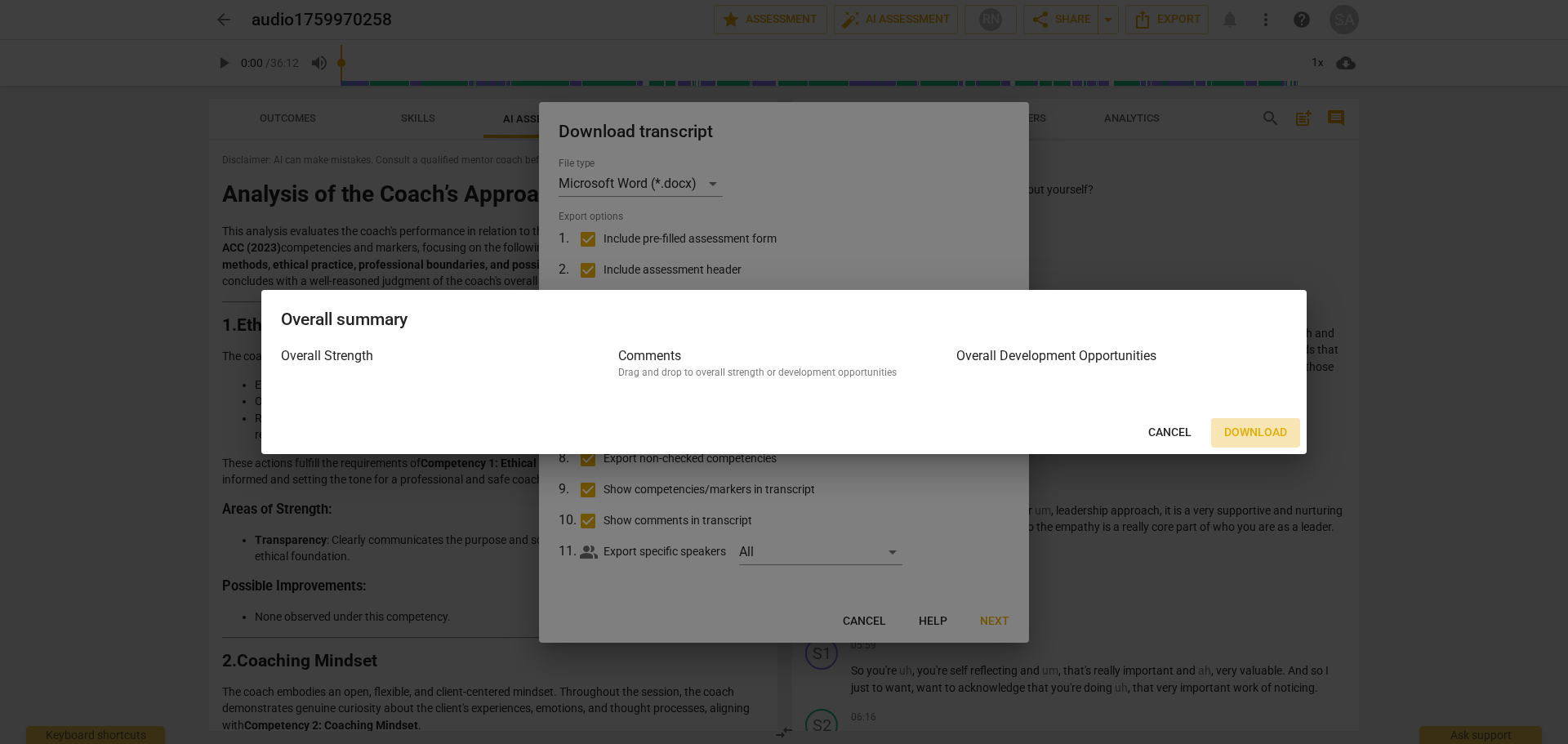
click at [1248, 425] on span "Download" at bounding box center [1256, 433] width 63 height 17
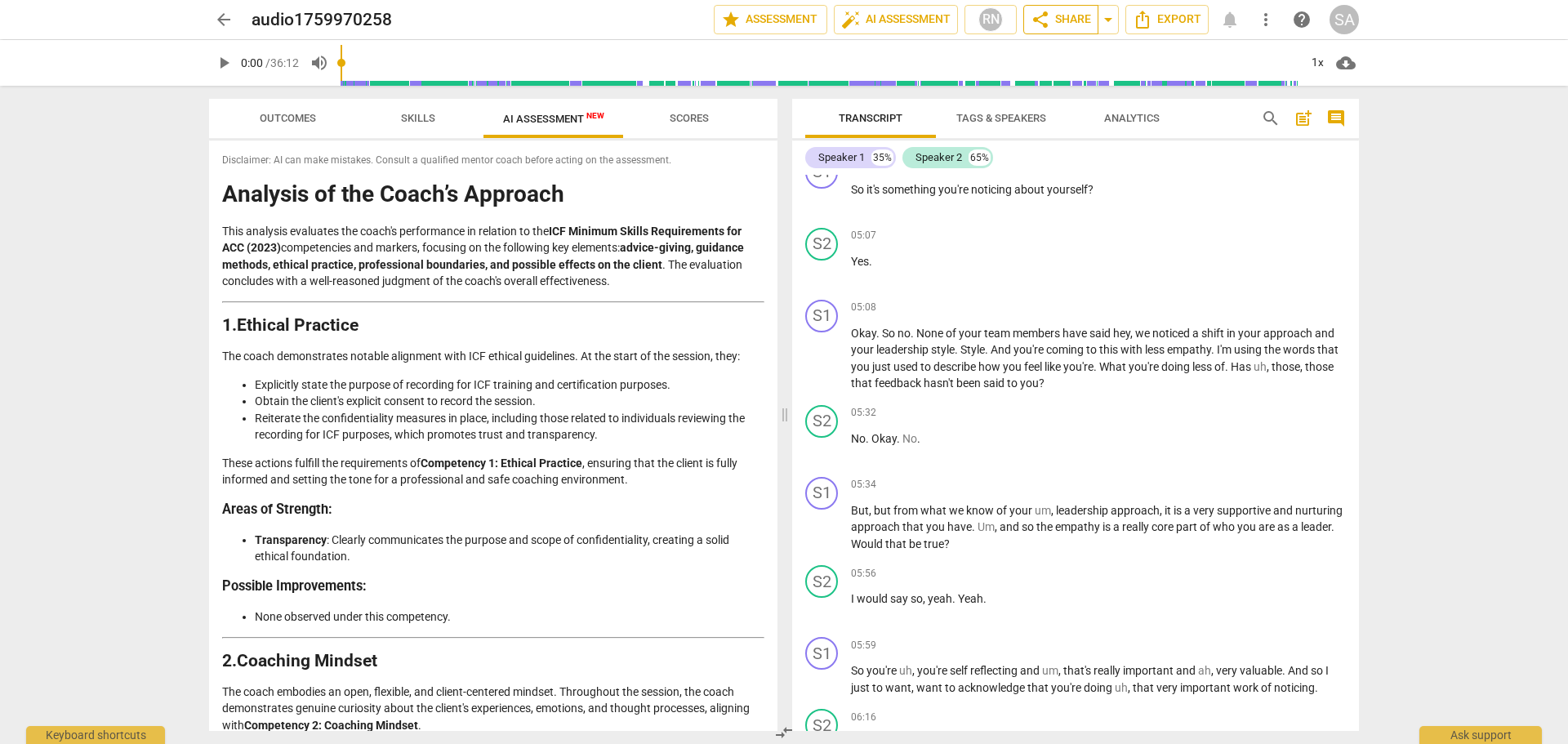
click at [1031, 21] on span "share" at bounding box center [1040, 19] width 19 height 19
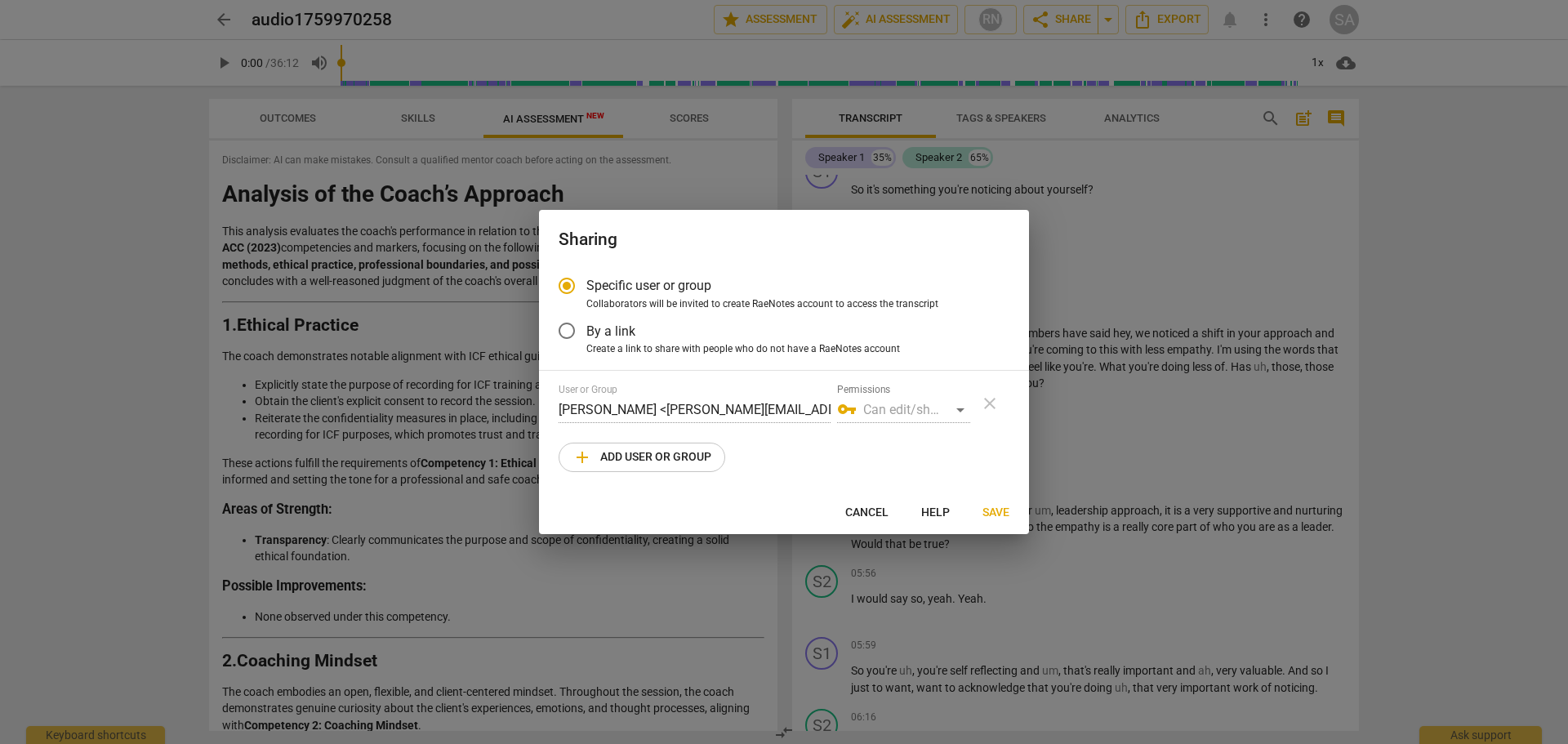
click at [884, 520] on span "Cancel" at bounding box center [867, 513] width 43 height 17
radio input "false"
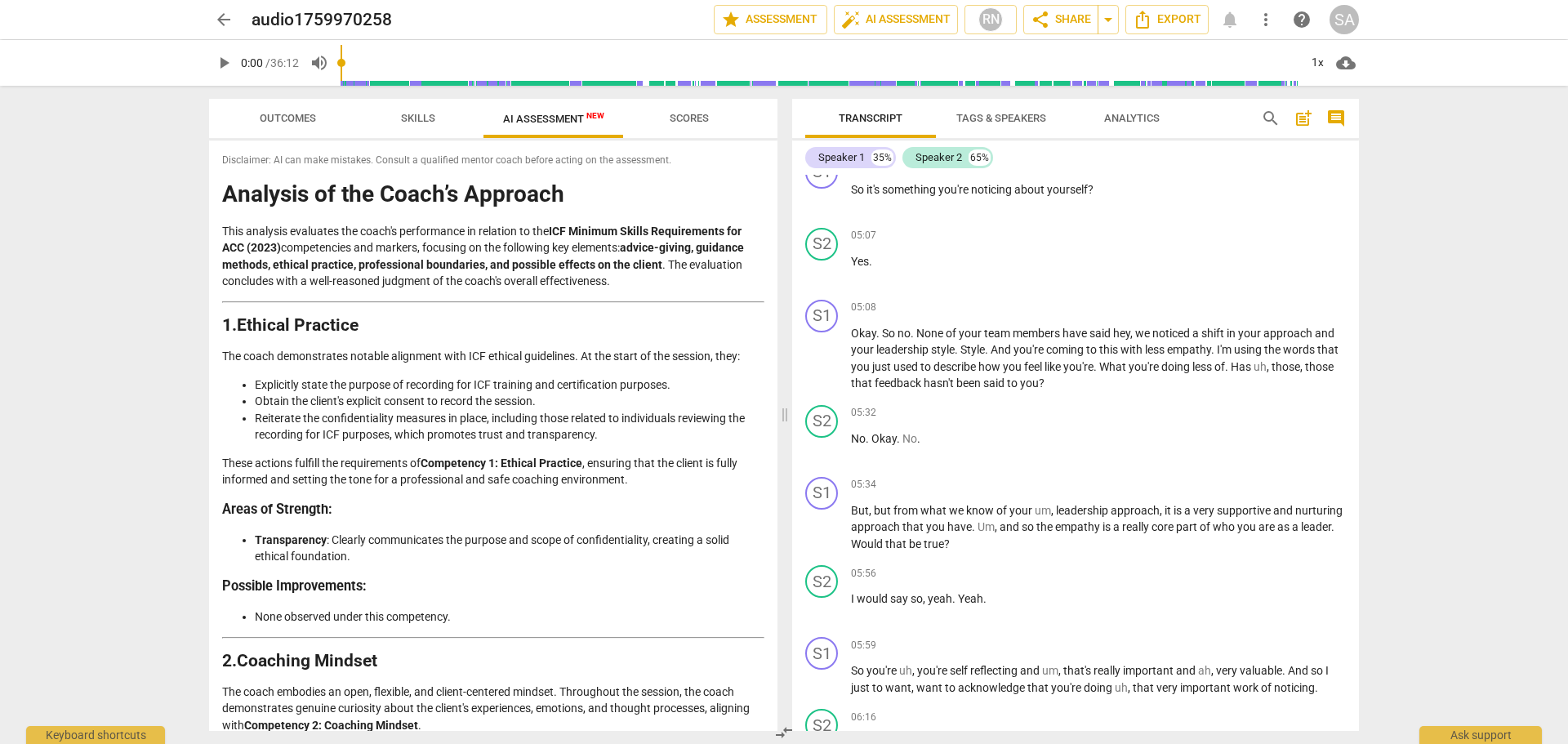
click at [1270, 13] on span "more_vert" at bounding box center [1265, 19] width 19 height 19
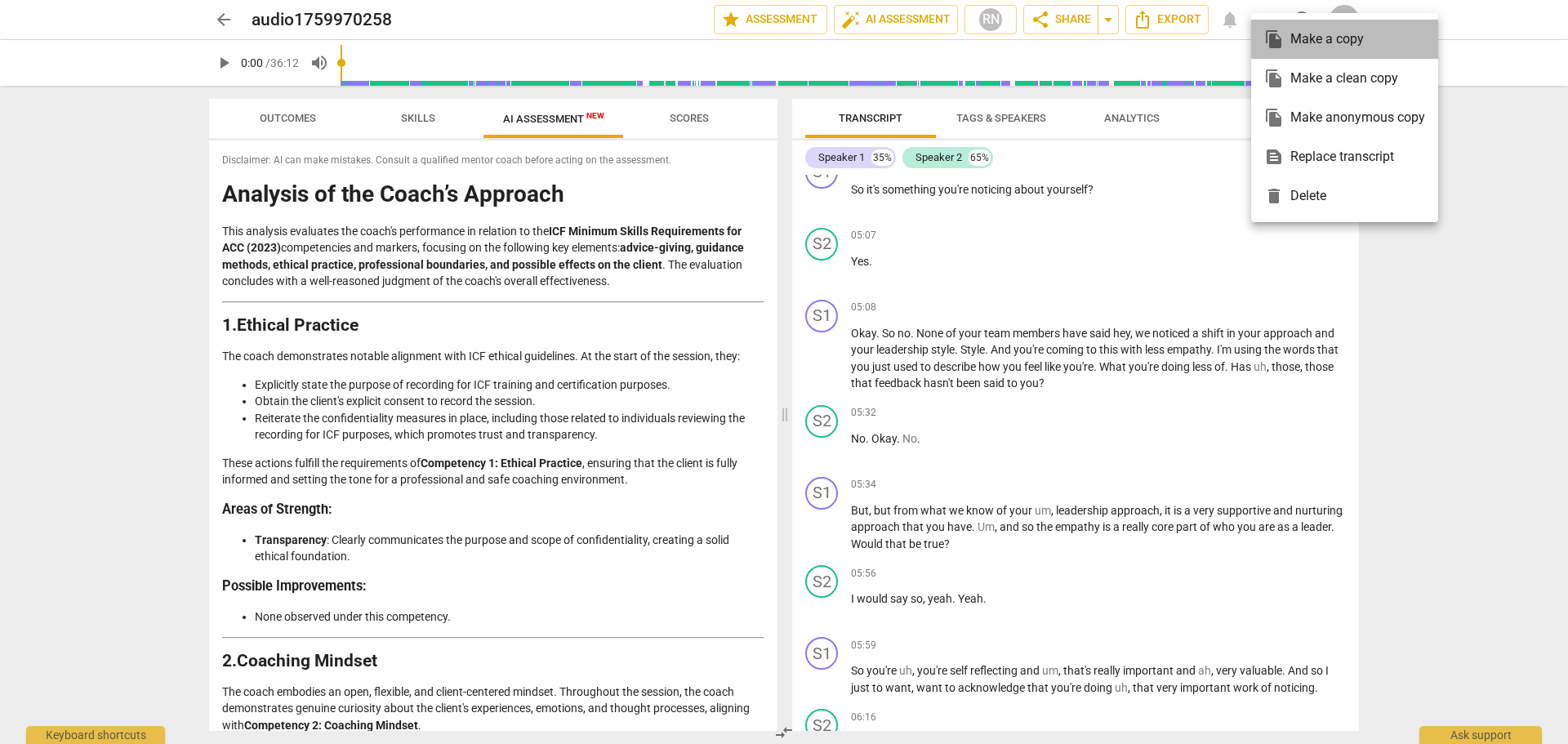
click at [1313, 33] on div "file_copy Make a copy" at bounding box center [1345, 39] width 161 height 39
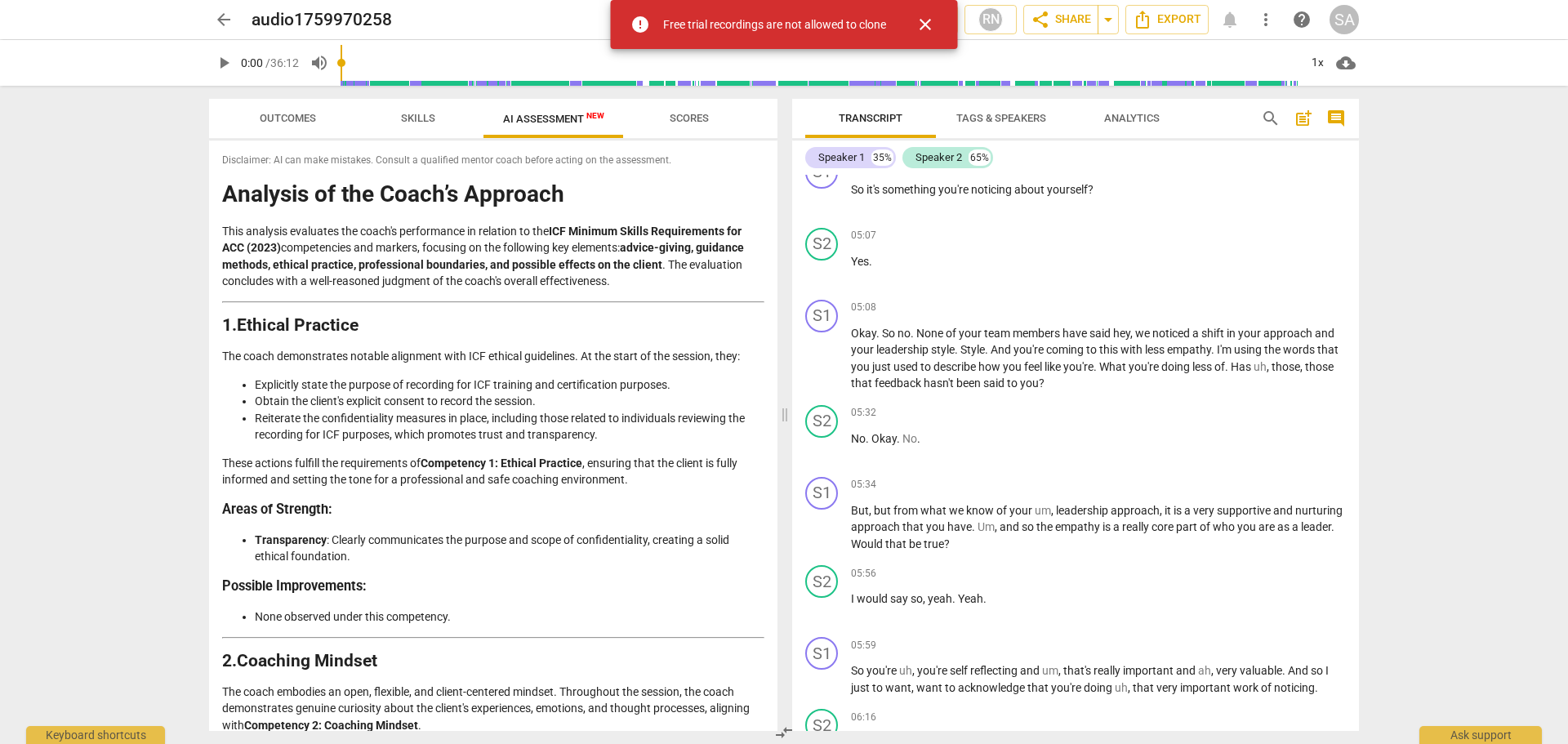
click at [934, 26] on span "close" at bounding box center [925, 24] width 19 height 19
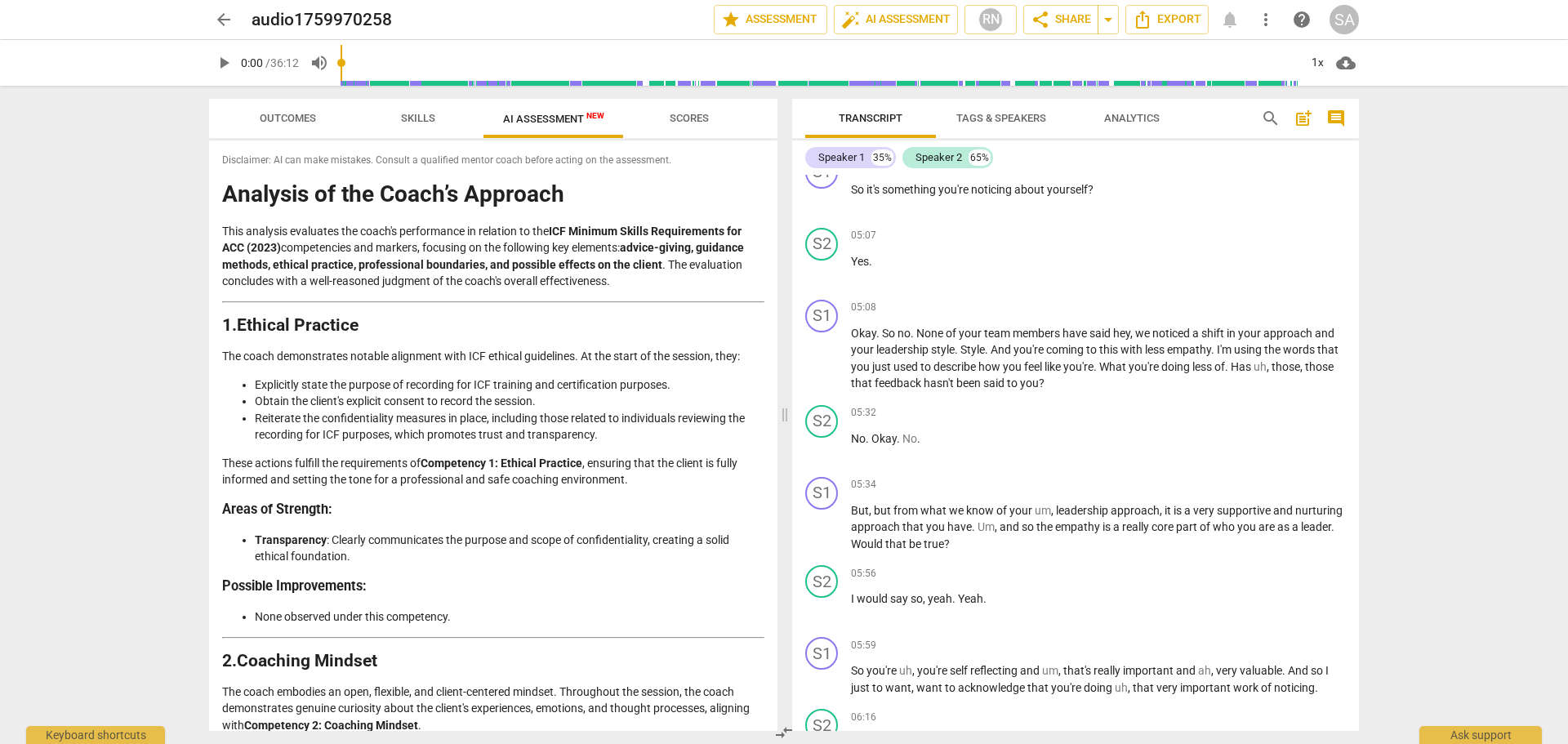
click at [710, 114] on span "Scores" at bounding box center [689, 119] width 78 height 22
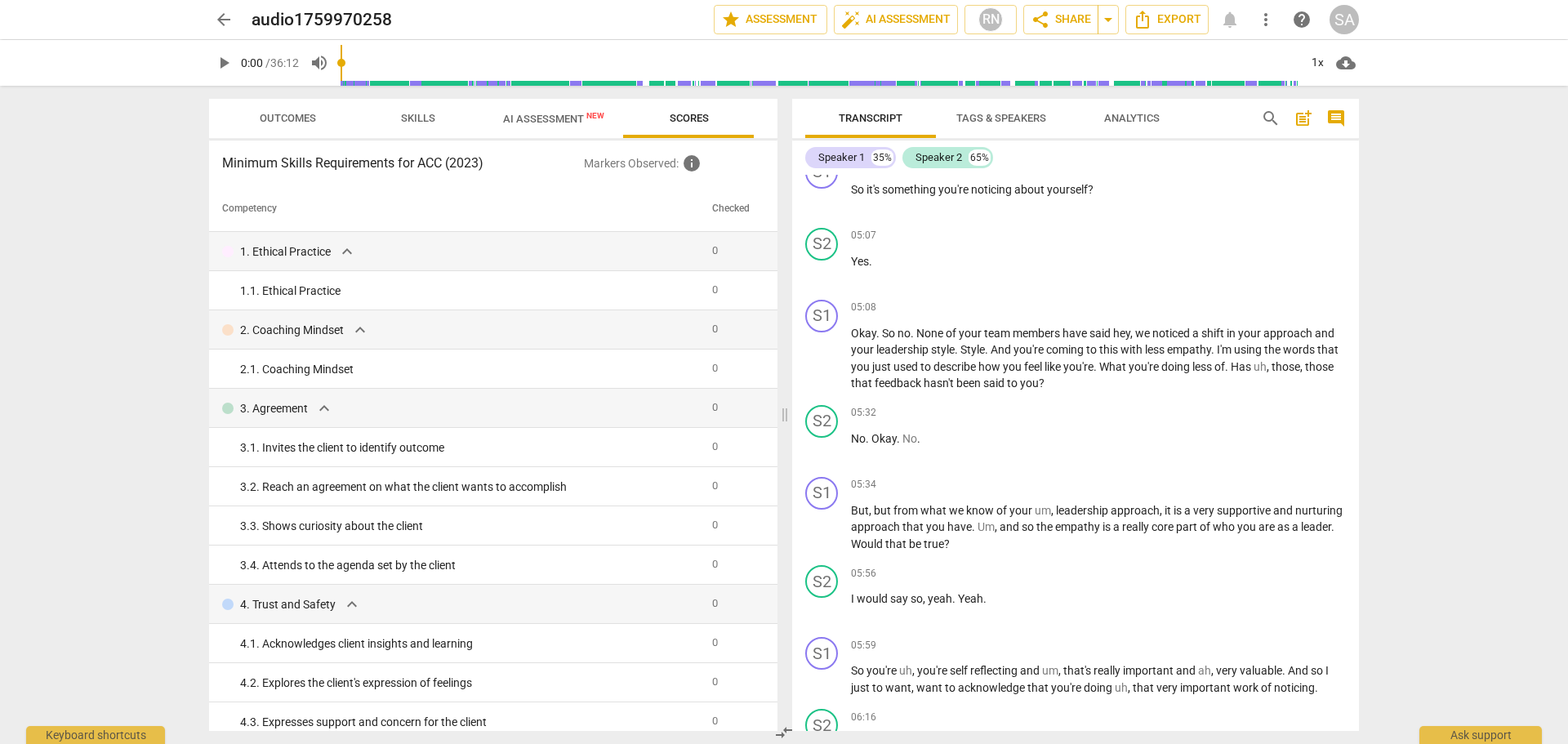
click at [584, 134] on button "AI Assessment New" at bounding box center [554, 118] width 140 height 39
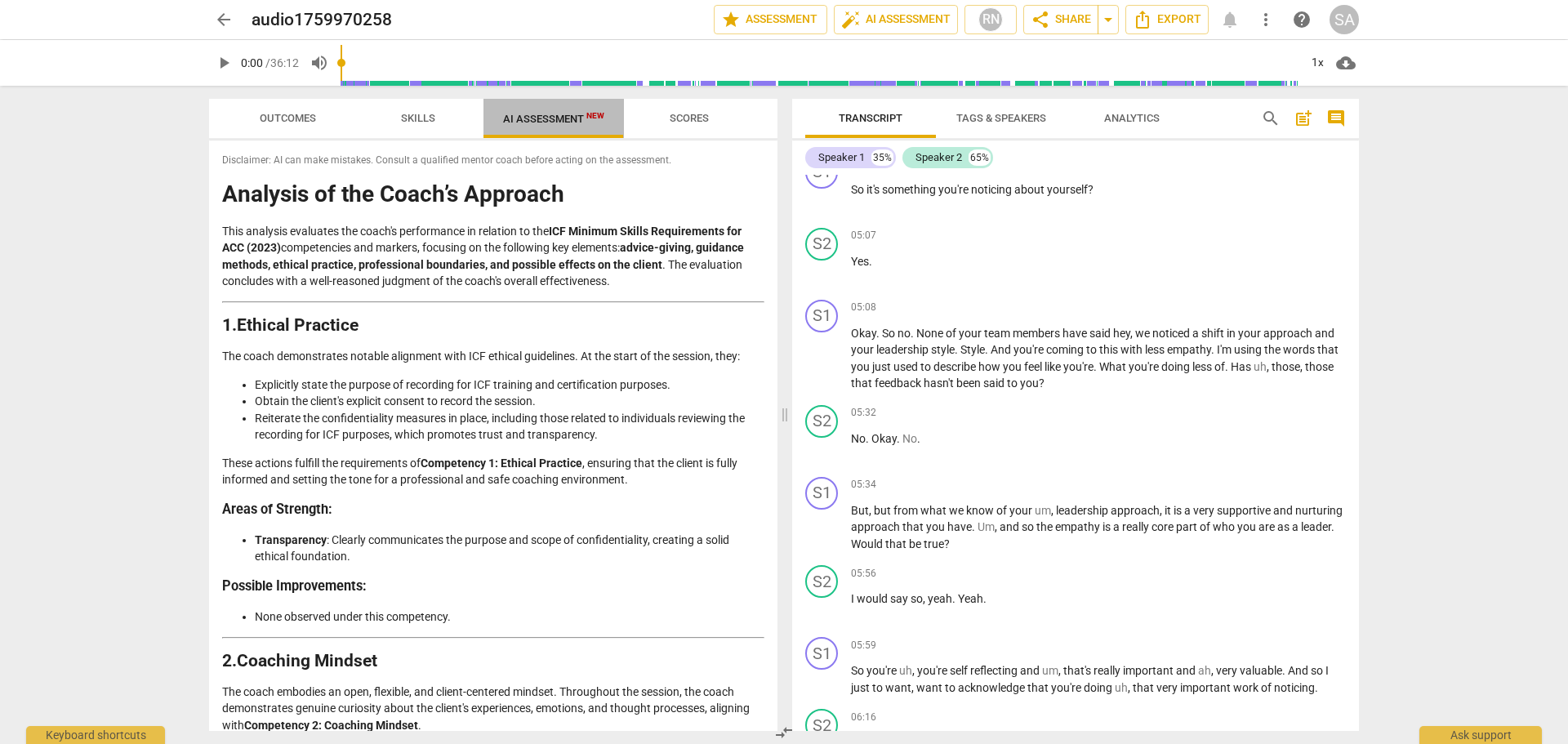
click at [573, 129] on span "AI Assessment New" at bounding box center [554, 118] width 140 height 25
click at [396, 129] on span "Skills" at bounding box center [418, 119] width 74 height 22
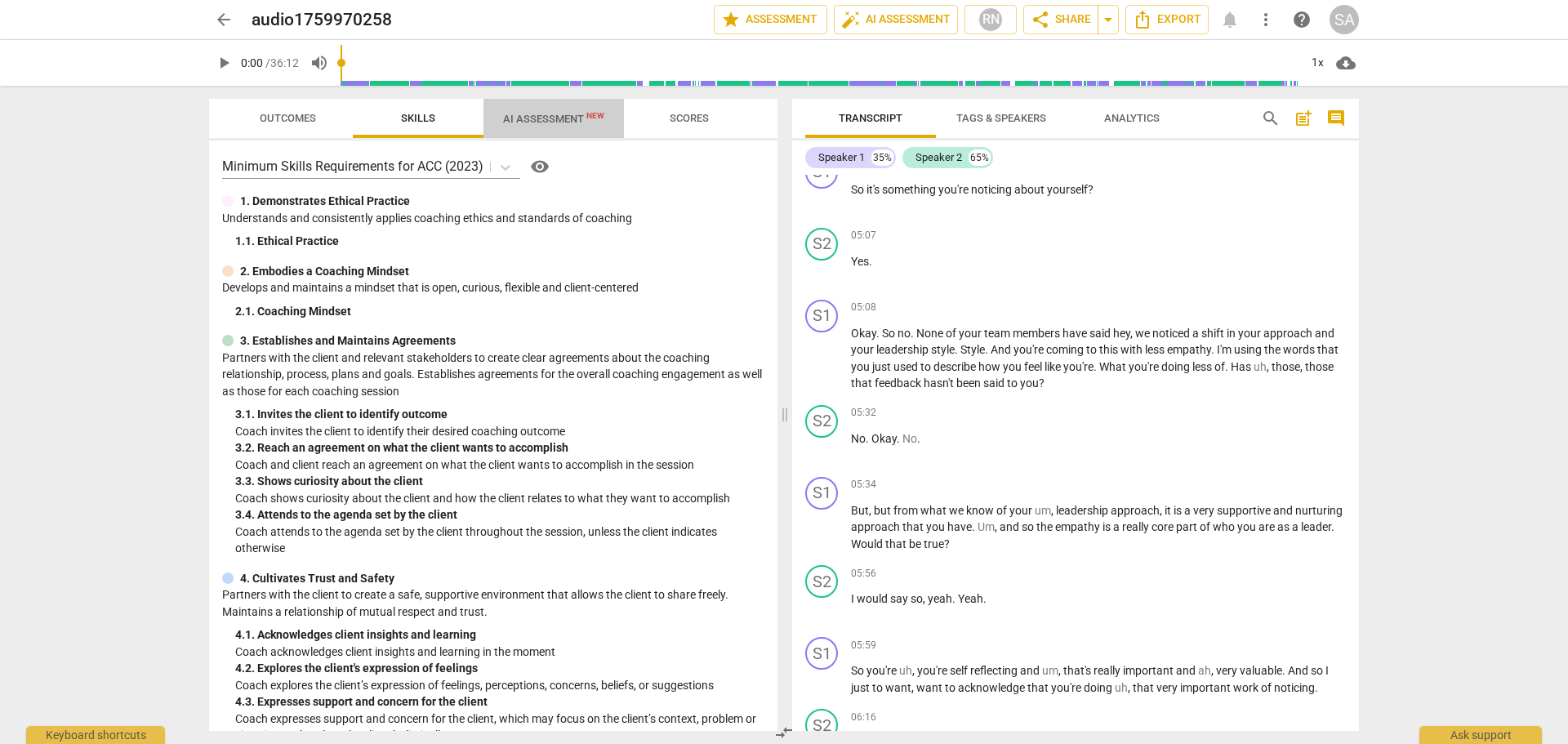
click at [573, 124] on span "AI Assessment New" at bounding box center [554, 118] width 102 height 12
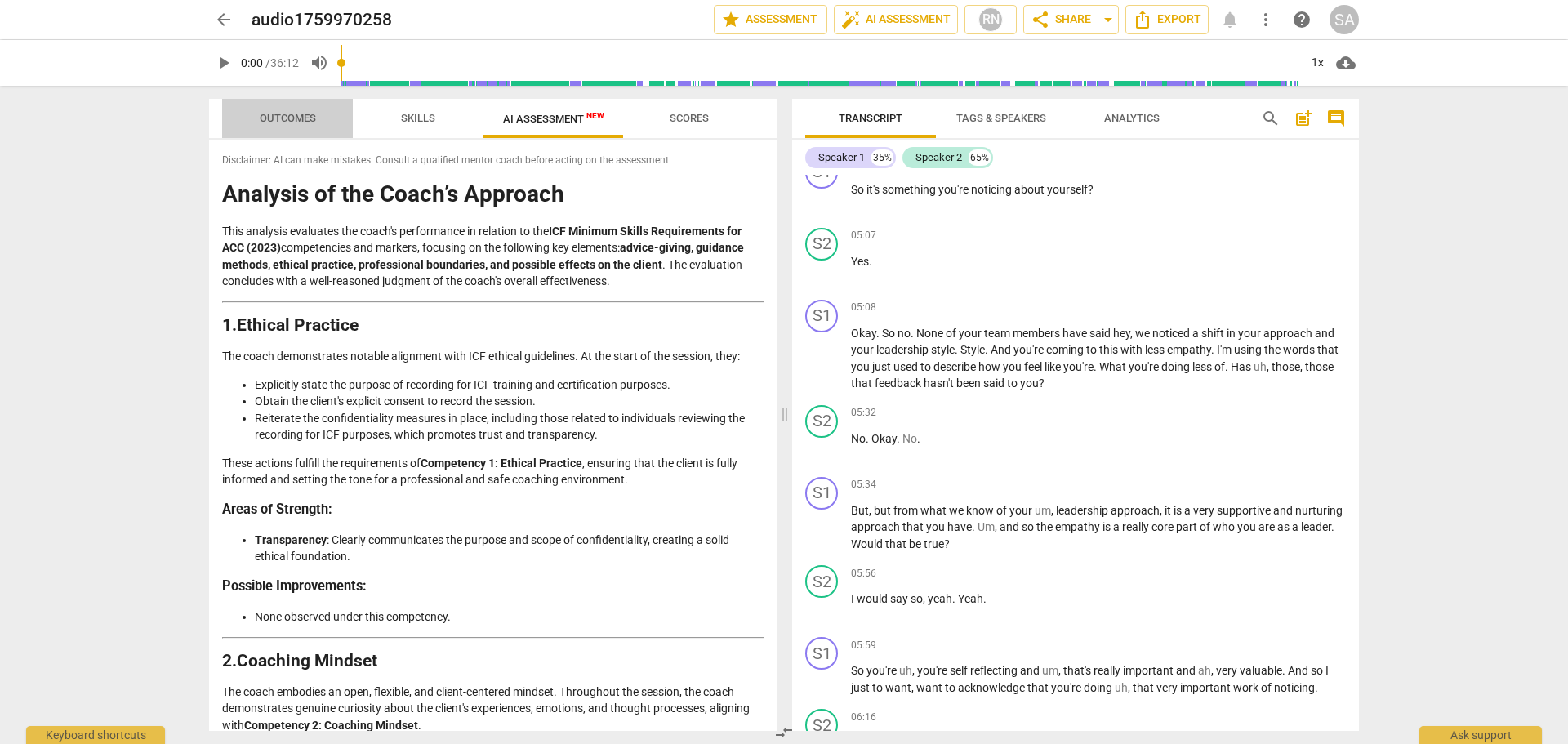
click at [305, 128] on span "Outcomes" at bounding box center [287, 119] width 95 height 22
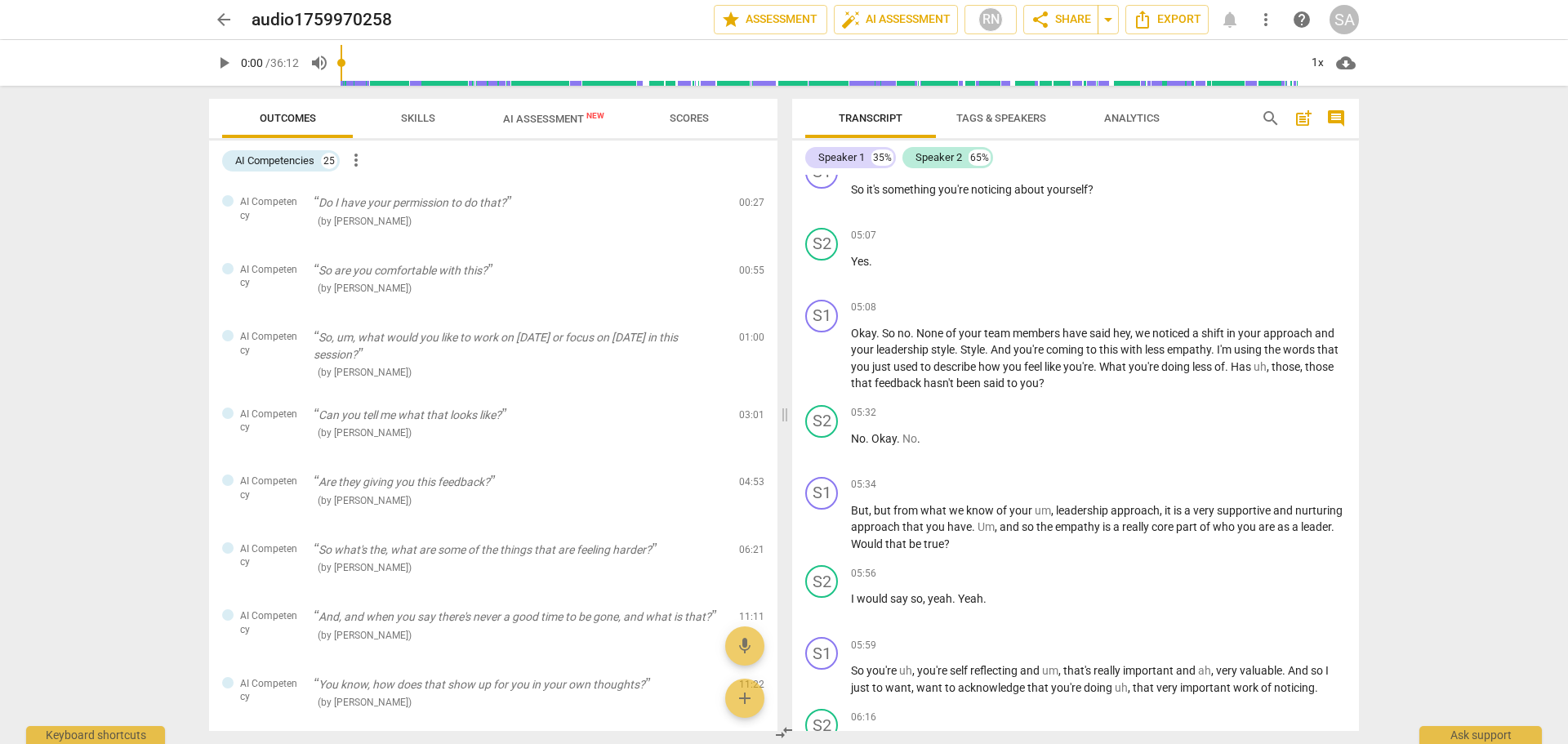
click at [558, 121] on span "AI Assessment New" at bounding box center [554, 118] width 102 height 12
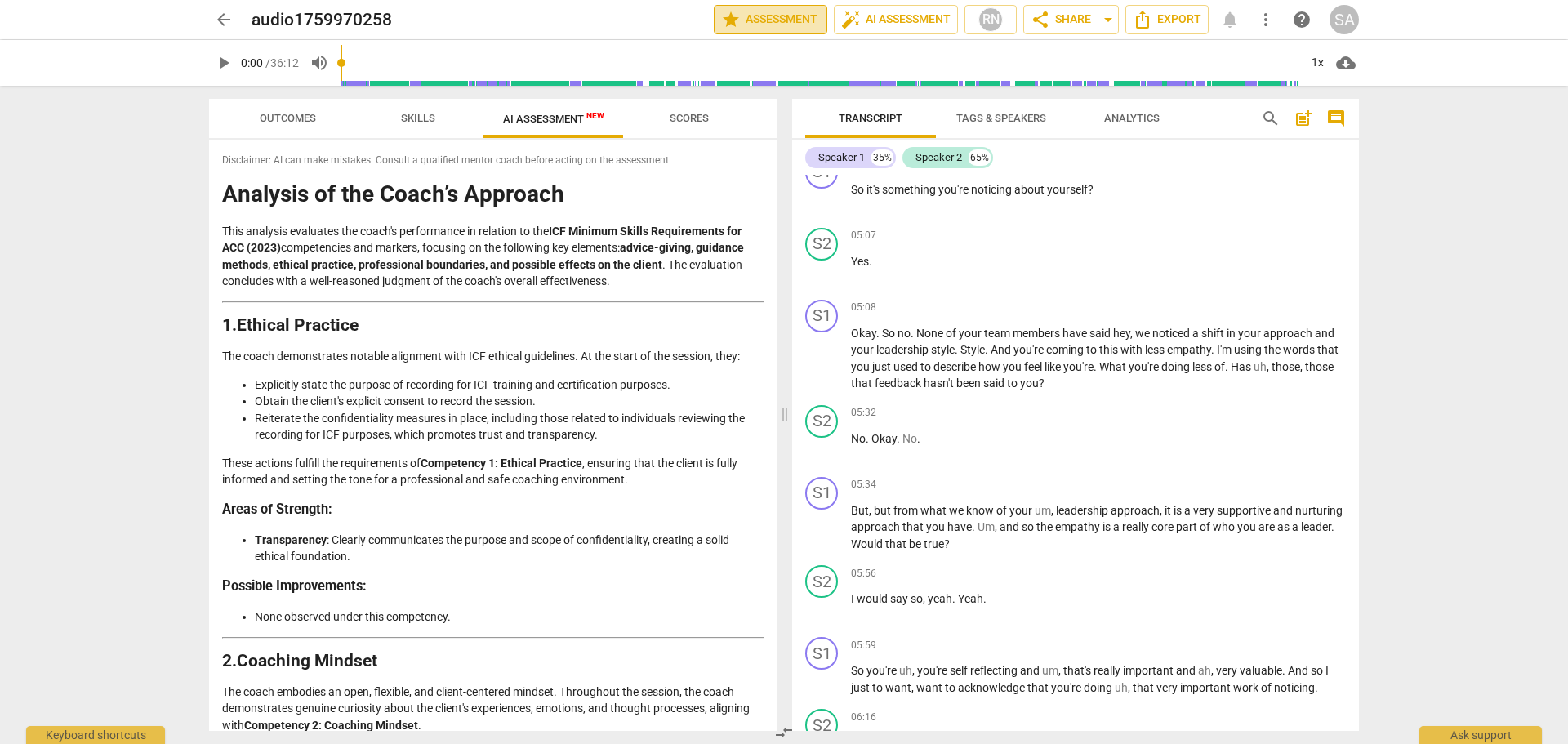
click at [788, 19] on span "star Assessment" at bounding box center [770, 19] width 99 height 19
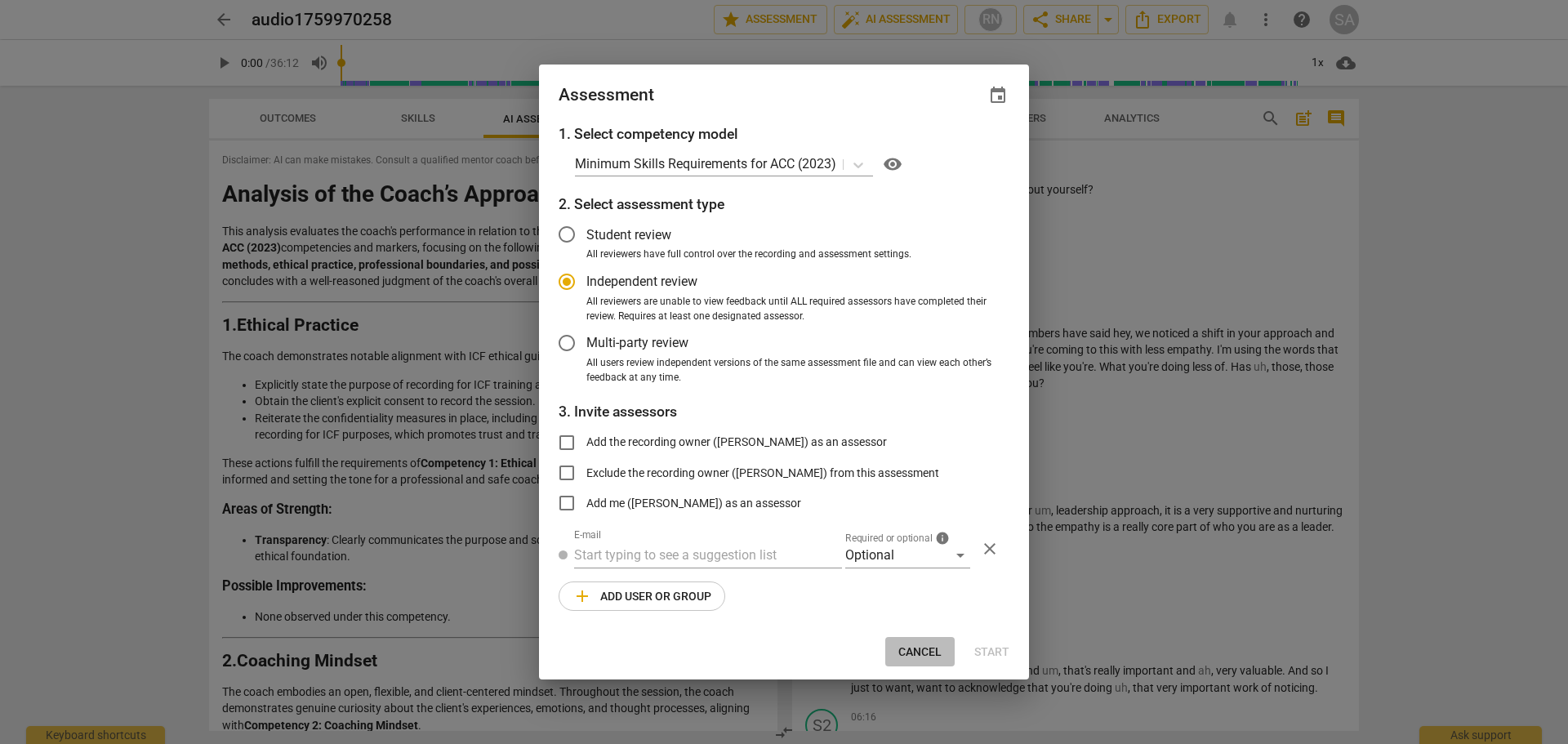
click at [925, 654] on span "Cancel" at bounding box center [920, 653] width 43 height 17
radio input "false"
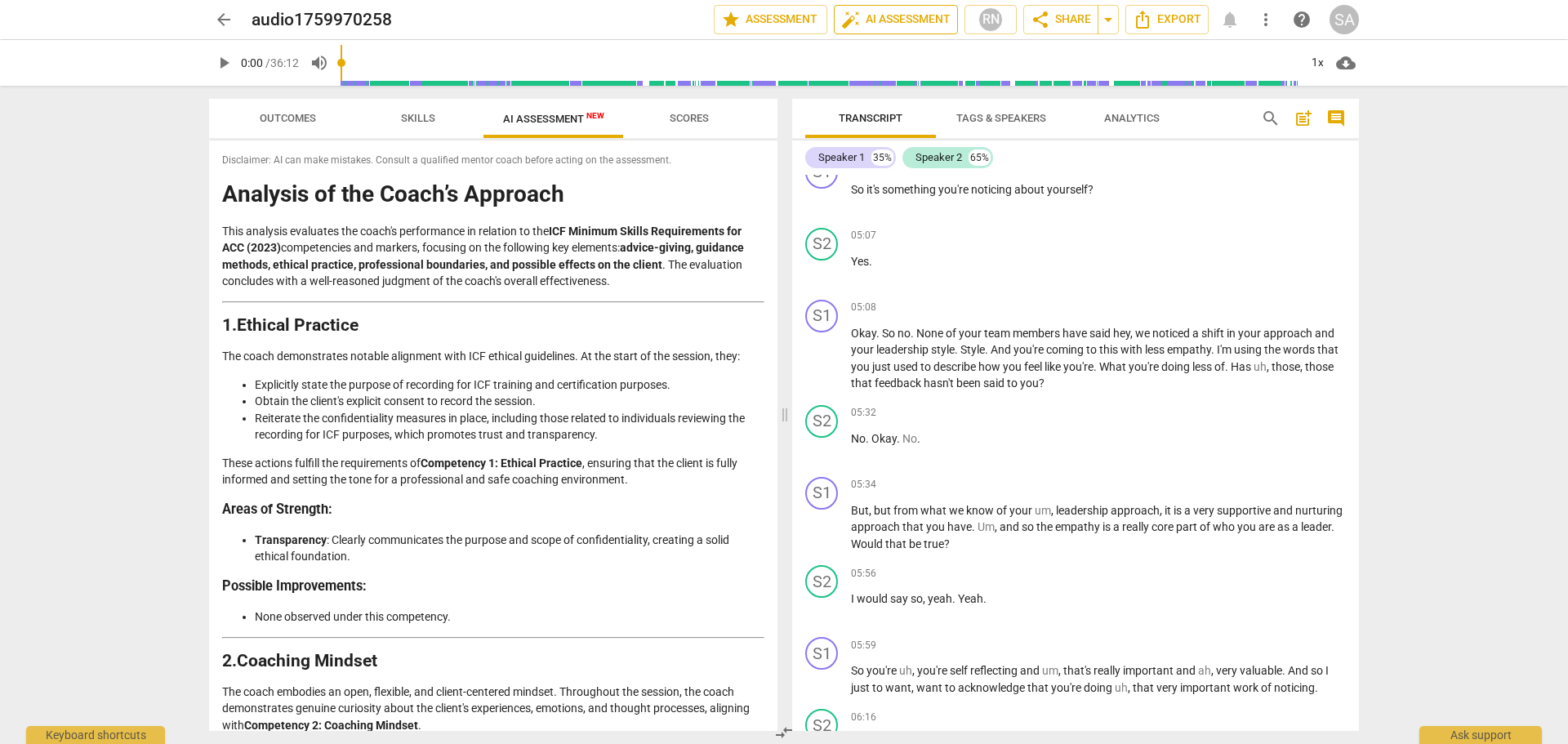
click at [885, 17] on span "auto_fix_high AI Assessment" at bounding box center [896, 19] width 110 height 19
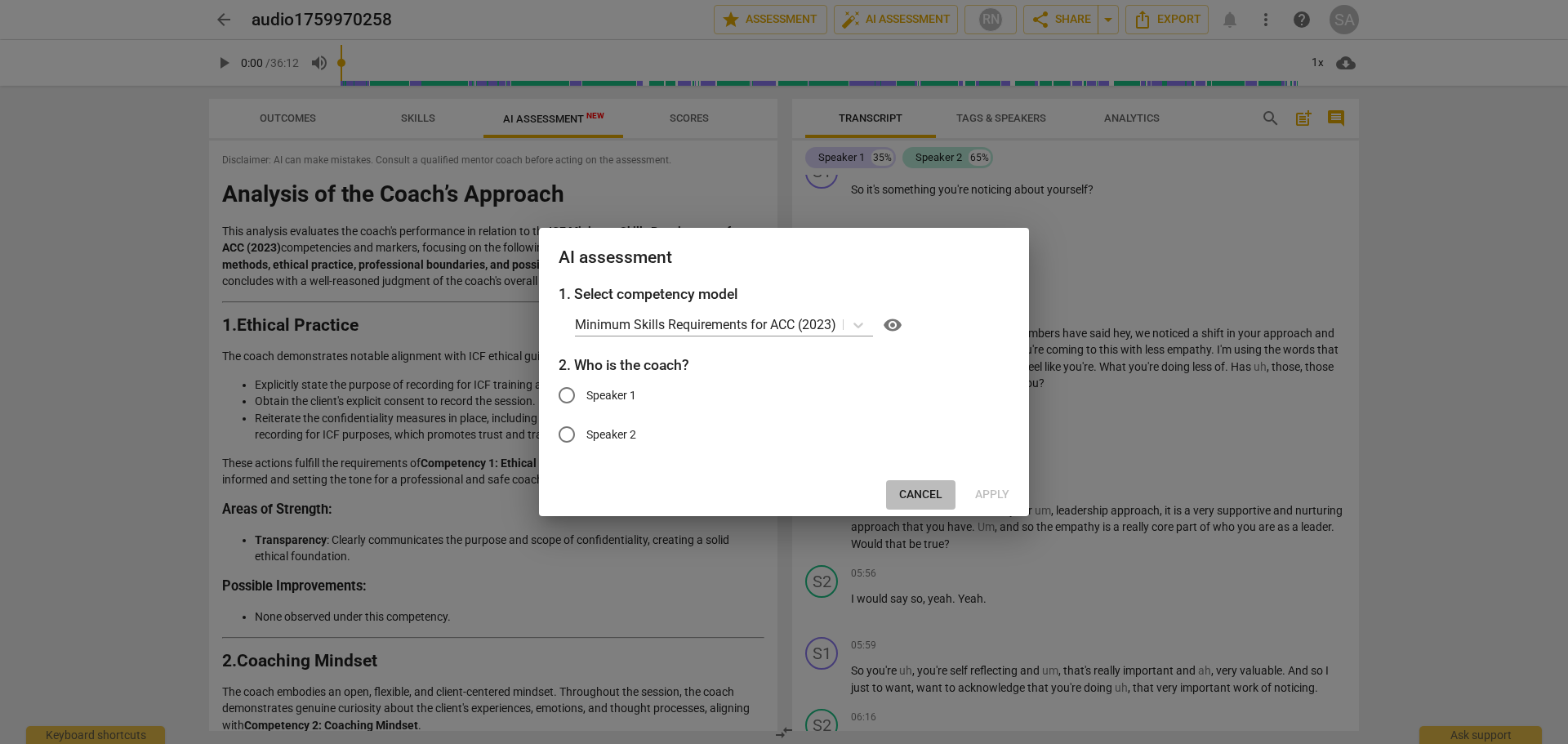
click at [937, 496] on span "Cancel" at bounding box center [921, 495] width 43 height 17
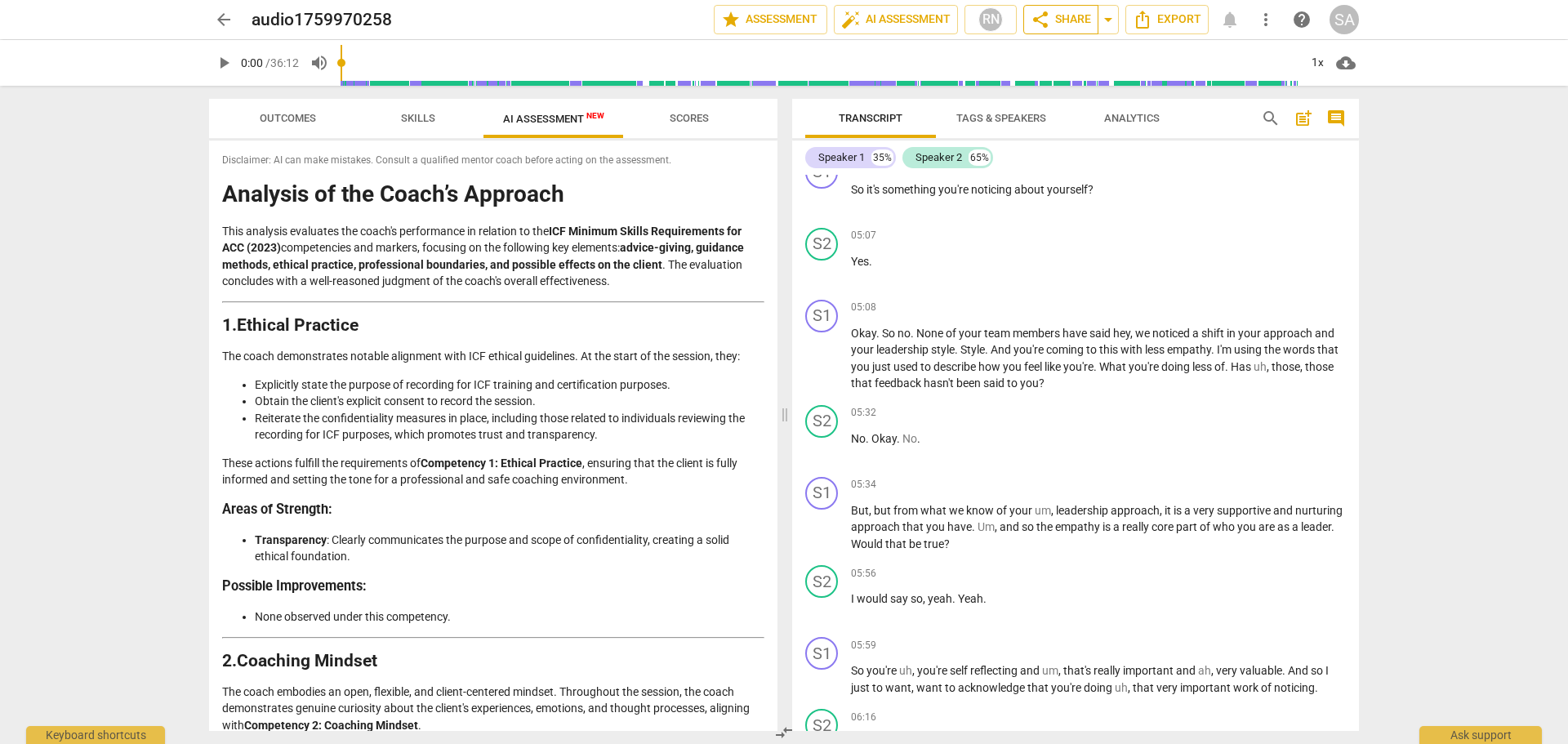
click at [1067, 22] on span "share Share" at bounding box center [1060, 19] width 60 height 19
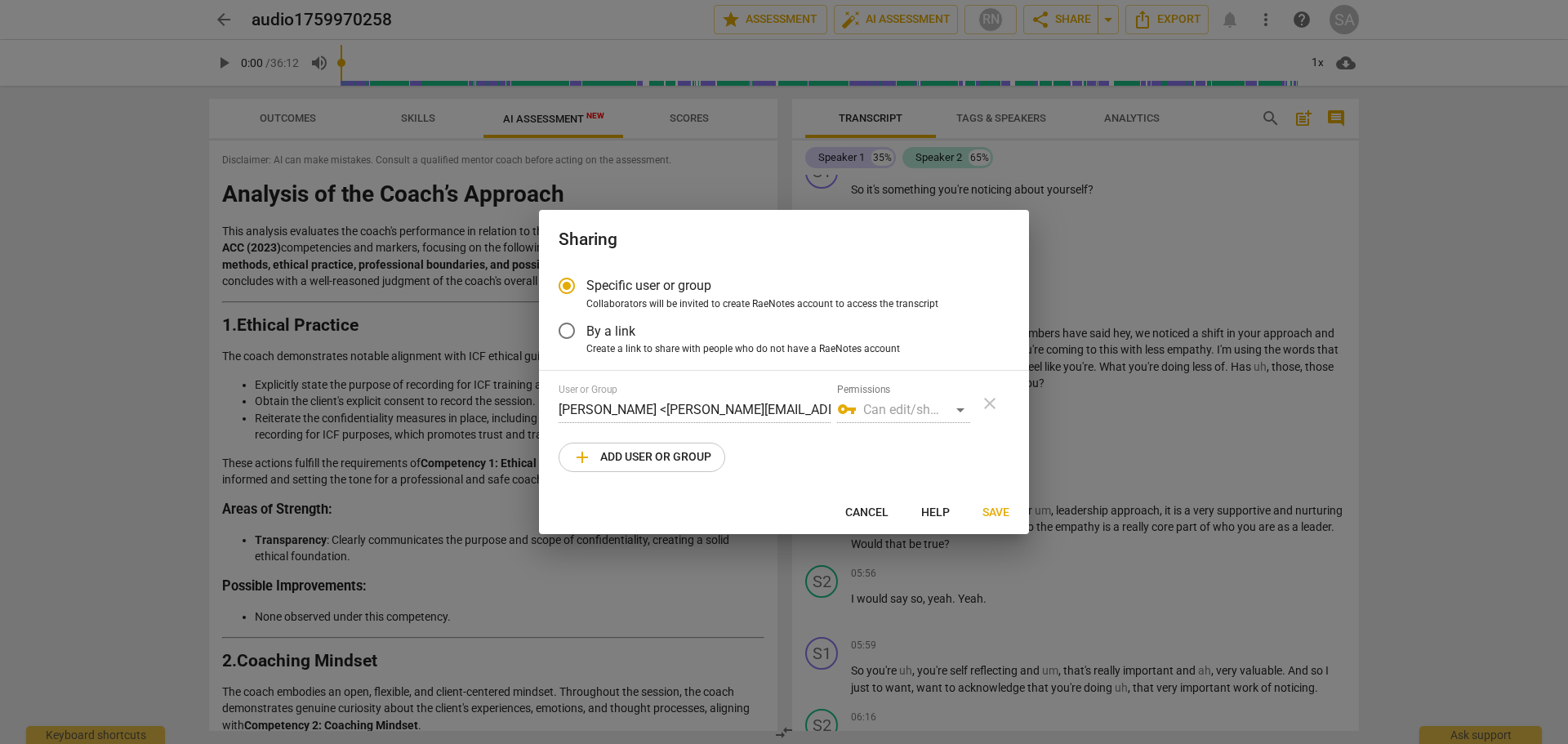
click at [881, 496] on div "Sharing Specific user or group Collaborators will be invited to create RaeNotes…" at bounding box center [784, 371] width 490 height 324
click at [874, 509] on span "Cancel" at bounding box center [867, 513] width 43 height 17
radio input "false"
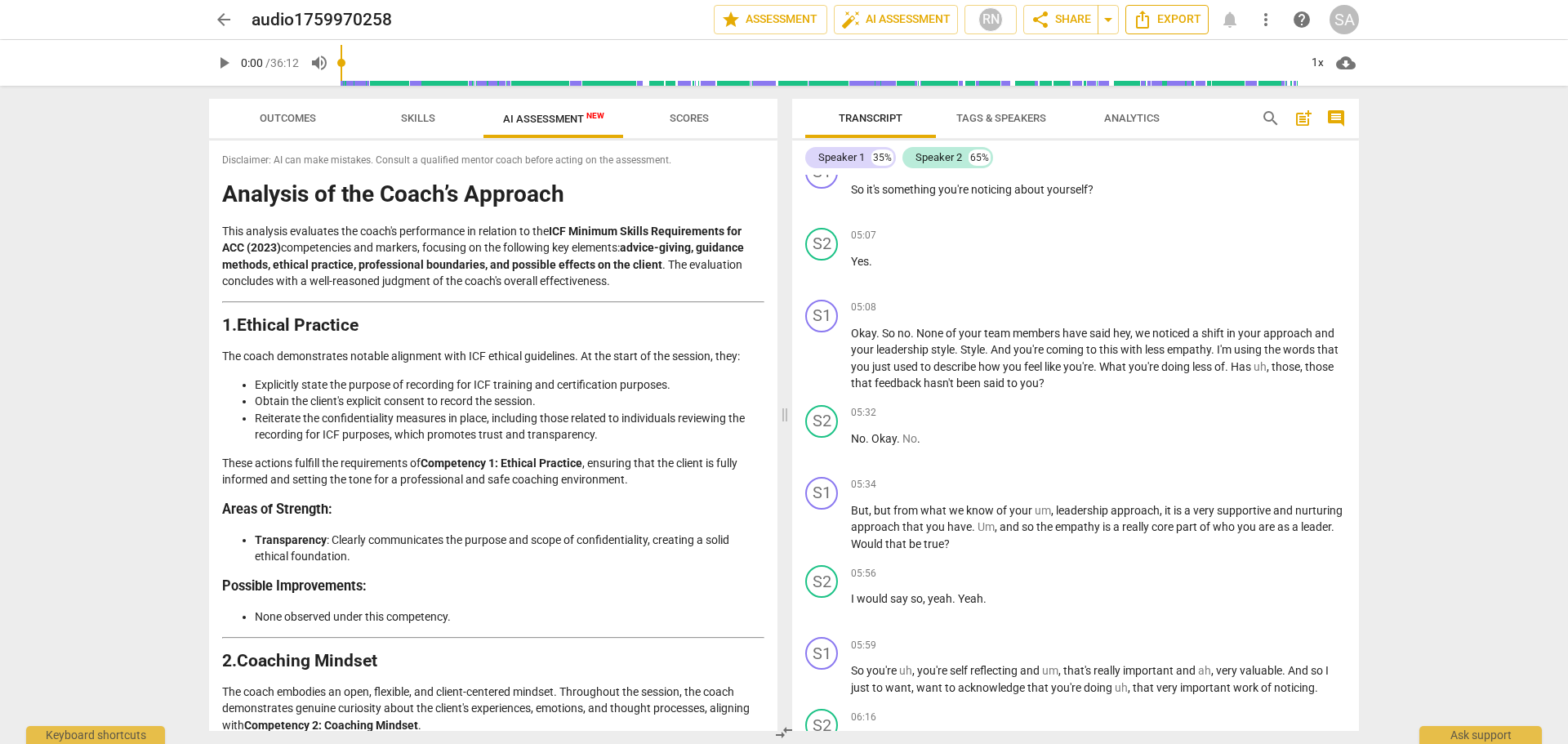
click at [1176, 10] on span "Export" at bounding box center [1167, 19] width 68 height 19
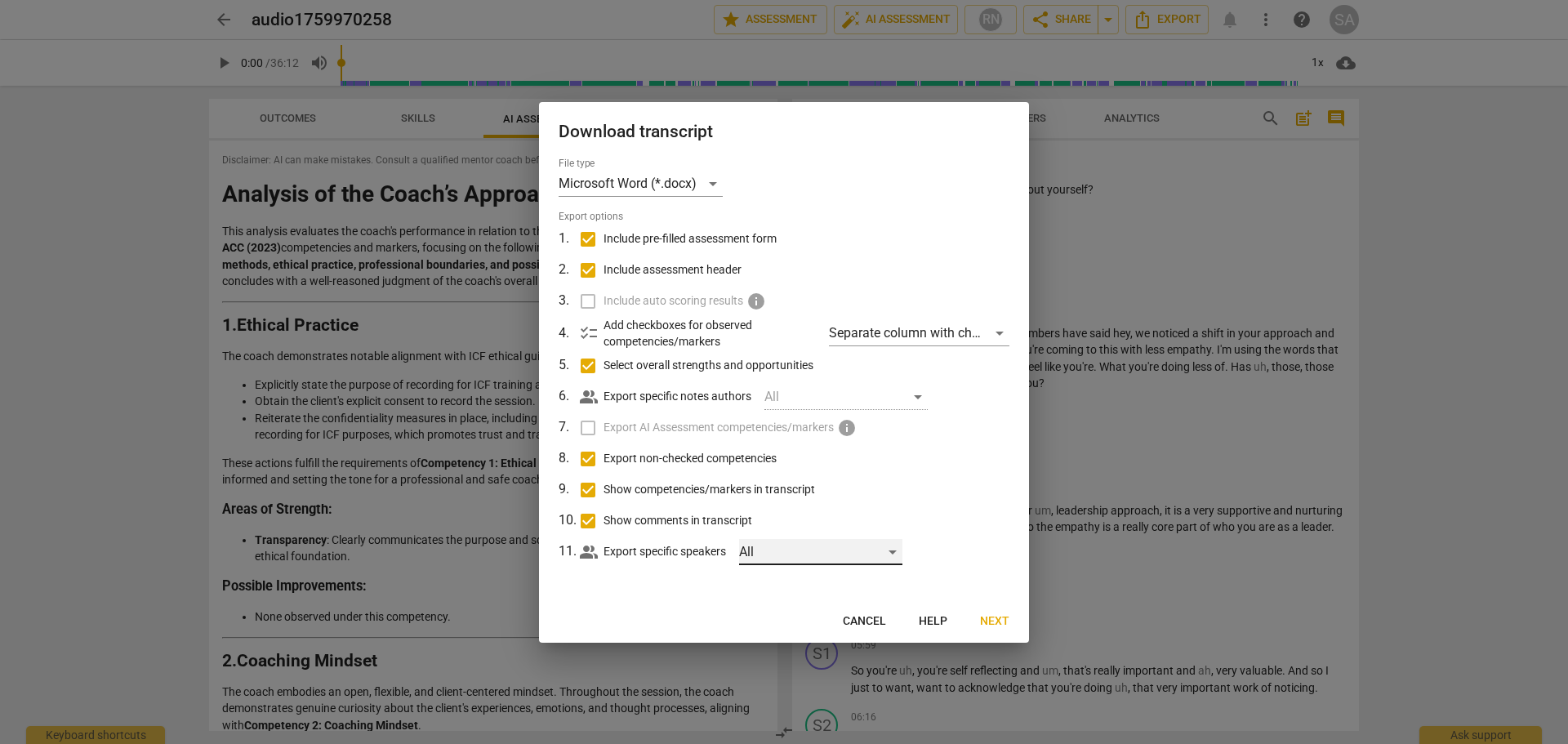
click at [891, 555] on div "All" at bounding box center [821, 552] width 163 height 26
click at [952, 525] on div at bounding box center [784, 372] width 1568 height 744
drag, startPoint x: 865, startPoint y: 625, endPoint x: 818, endPoint y: 354, distance: 275.0
click at [850, 451] on div "Download transcript File type Microsoft Word (*.docx) Export options 1 . Includ…" at bounding box center [784, 373] width 490 height 541
click at [867, 618] on span "Cancel" at bounding box center [864, 621] width 43 height 17
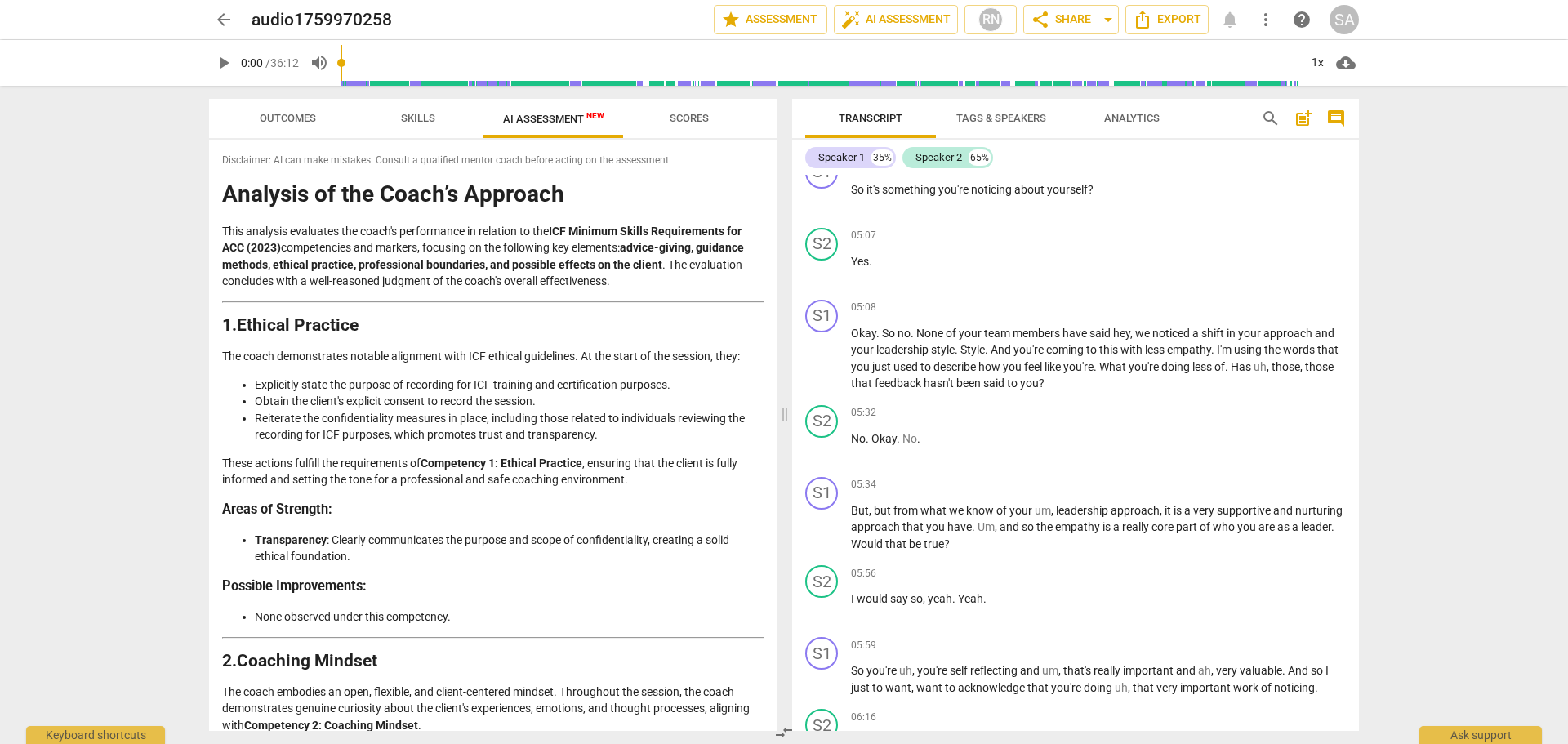
click at [1268, 16] on span "more_vert" at bounding box center [1265, 19] width 19 height 19
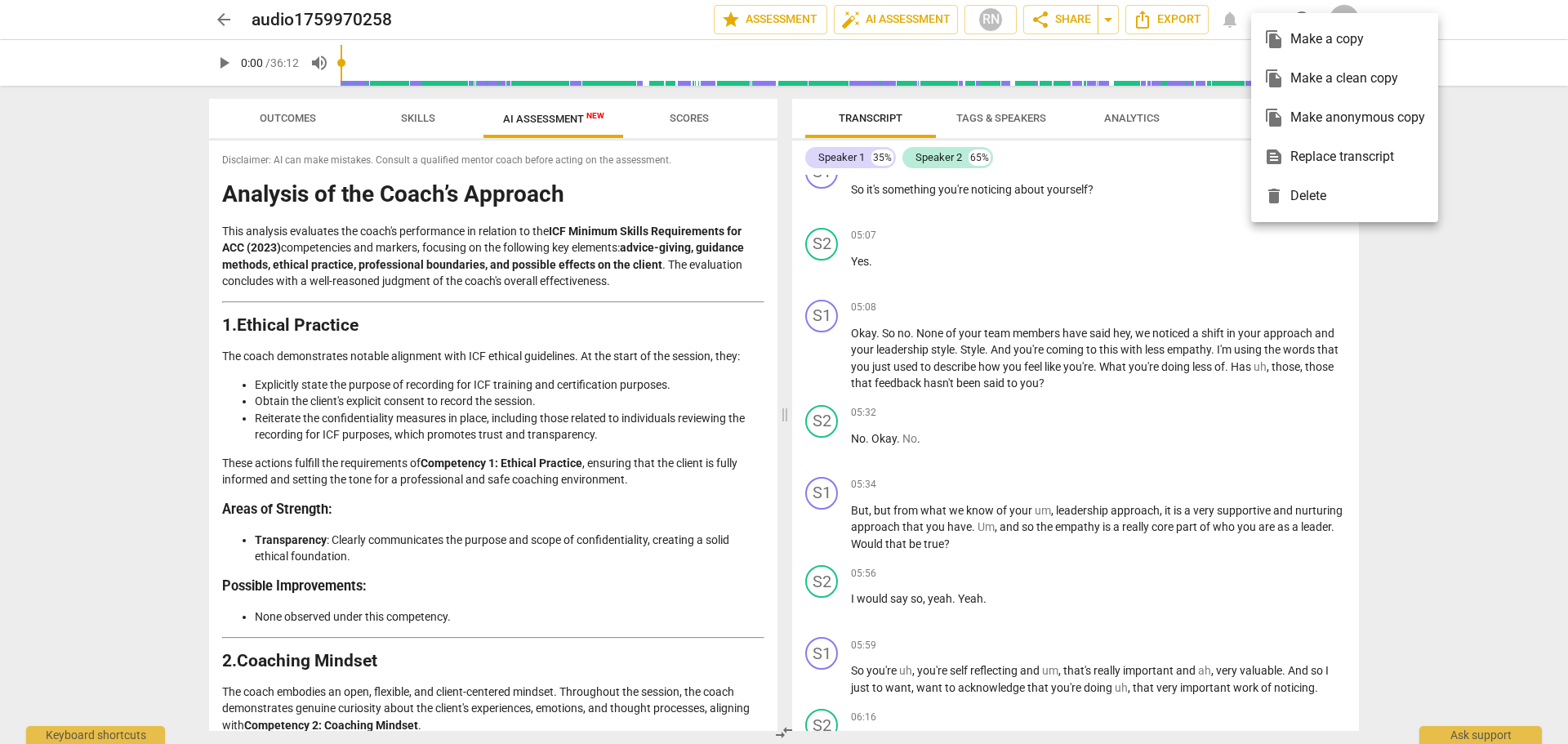
click at [1200, 240] on div at bounding box center [784, 372] width 1568 height 744
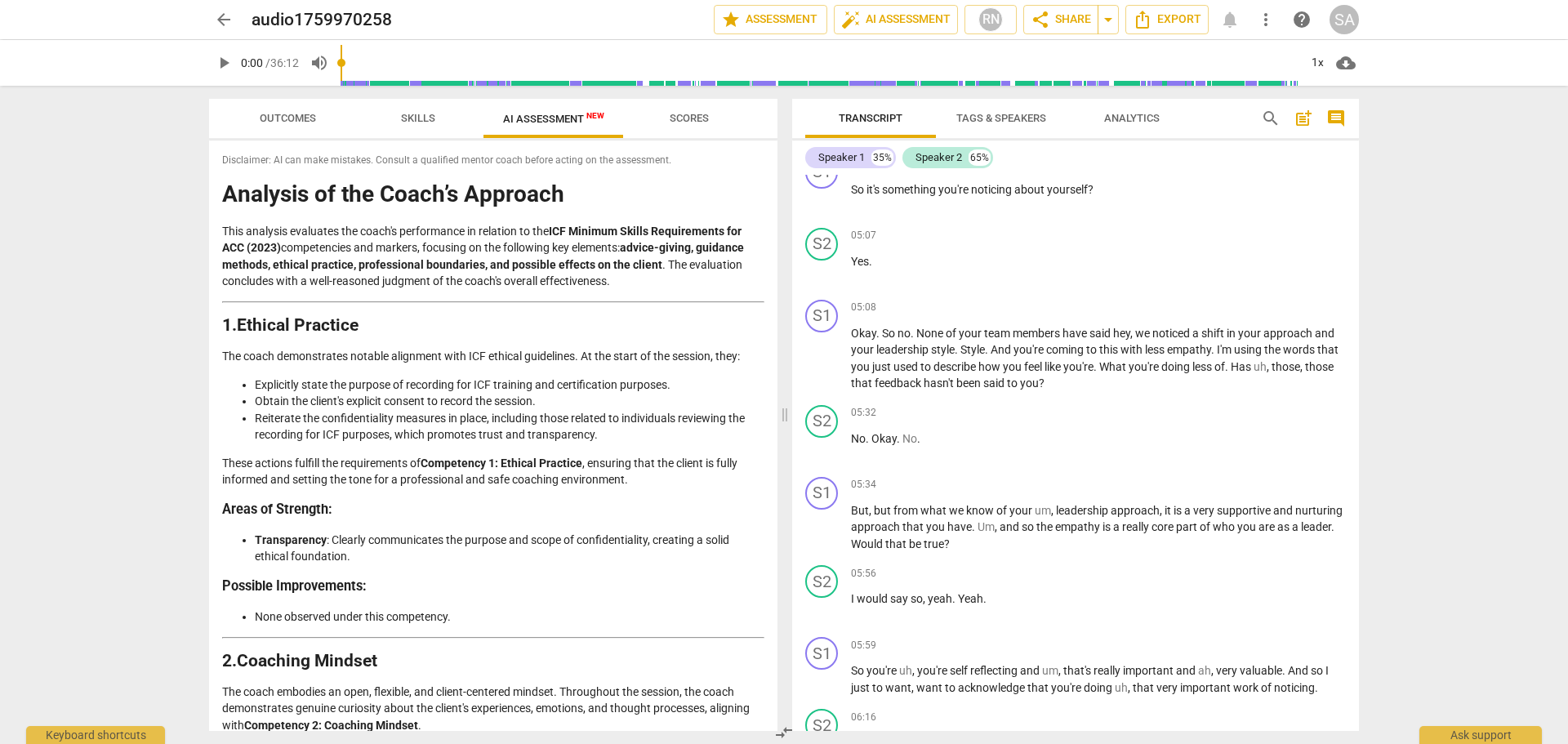
click at [1325, 25] on div "arrow_back audio1759970258 edit star Assessment auto_fix_high AI Assessment RN …" at bounding box center [784, 19] width 1151 height 30
click at [1340, 12] on div "SA" at bounding box center [1345, 19] width 30 height 30
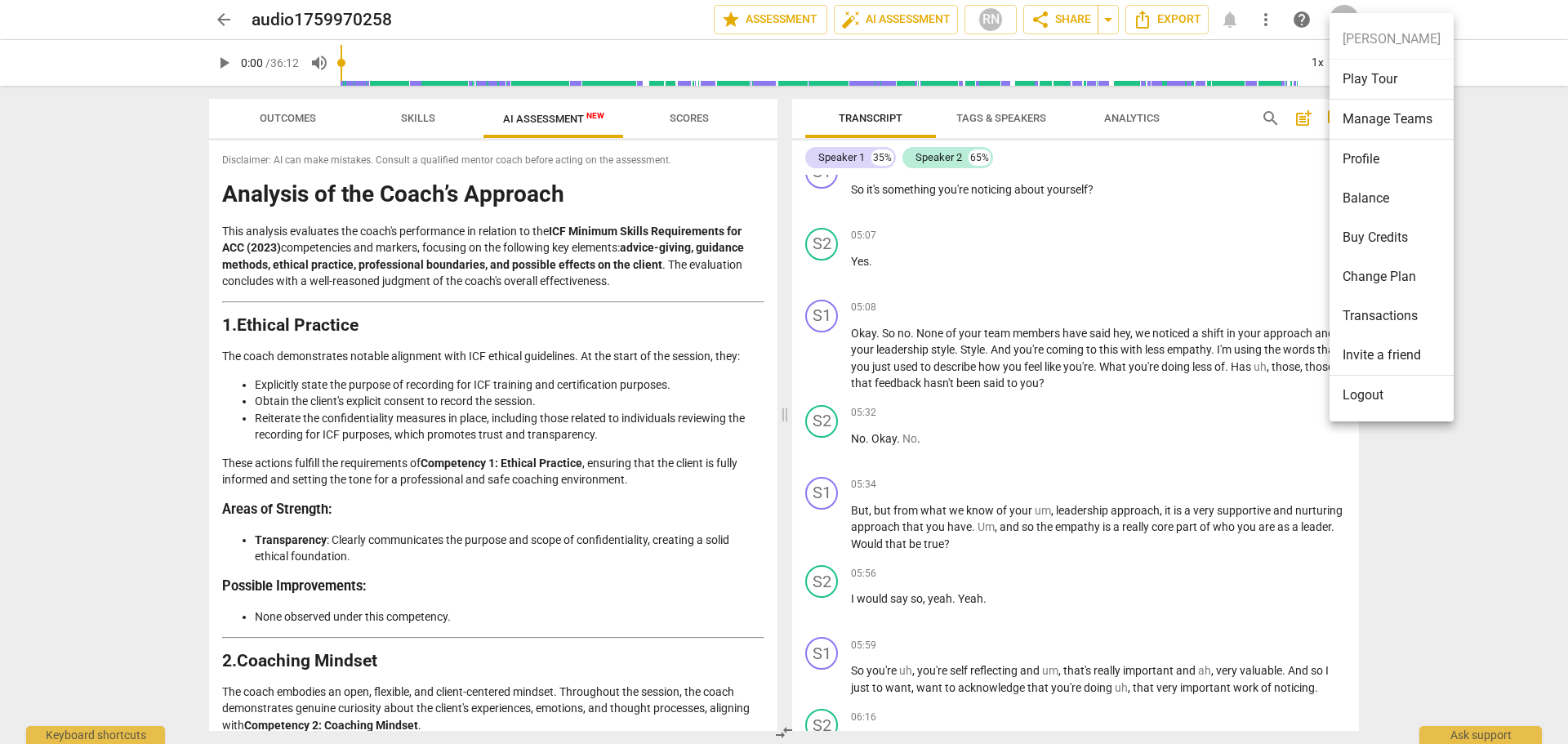
click at [1243, 336] on div at bounding box center [784, 372] width 1568 height 744
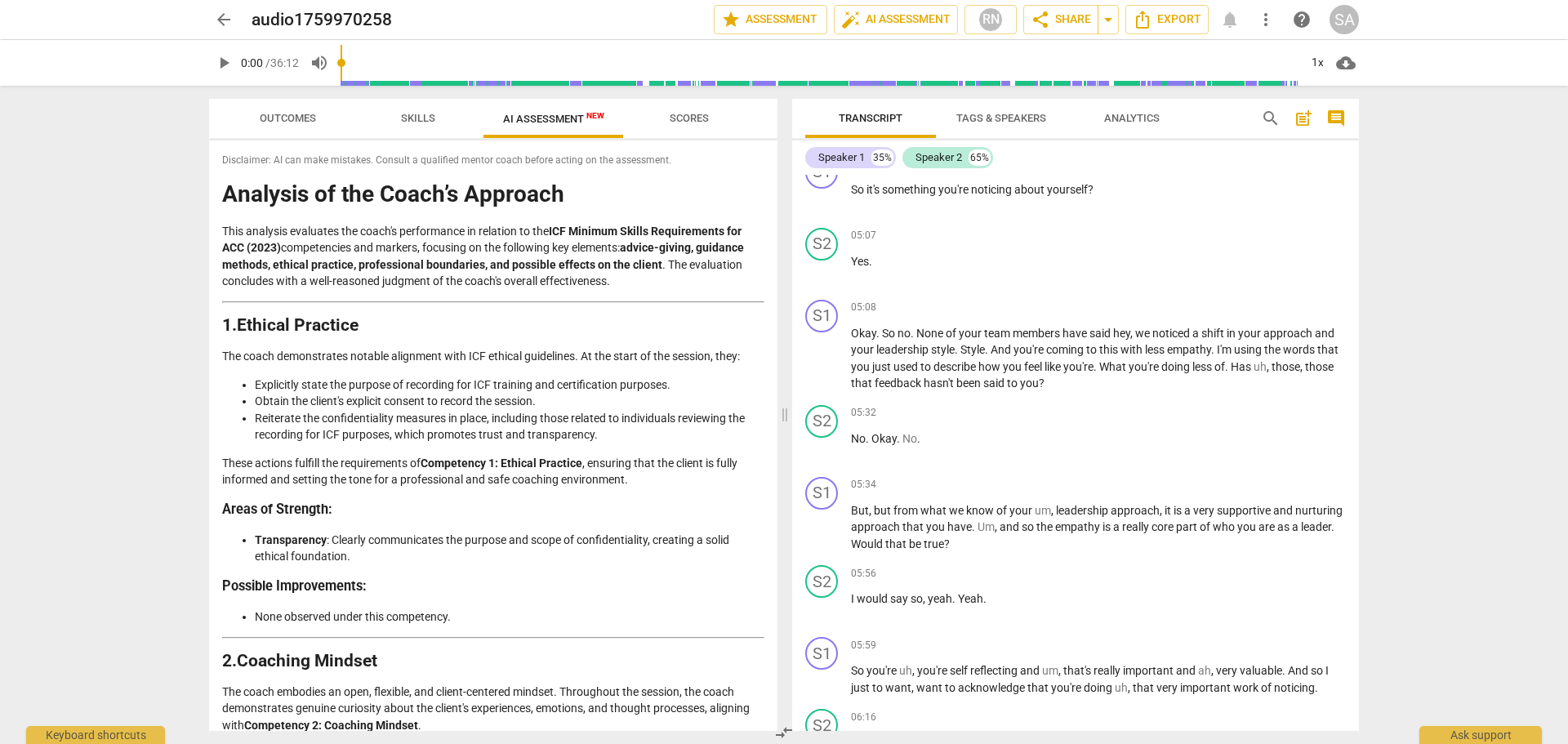
click at [502, 246] on p "This analysis evaluates the coach's performance in relation to the ICF Minimum …" at bounding box center [493, 256] width 542 height 67
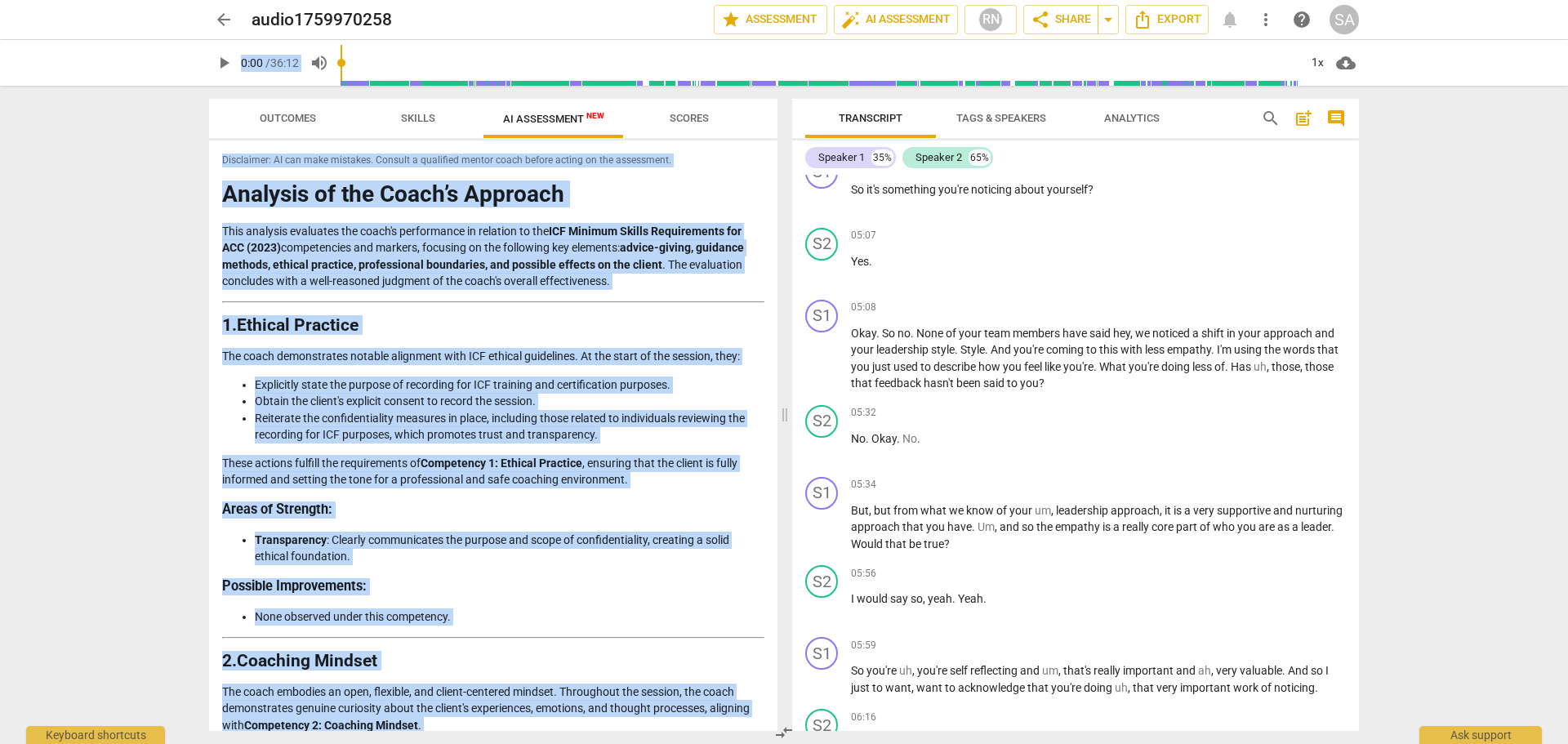
drag, startPoint x: 276, startPoint y: 714, endPoint x: 198, endPoint y: 83, distance: 635.8
click at [198, 83] on div "arrow_back audio1759970258 edit star Assessment auto_fix_high AI Assessment RN …" at bounding box center [784, 372] width 1568 height 744
copy div "4:81 / 37:24 loremi_do 0s ametc_adipisci Elitsedd Eiusmo TE Incididunt Utl Etdo…"
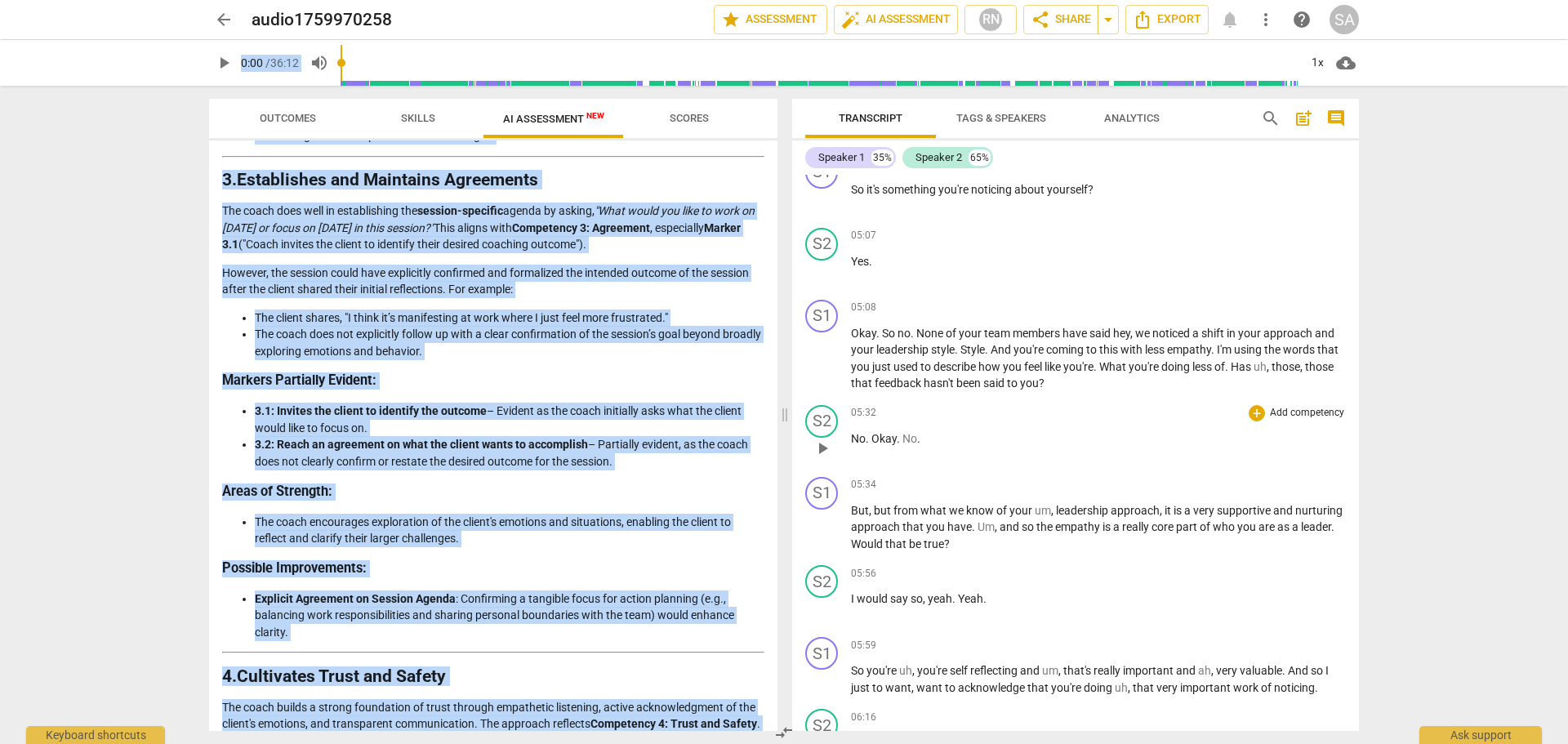
scroll to position [817, 0]
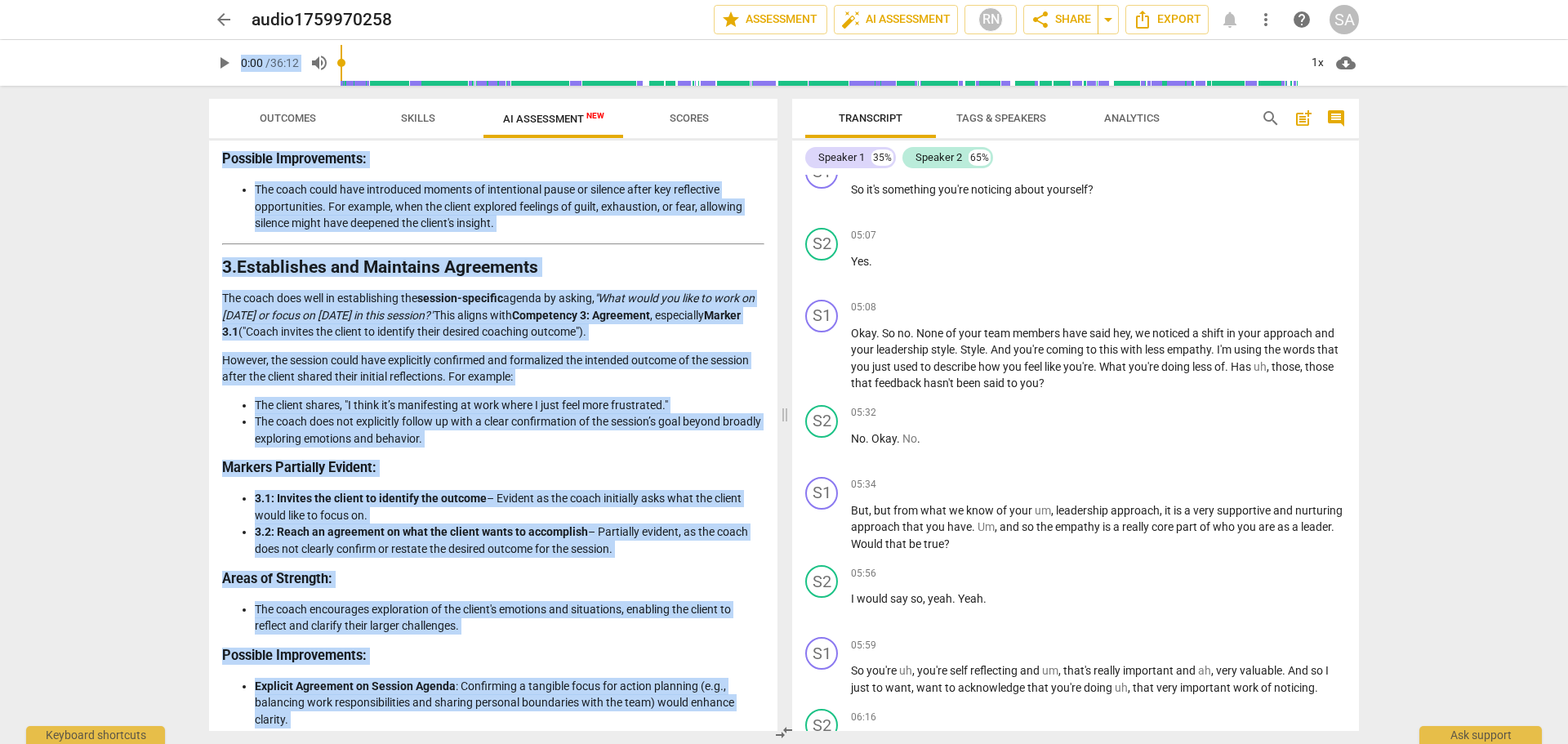
click at [512, 438] on li "The coach does not explicitly follow up with a clear confirmation of the sessio…" at bounding box center [510, 430] width 510 height 33
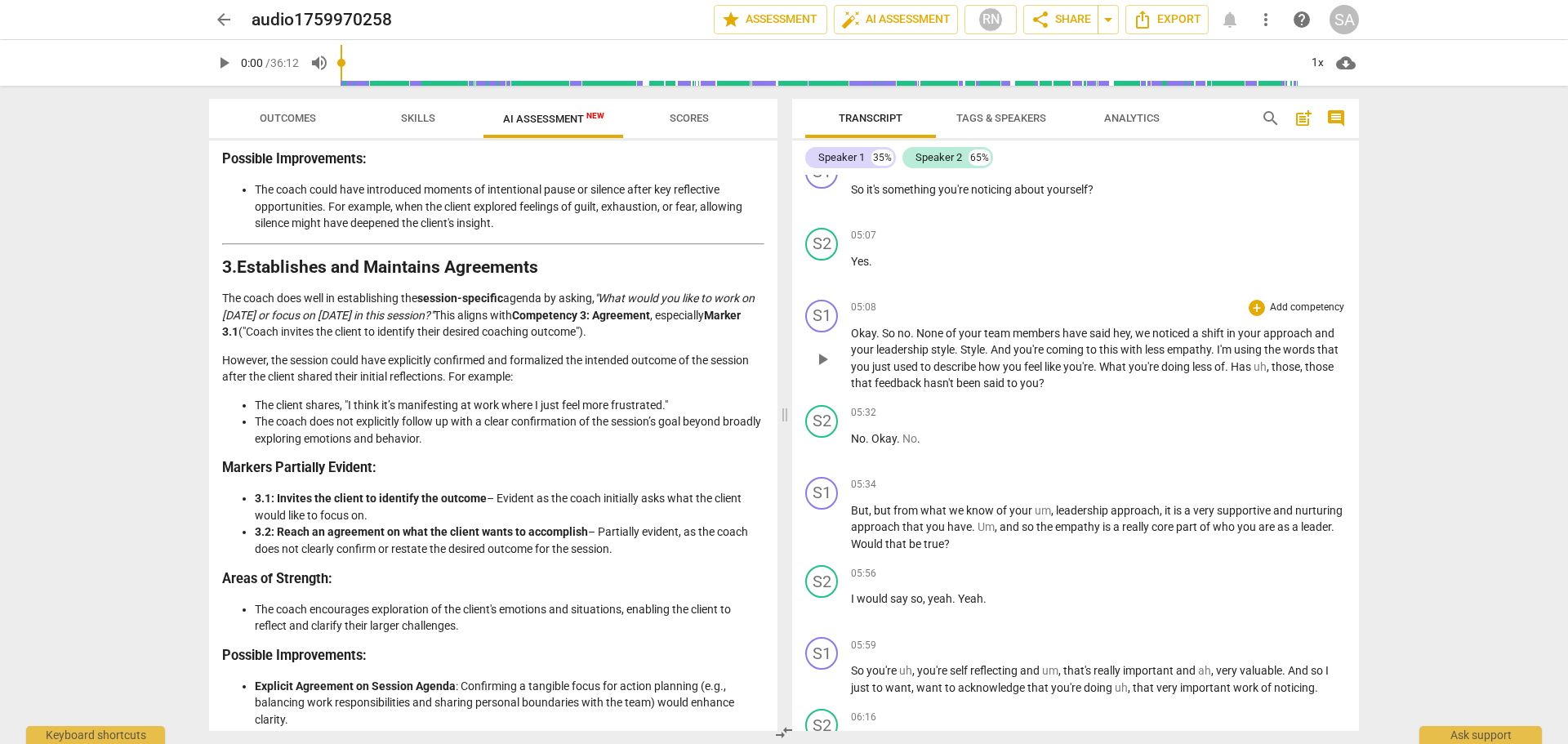
click at [973, 399] on div "S1 play_arrow pause 05:08 + Add competency keyboard_arrow_right Okay . So no . …" at bounding box center [1076, 346] width 567 height 105
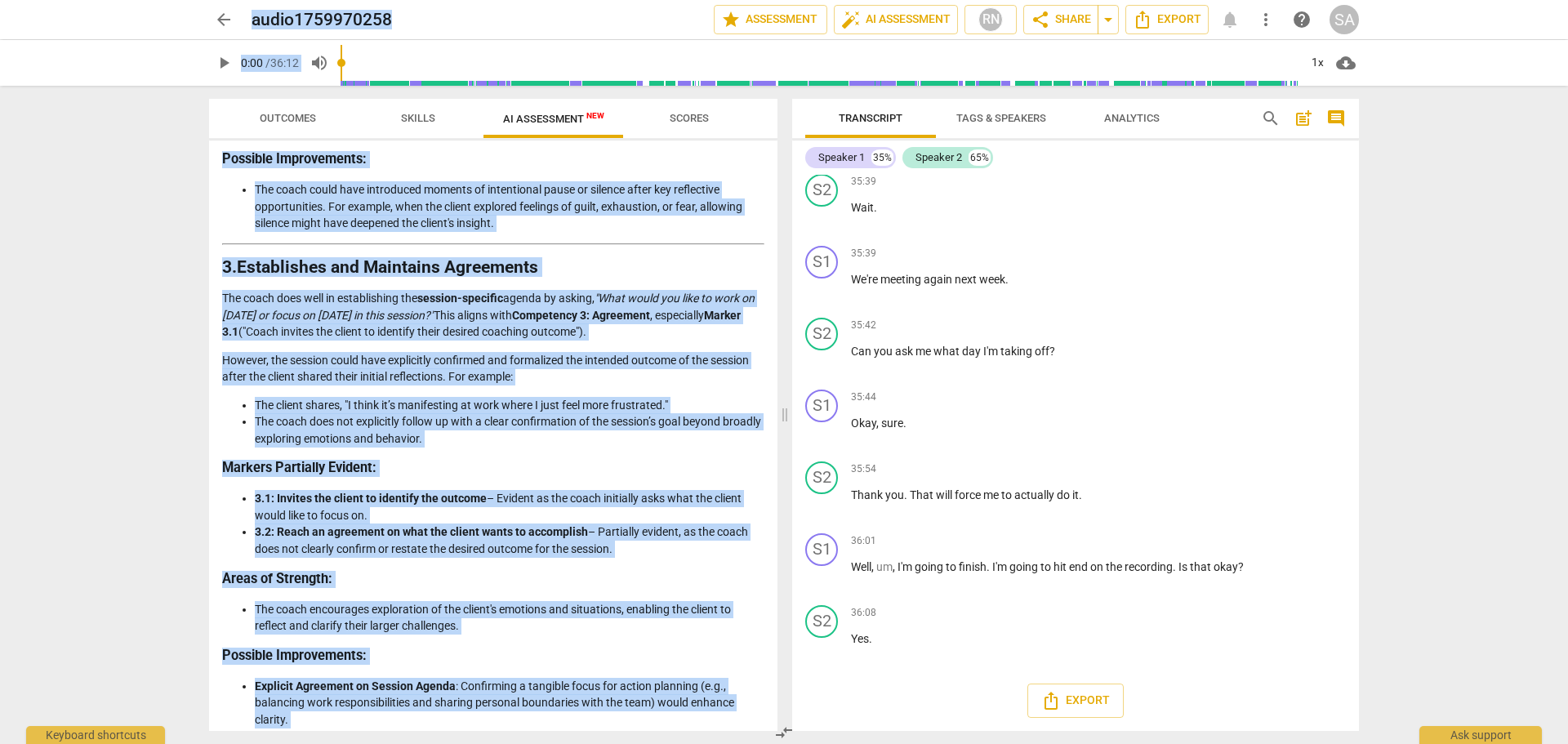
scroll to position [9053, 0]
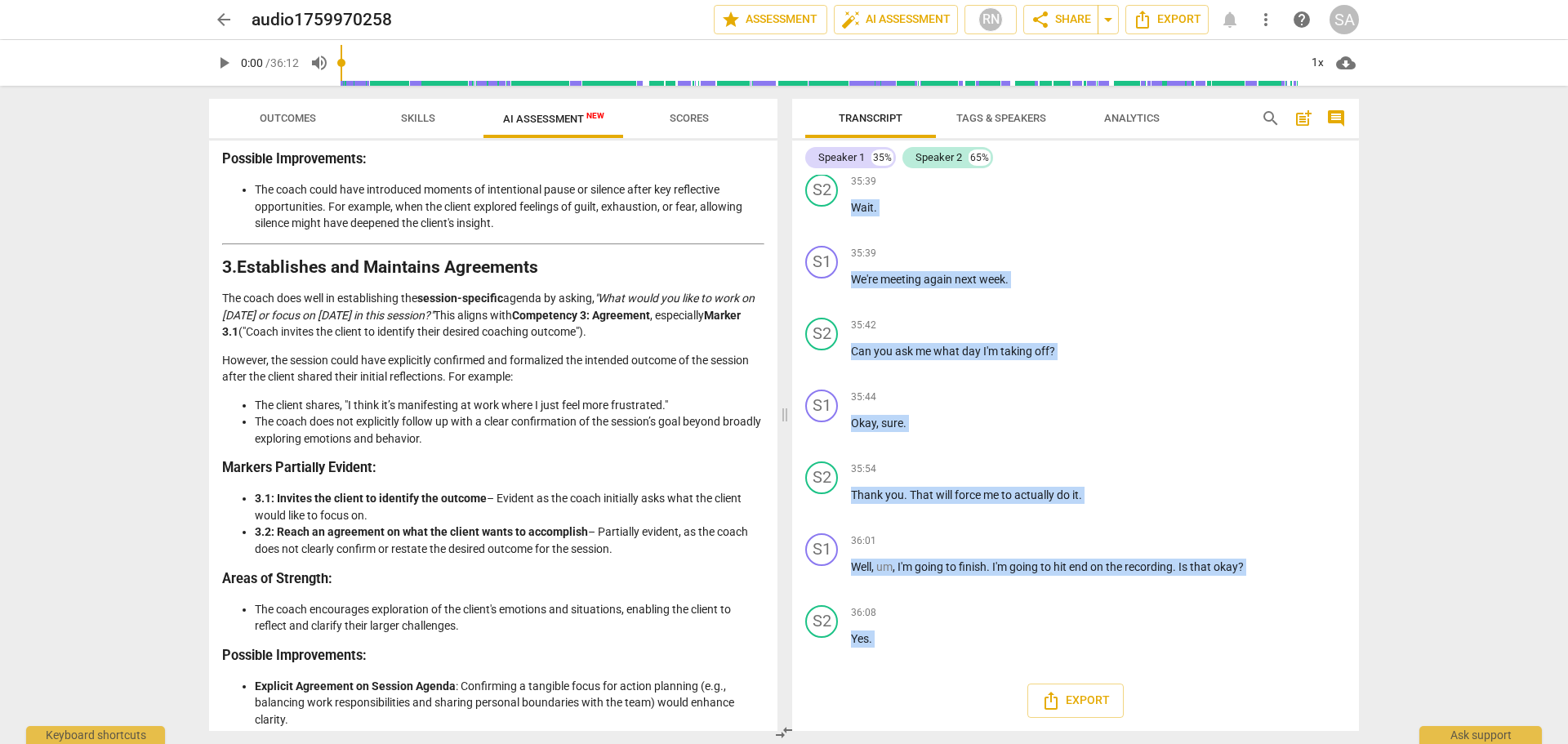
drag, startPoint x: 813, startPoint y: 174, endPoint x: 1206, endPoint y: 671, distance: 633.6
click at [1206, 671] on div "S1 play_arrow pause 00:00 + Add competency keyboard_arrow_right Oh , let's . Hi…" at bounding box center [1076, 452] width 567 height 556
copy div "search post_add comment Speaker 1 35% Speaker 2 65% S1 play_arrow pause 00:00 +…"
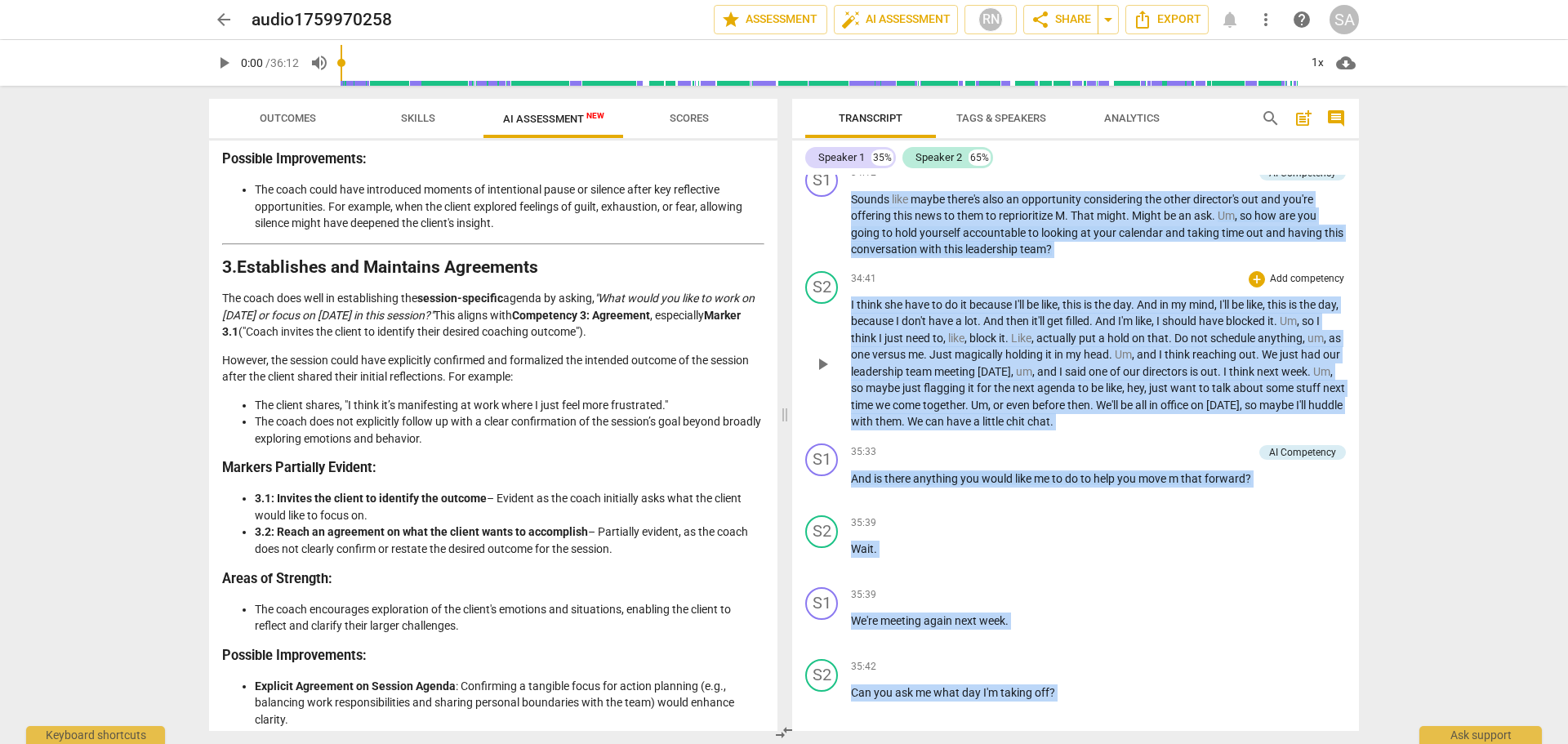
scroll to position [8480, 0]
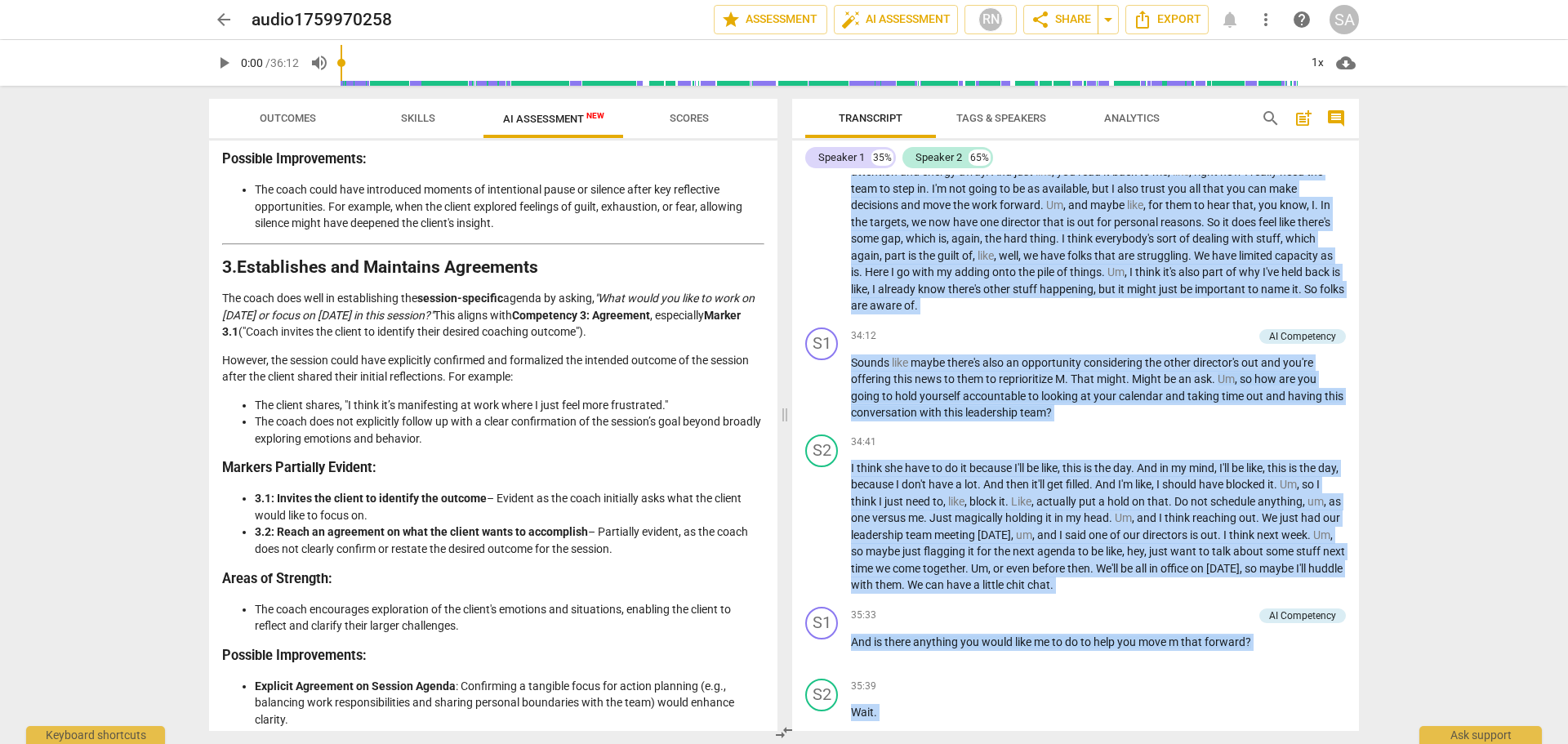
click at [1504, 532] on div "arrow_back audio1759970258 edit star Assessment auto_fix_high AI Assessment RN …" at bounding box center [784, 372] width 1568 height 744
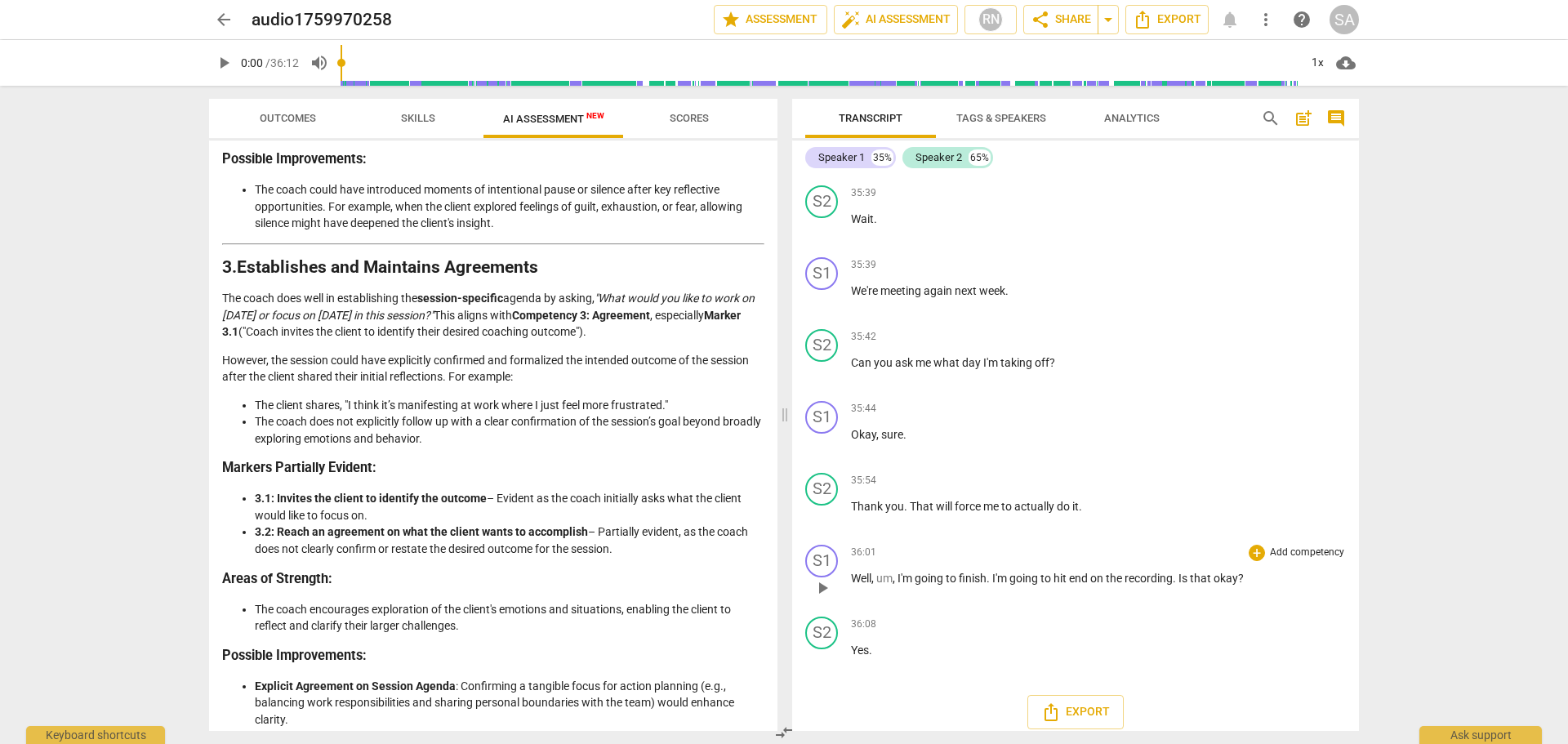
scroll to position [9053, 0]
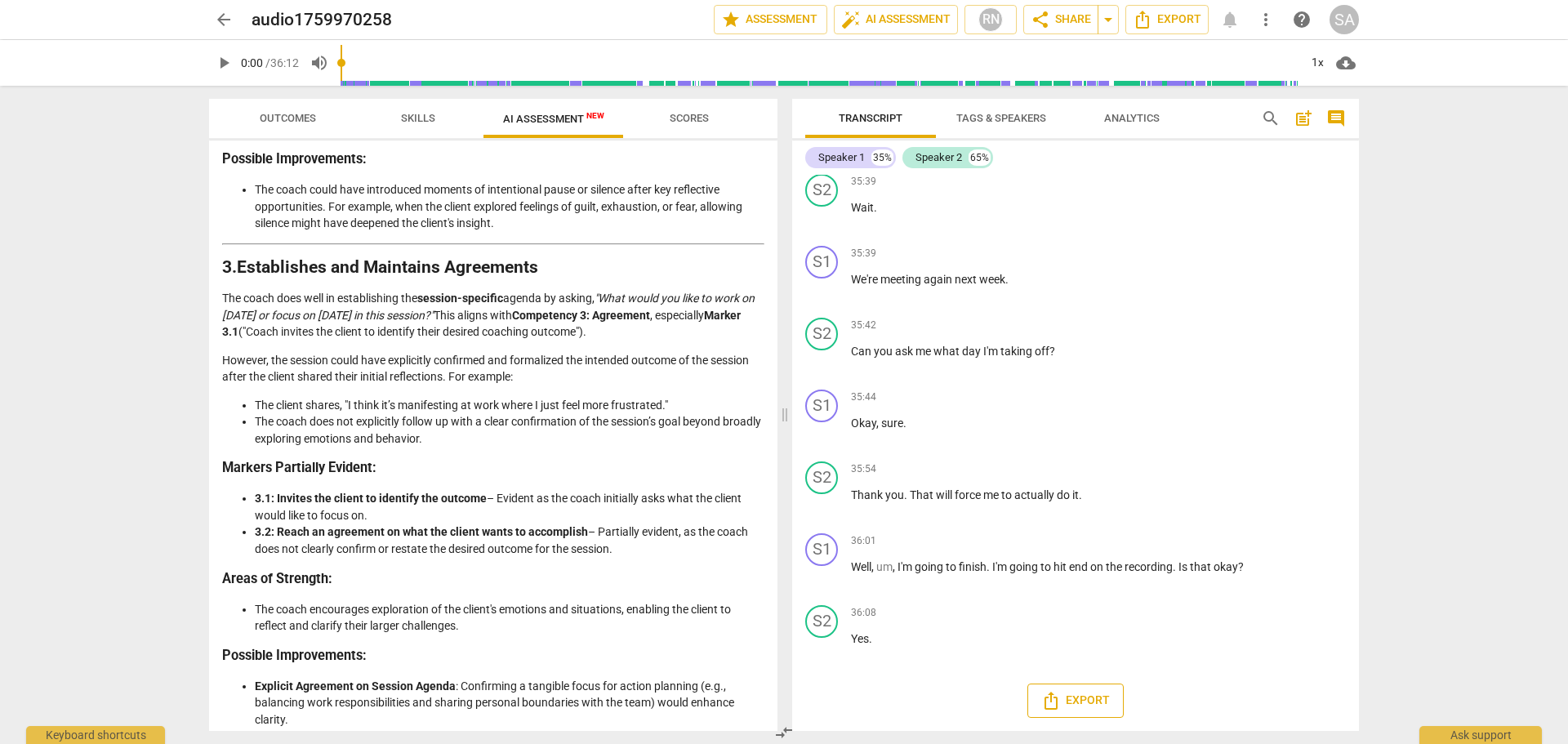
click at [1041, 690] on button "Export" at bounding box center [1076, 700] width 96 height 34
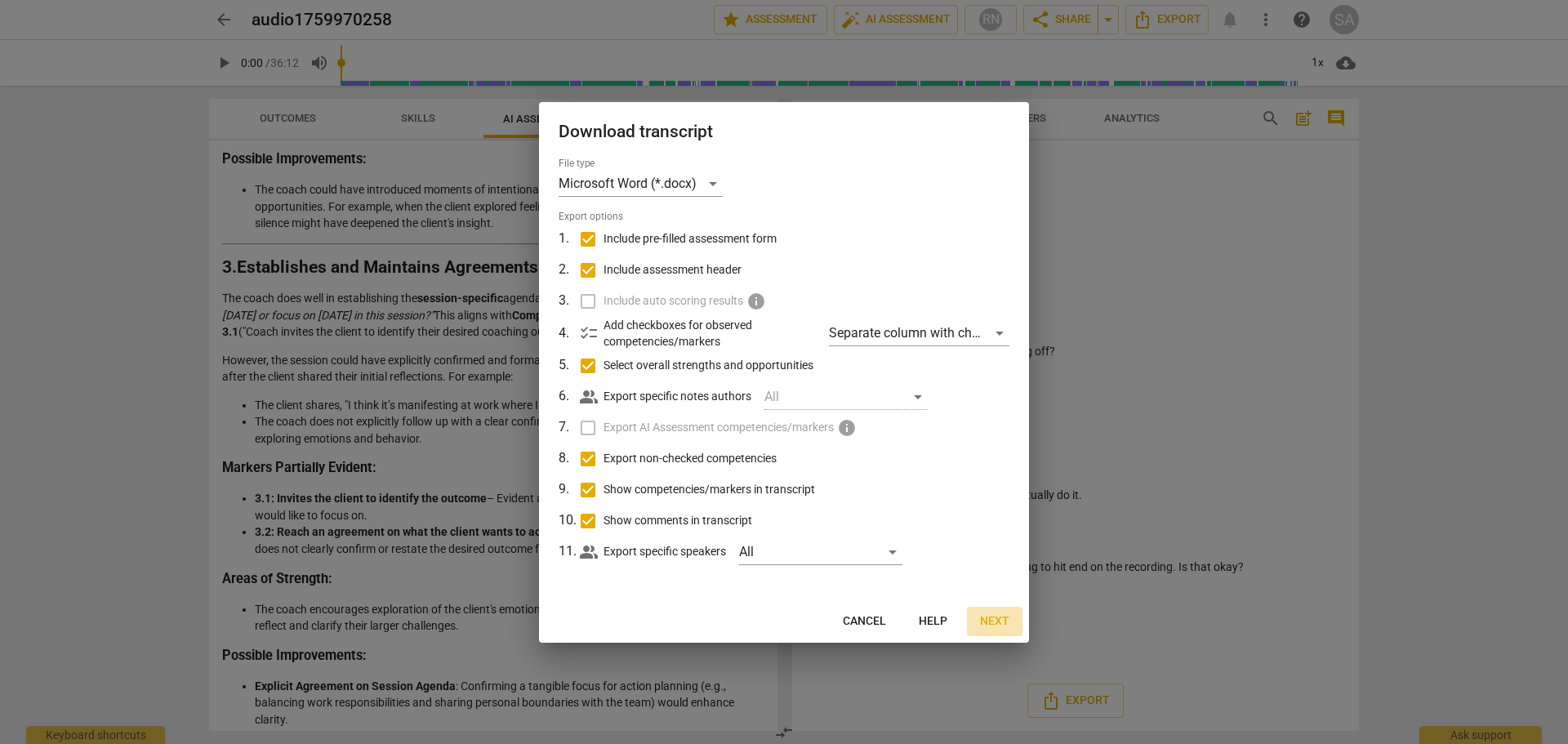
click at [981, 626] on span "Next" at bounding box center [995, 621] width 30 height 17
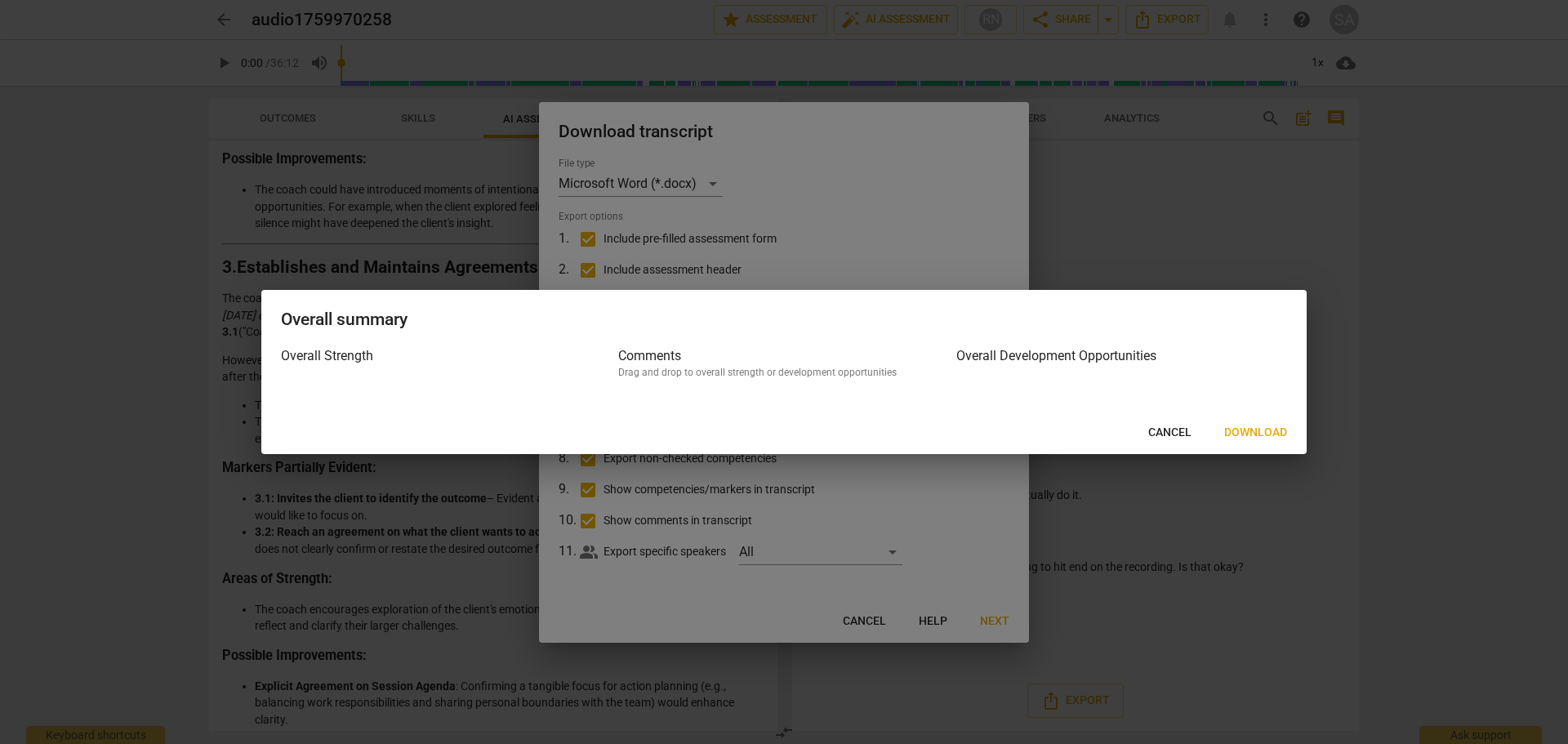
click at [1238, 435] on span "Download" at bounding box center [1256, 433] width 63 height 17
